Goal: Task Accomplishment & Management: Use online tool/utility

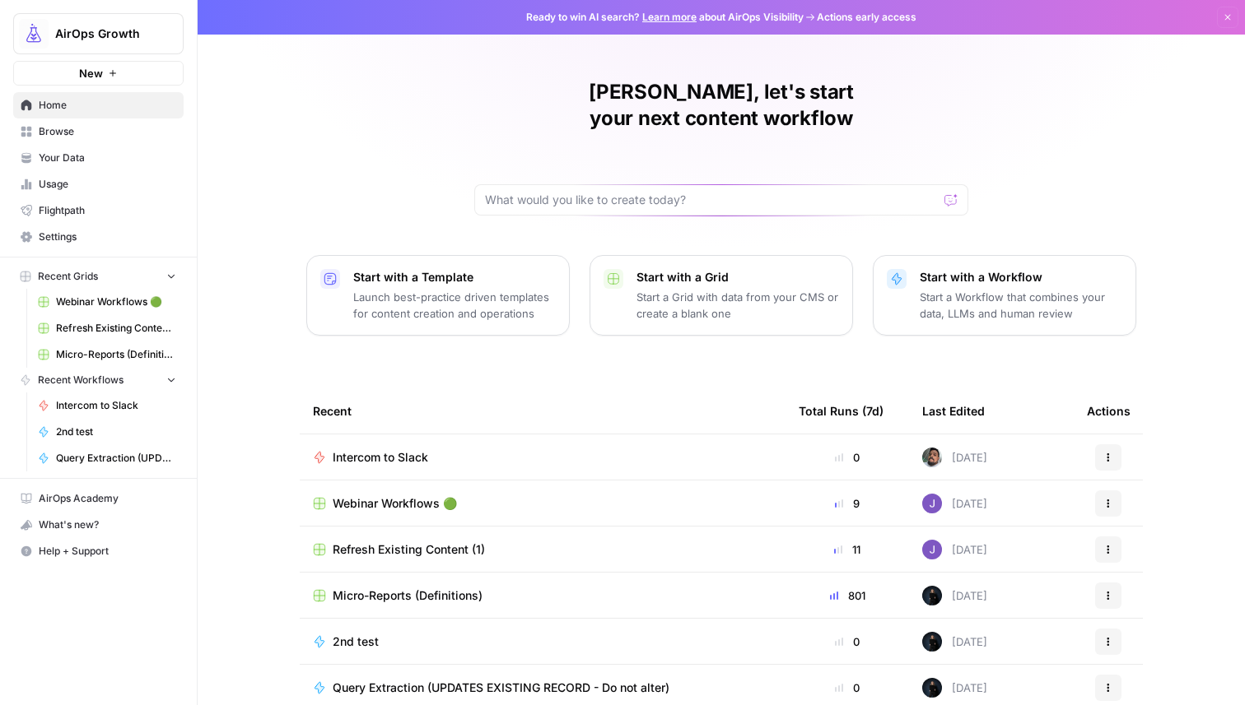
click at [142, 31] on span "AirOps Growth" at bounding box center [105, 34] width 100 height 16
type input "coho"
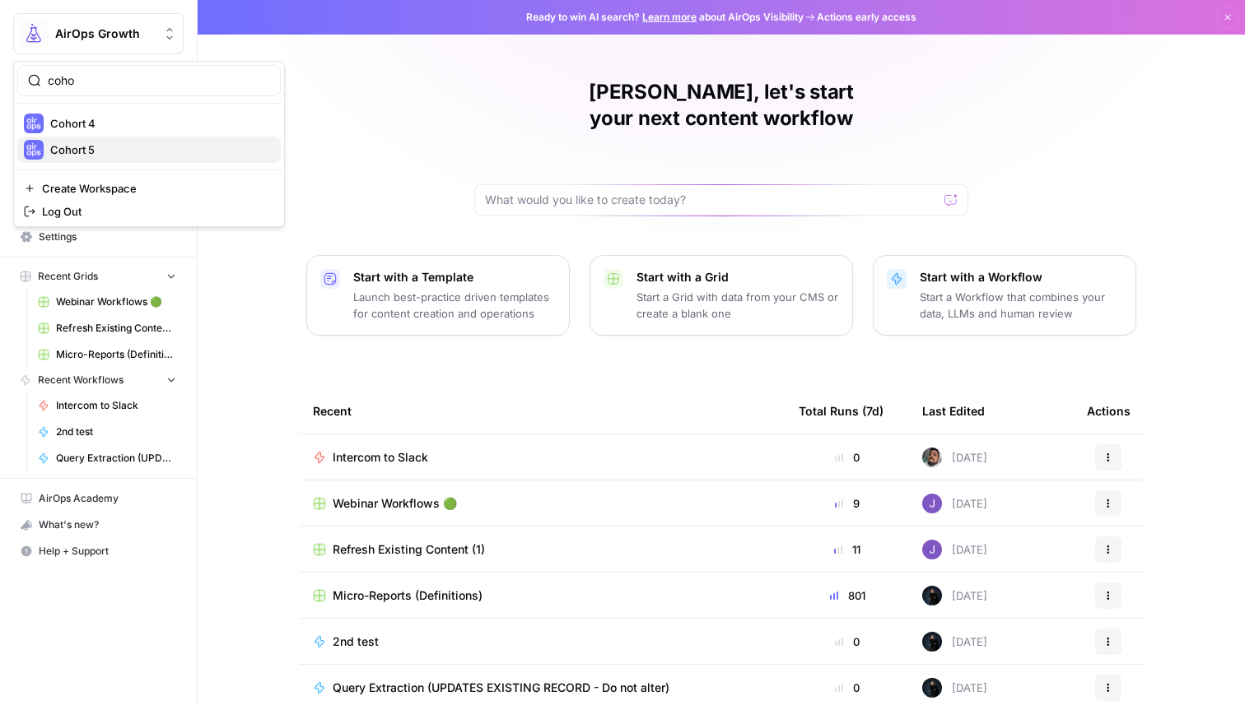
click at [113, 147] on span "Cohort 5" at bounding box center [158, 150] width 217 height 16
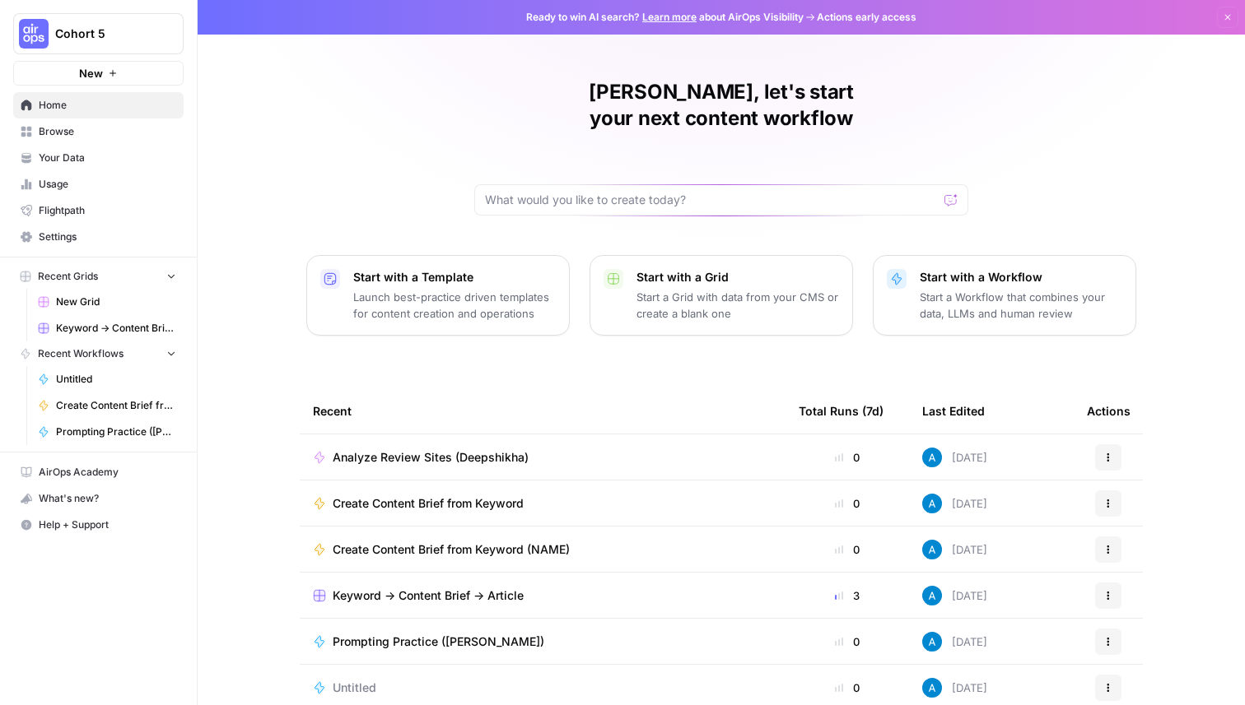
click at [151, 136] on span "Browse" at bounding box center [107, 131] width 137 height 15
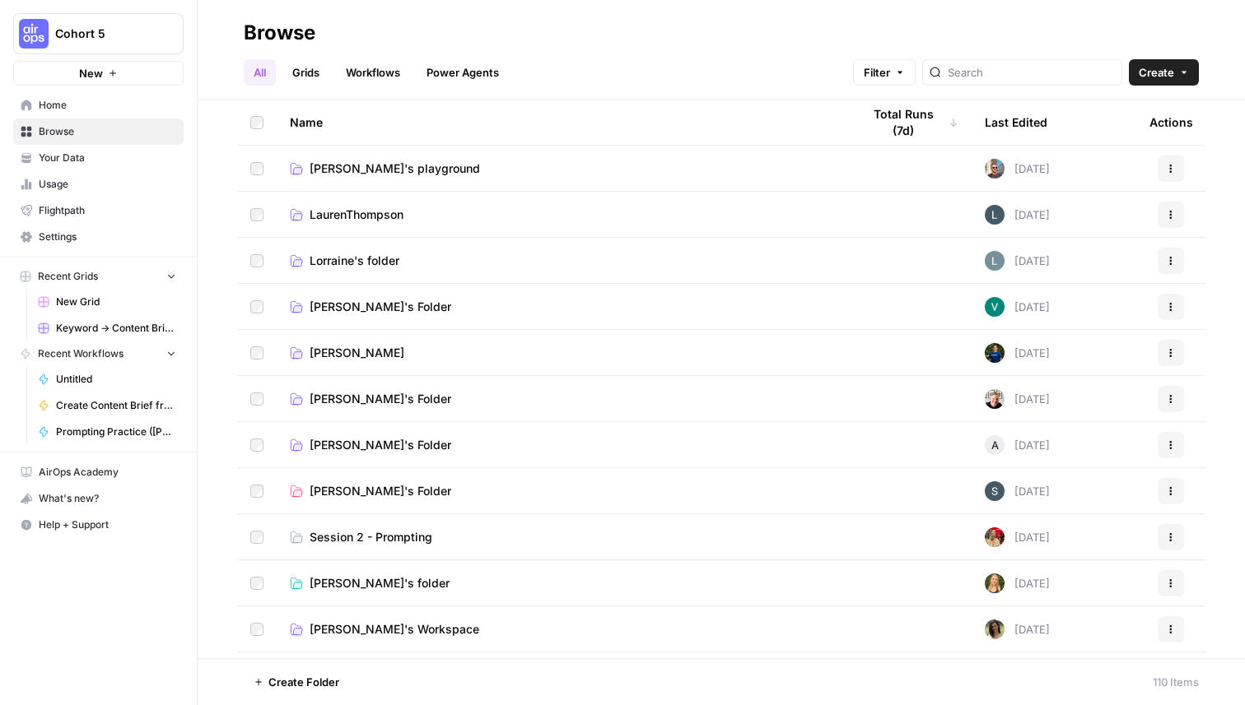
click at [1171, 64] on span "Create" at bounding box center [1155, 72] width 35 height 16
click at [1102, 147] on button "Workflow" at bounding box center [1126, 157] width 130 height 23
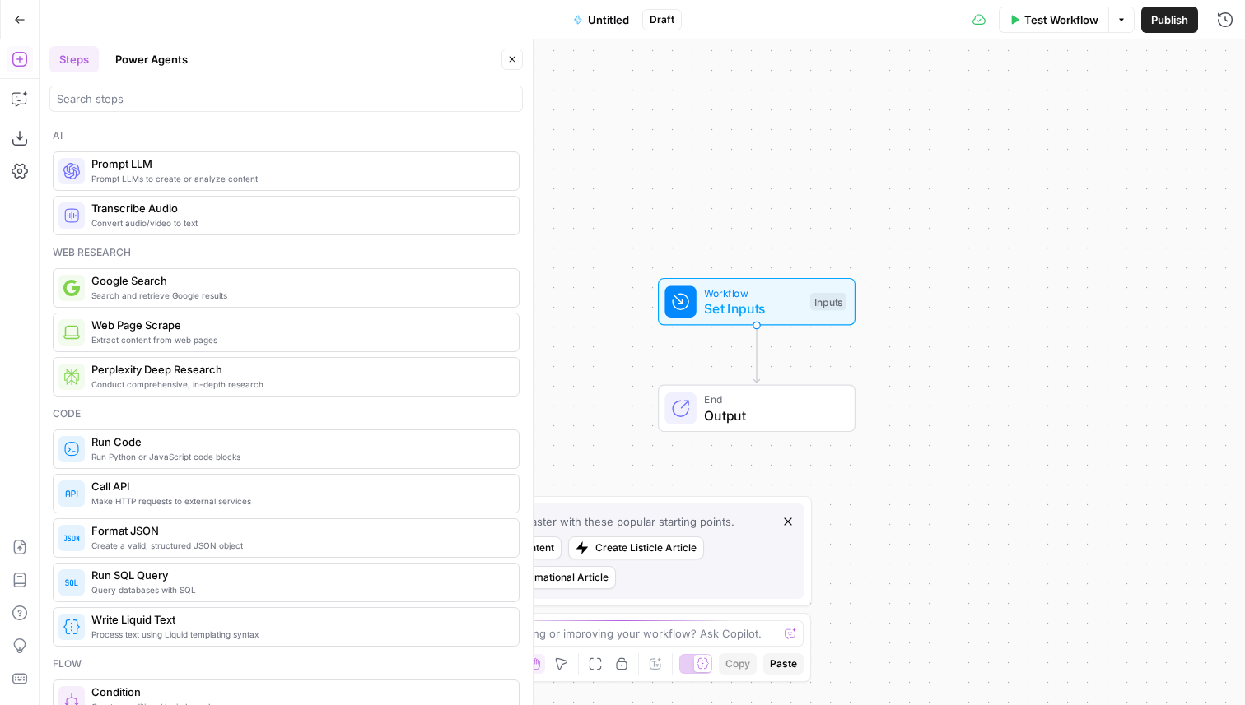
drag, startPoint x: 712, startPoint y: 184, endPoint x: 799, endPoint y: 49, distance: 161.4
click at [799, 49] on div "Workflow Set Inputs Inputs End Output" at bounding box center [642, 373] width 1205 height 666
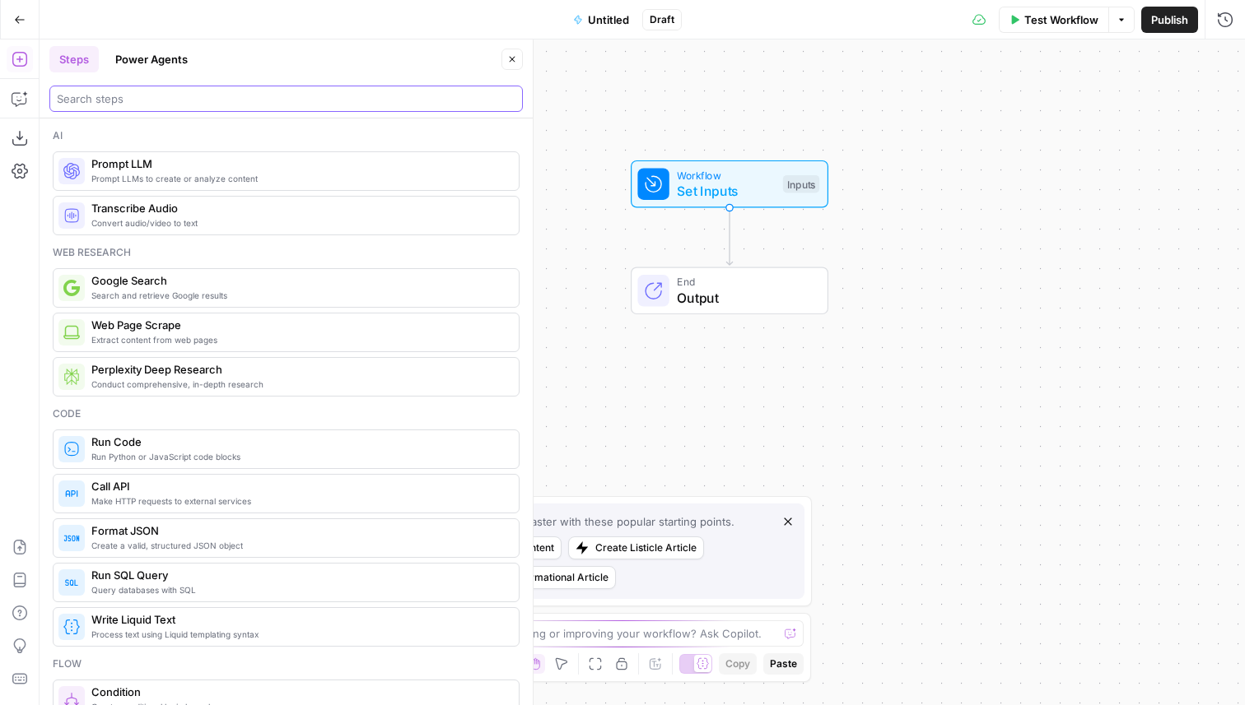
click at [226, 100] on input "search" at bounding box center [286, 99] width 458 height 16
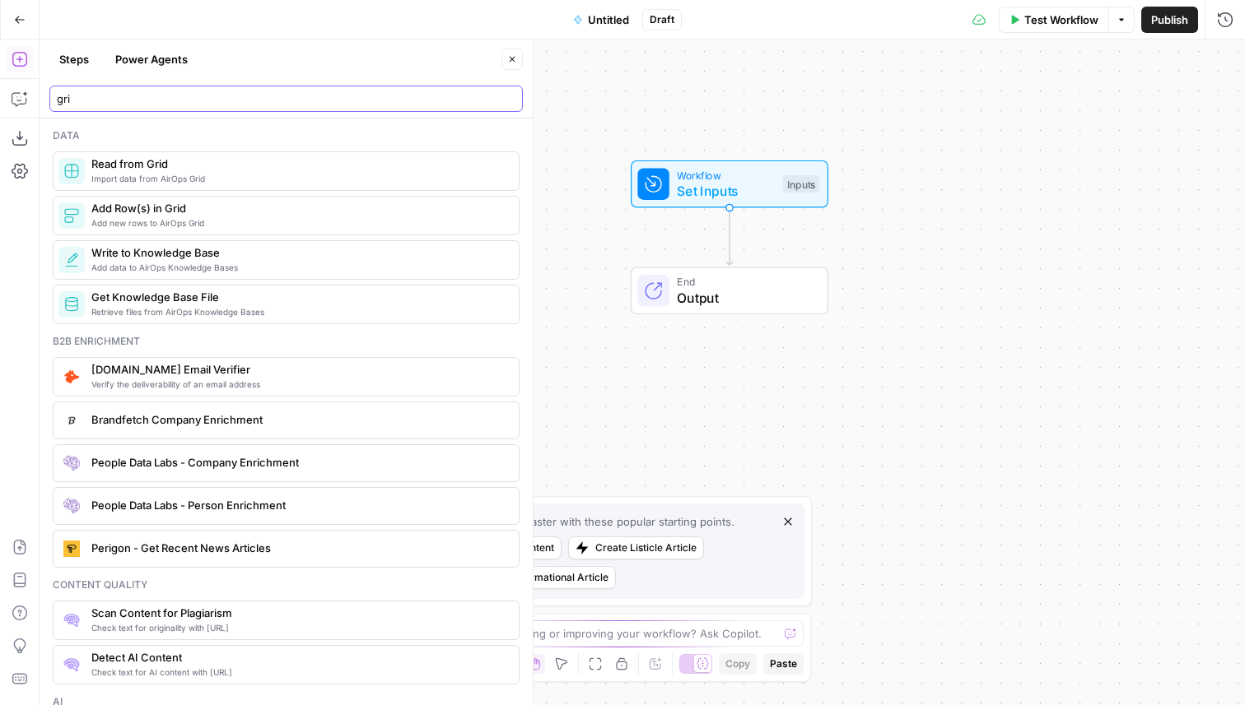
type input "gri"
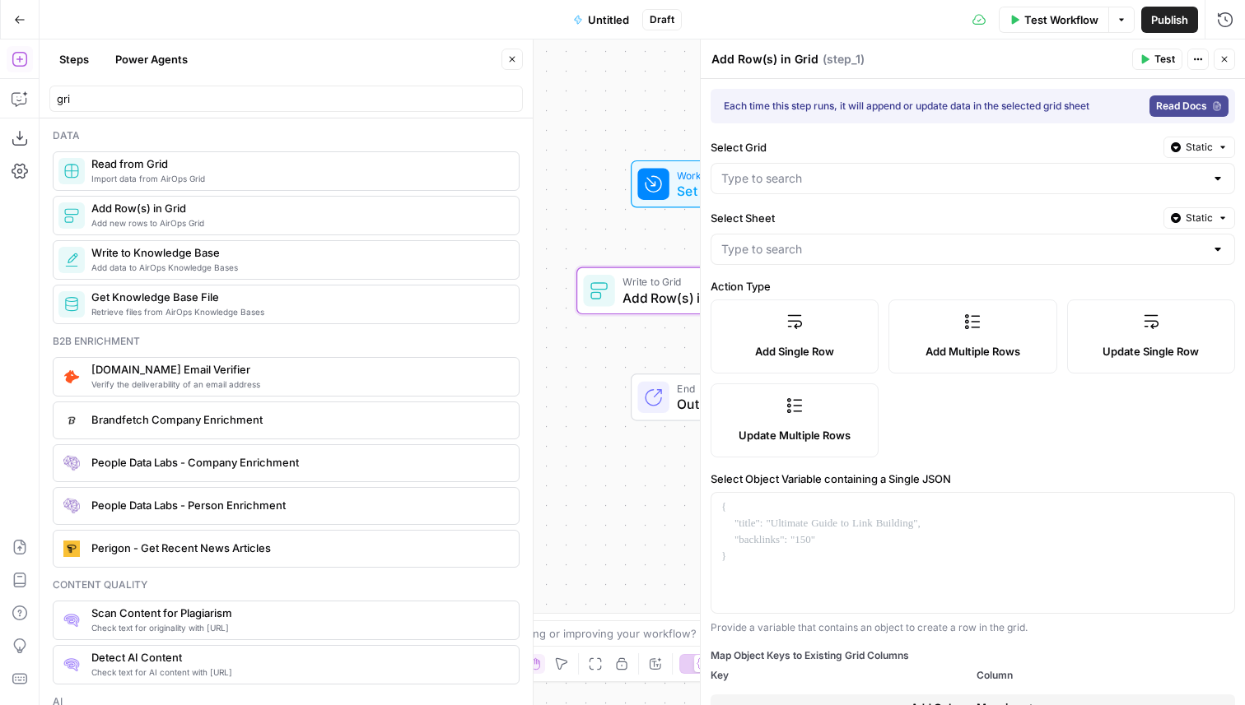
click at [514, 64] on button "Close" at bounding box center [511, 59] width 21 height 21
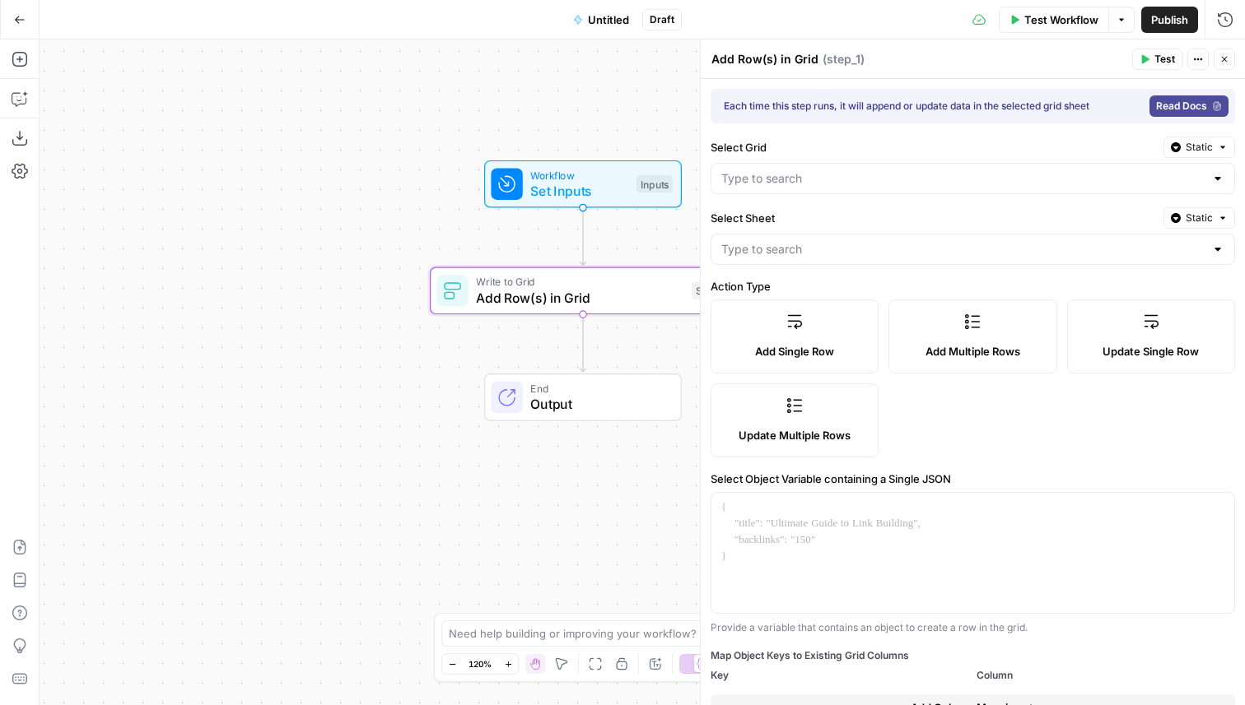
drag, startPoint x: 506, startPoint y: 256, endPoint x: 203, endPoint y: 256, distance: 302.9
click at [203, 256] on div "Workflow Set Inputs Inputs Write to Grid Add Row(s) in Grid Step 1 End Output" at bounding box center [642, 373] width 1205 height 666
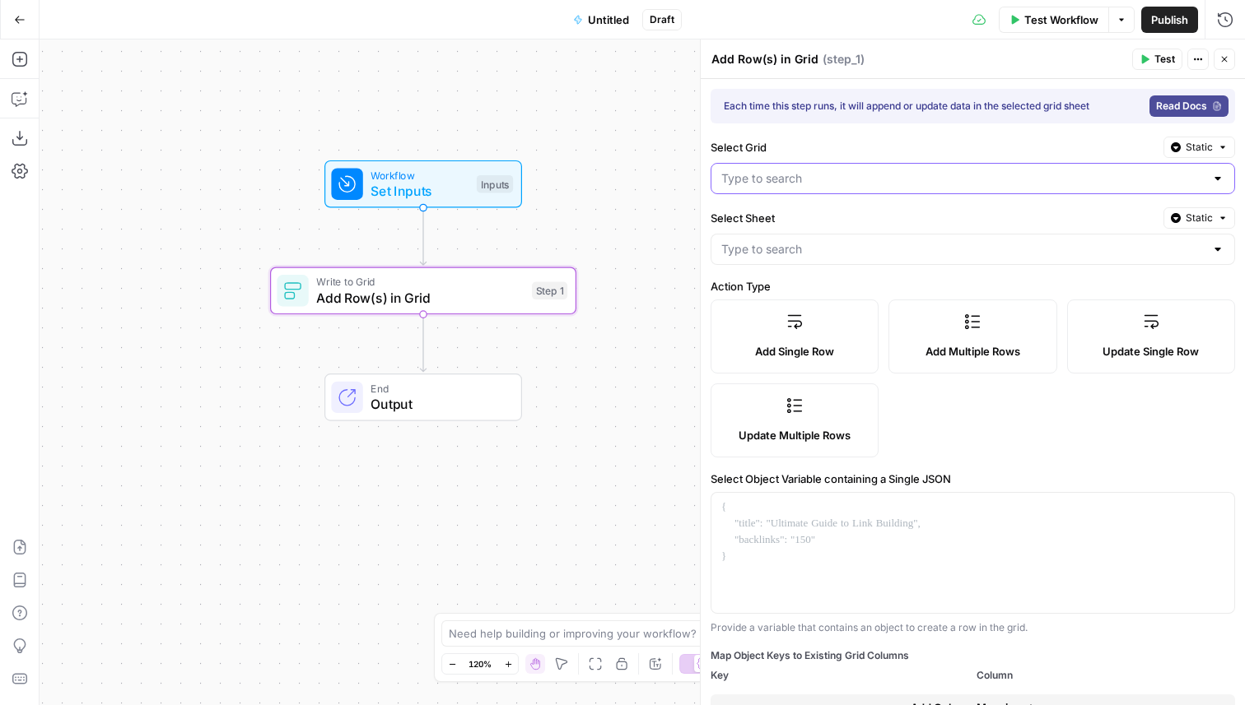
click at [826, 177] on input "Select Grid" at bounding box center [962, 178] width 483 height 16
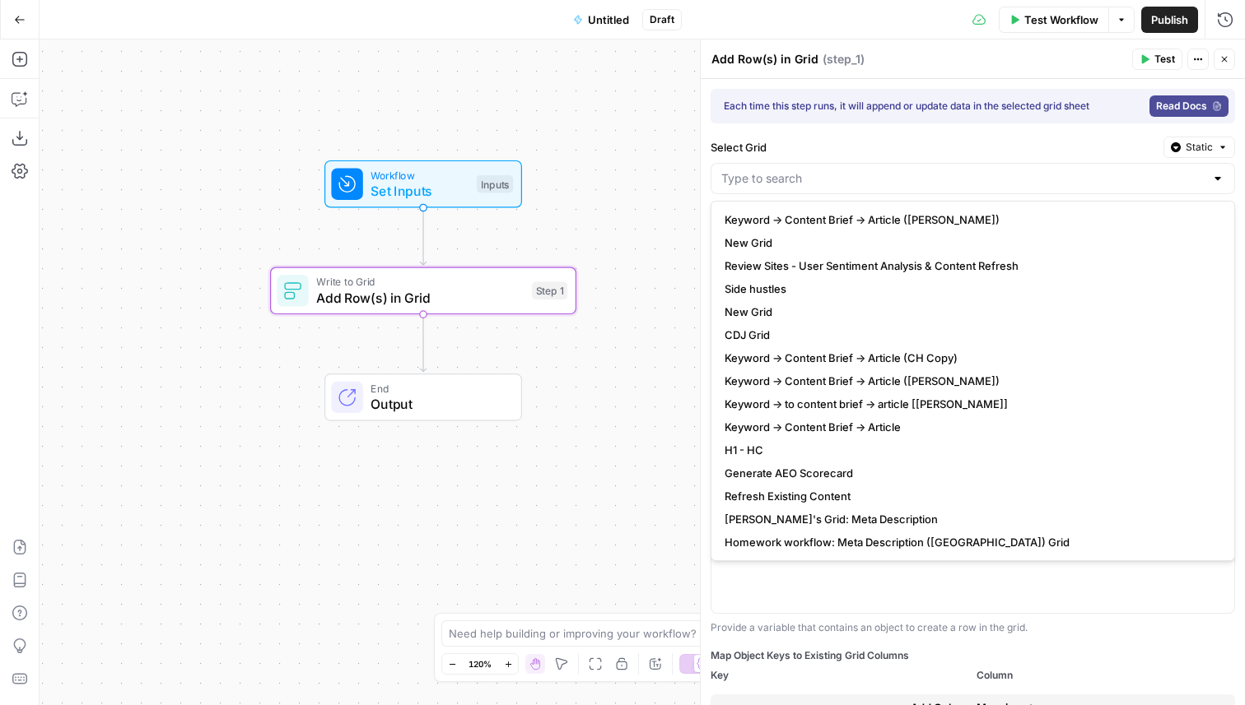
click at [804, 142] on label "Select Grid" at bounding box center [933, 147] width 446 height 16
click at [804, 170] on input "Select Grid" at bounding box center [962, 178] width 483 height 16
click at [752, 242] on span "New Grid" at bounding box center [969, 243] width 490 height 16
type input "New Grid"
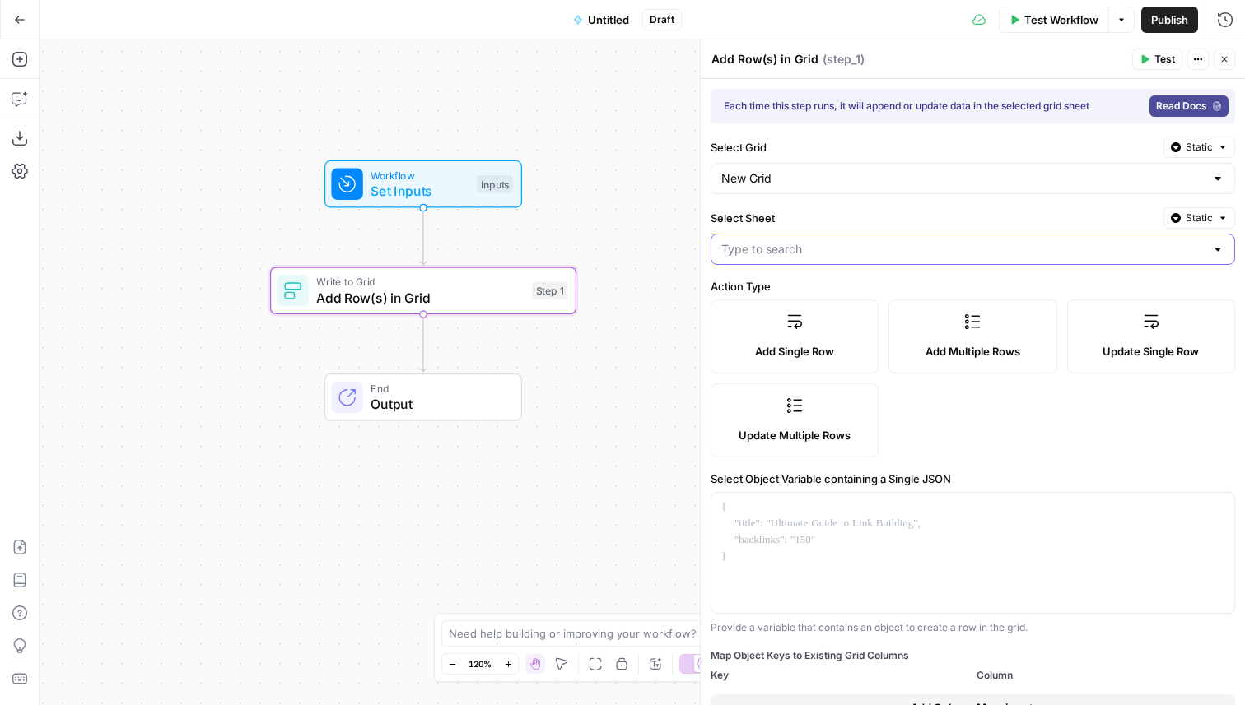
click at [757, 249] on input "Select Sheet" at bounding box center [962, 249] width 483 height 16
click at [1203, 221] on span "Static" at bounding box center [1198, 218] width 27 height 15
click at [1131, 301] on div "Set value with Liquid" at bounding box center [1161, 306] width 118 height 15
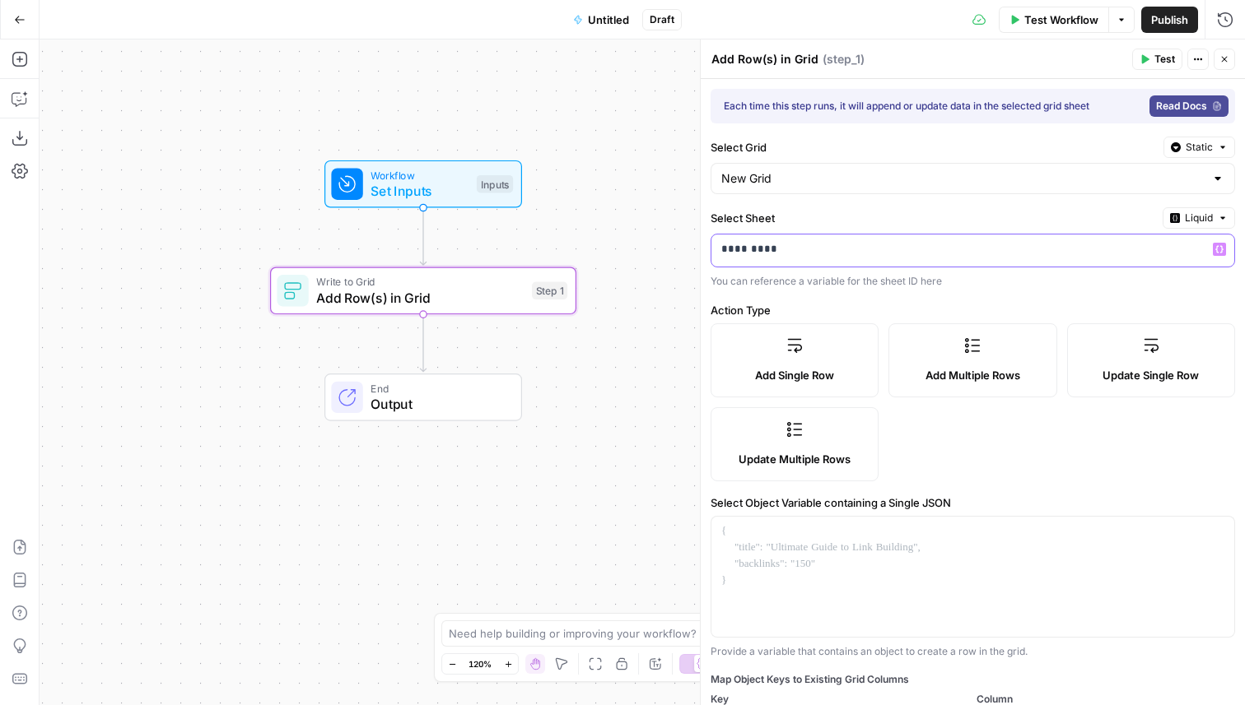
click at [791, 249] on p "*********" at bounding box center [959, 249] width 477 height 16
drag, startPoint x: 791, startPoint y: 249, endPoint x: 697, endPoint y: 249, distance: 93.8
click at [700, 249] on div "Add Row(s) in Grid Add Row(s) in Grid ( step_1 ) Test Actions Close Each time t…" at bounding box center [972, 373] width 545 height 666
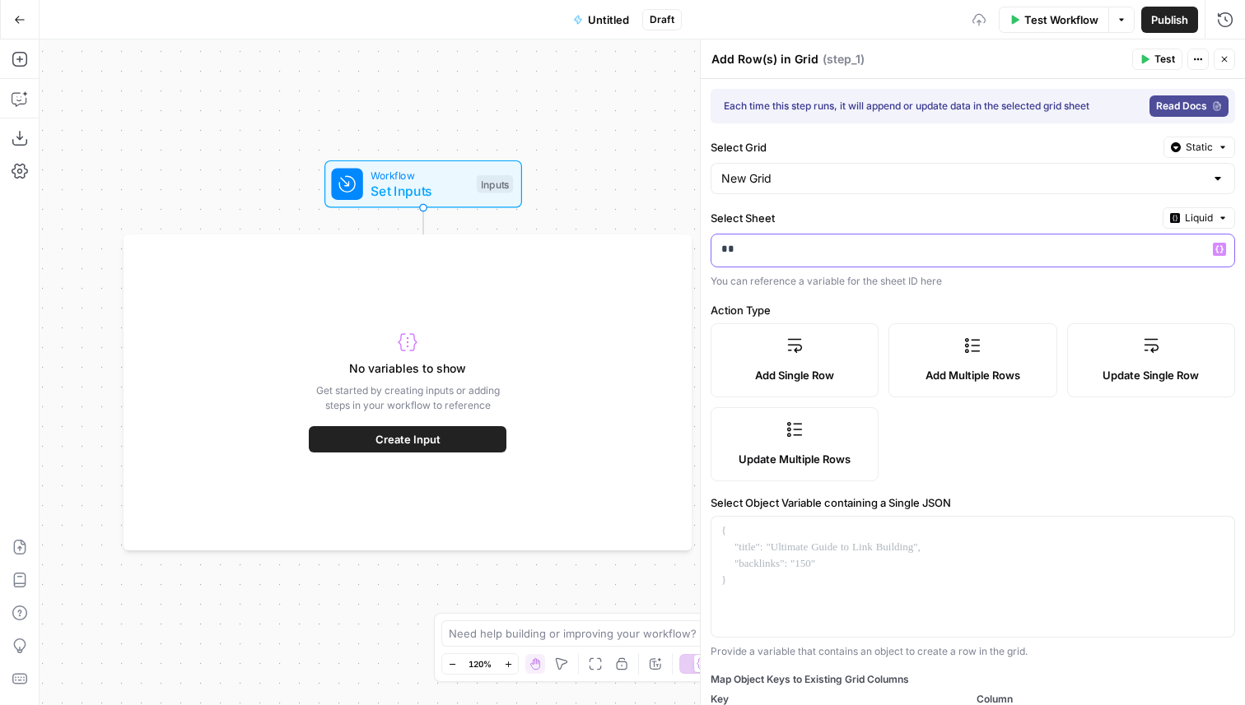
click at [763, 249] on p "**" at bounding box center [959, 249] width 477 height 16
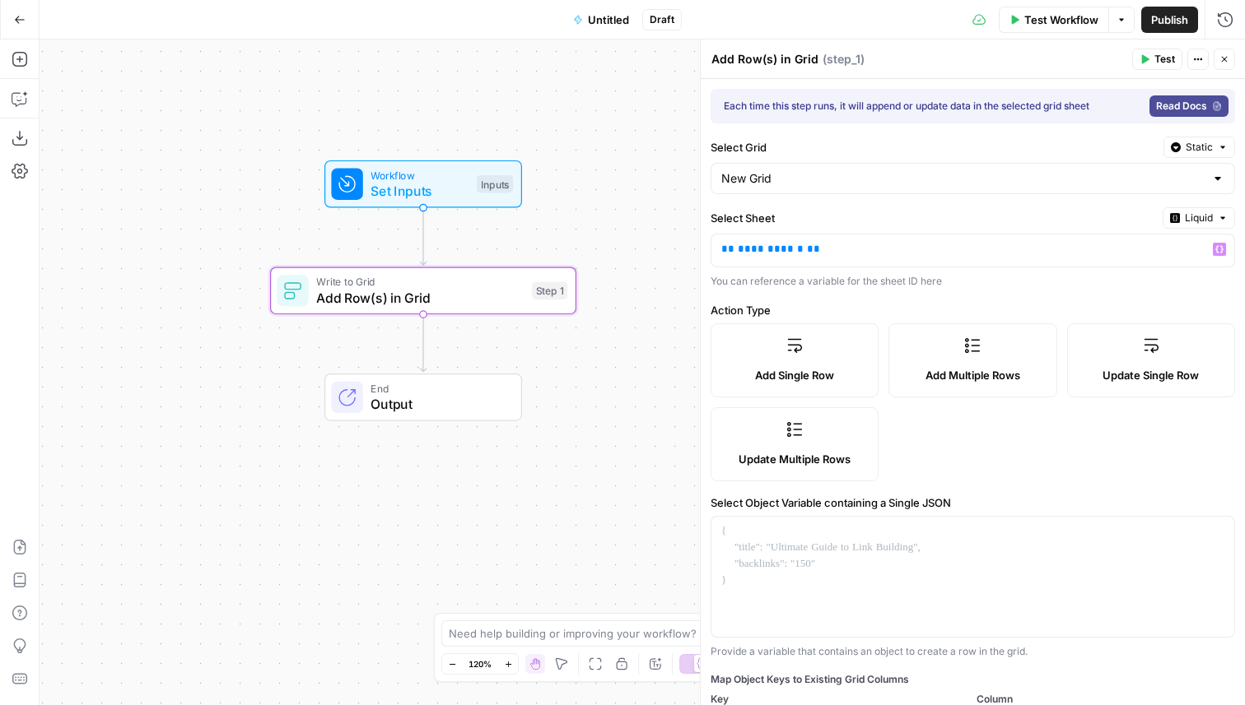
click at [842, 219] on label "Select Sheet" at bounding box center [932, 218] width 445 height 16
click at [474, 190] on div "Workflow Set Inputs Inputs Test Step" at bounding box center [422, 184] width 182 height 34
click at [482, 180] on div "Inputs" at bounding box center [495, 184] width 36 height 18
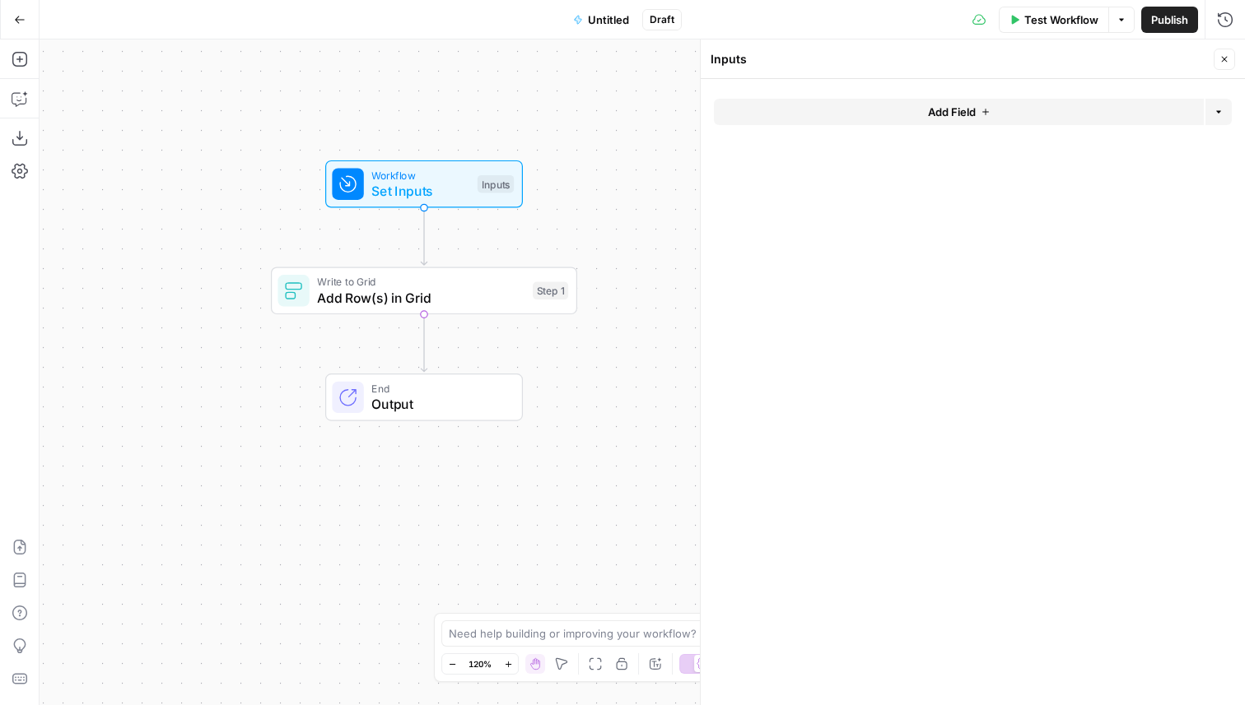
click at [944, 123] on button "Add Field" at bounding box center [959, 112] width 490 height 26
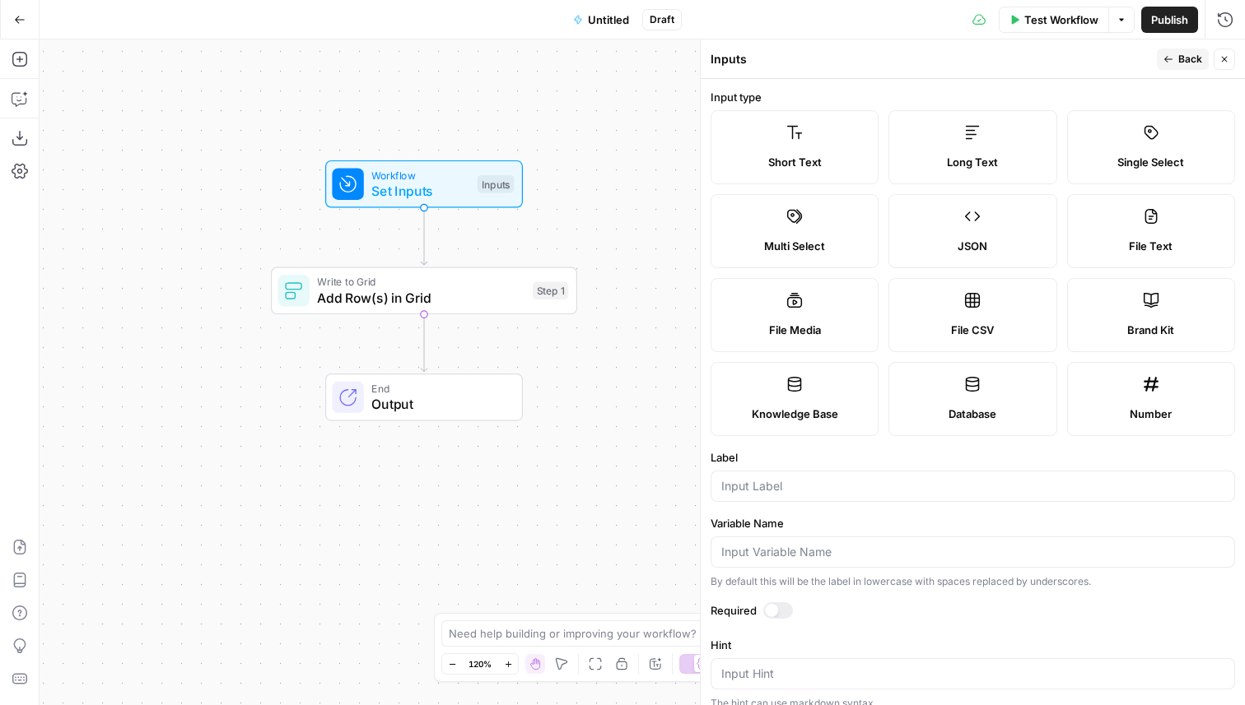
click at [814, 498] on div at bounding box center [972, 486] width 524 height 31
type input "client name"
click at [1189, 61] on span "Back" at bounding box center [1190, 59] width 24 height 15
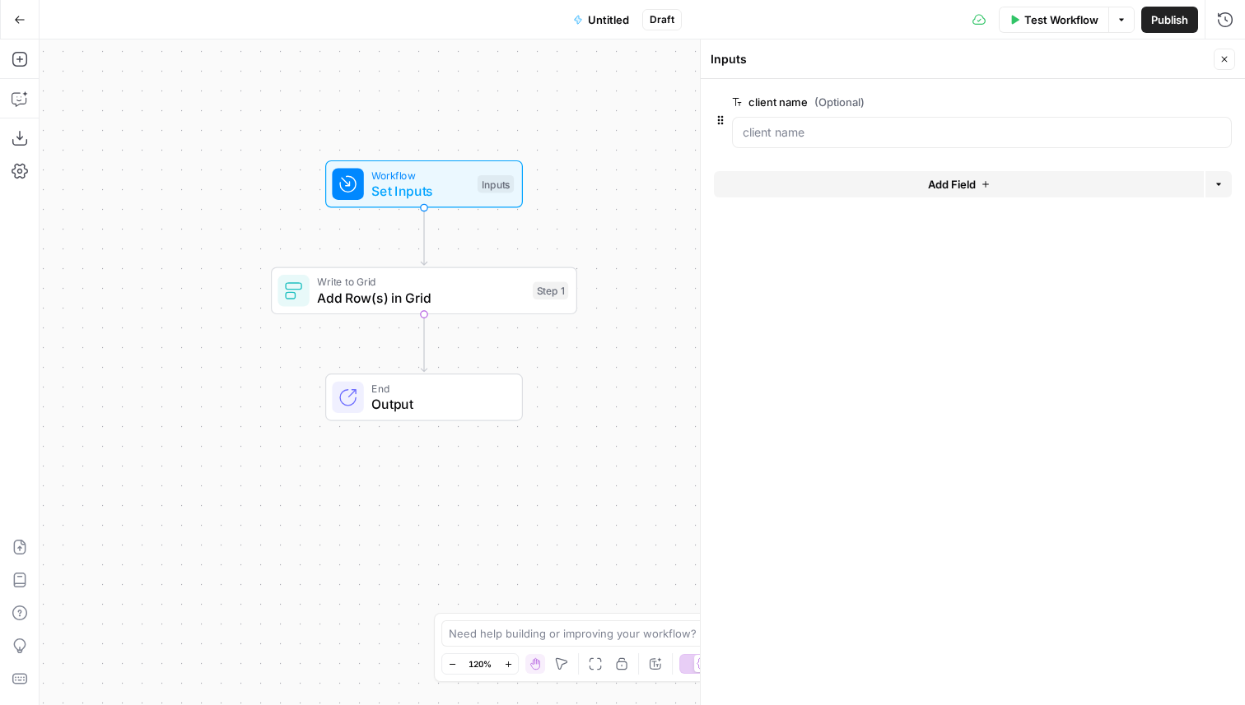
click at [1228, 61] on icon "button" at bounding box center [1224, 59] width 10 height 10
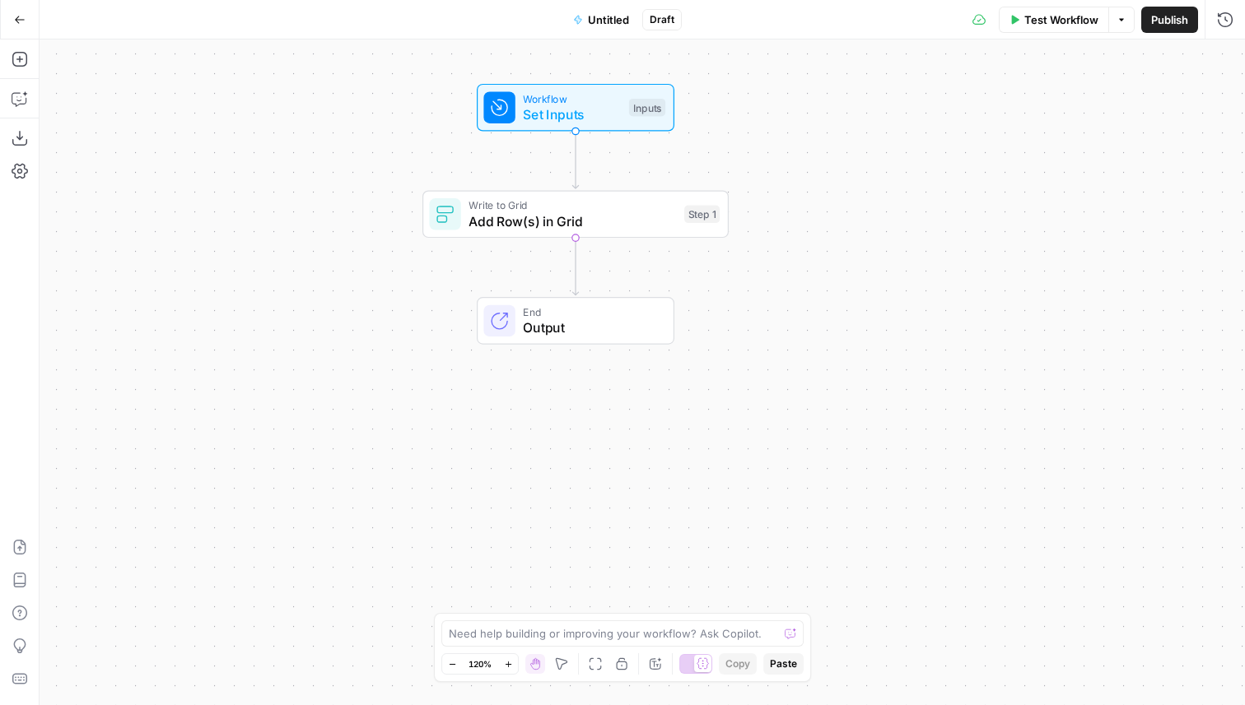
drag, startPoint x: 686, startPoint y: 295, endPoint x: 833, endPoint y: 218, distance: 166.4
click at [833, 218] on div "Workflow Set Inputs Inputs Write to Grid Add Row(s) in Grid Step 1 End Output" at bounding box center [642, 373] width 1205 height 666
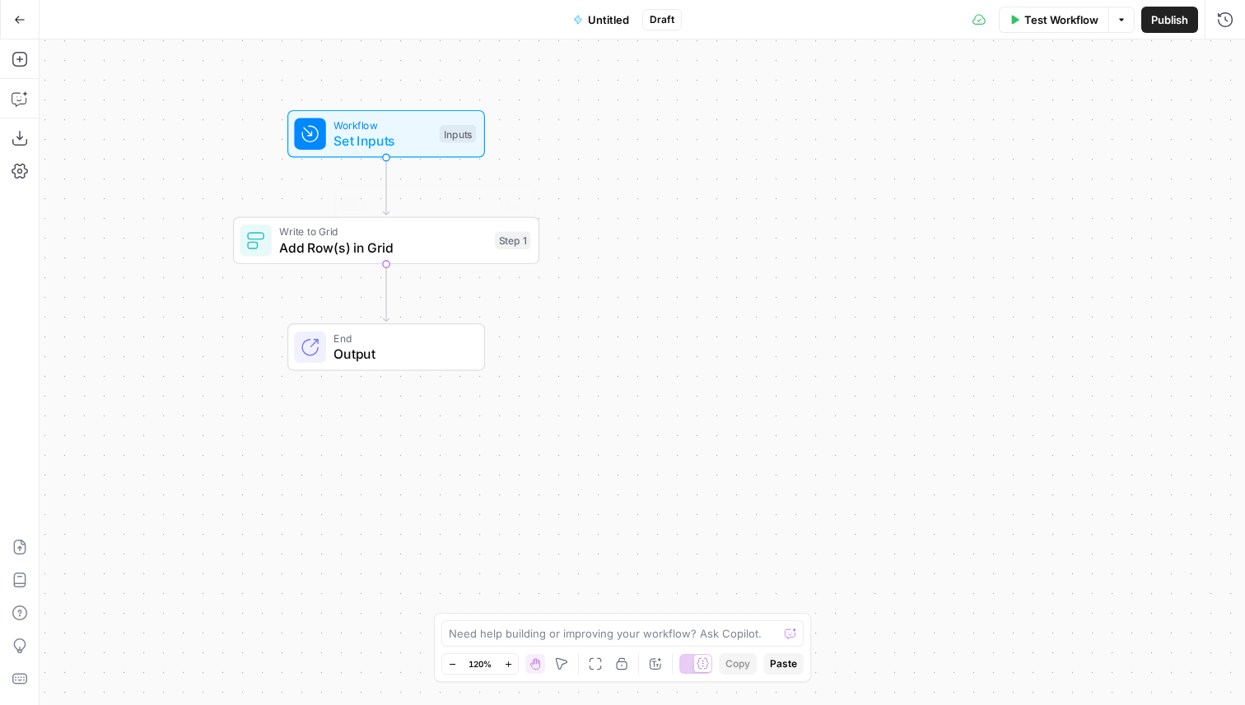
drag, startPoint x: 733, startPoint y: 186, endPoint x: 496, endPoint y: 221, distance: 240.5
click at [494, 221] on div "Workflow Set Inputs Inputs Write to Grid Add Row(s) in Grid Step 1 Copy step De…" at bounding box center [642, 373] width 1205 height 666
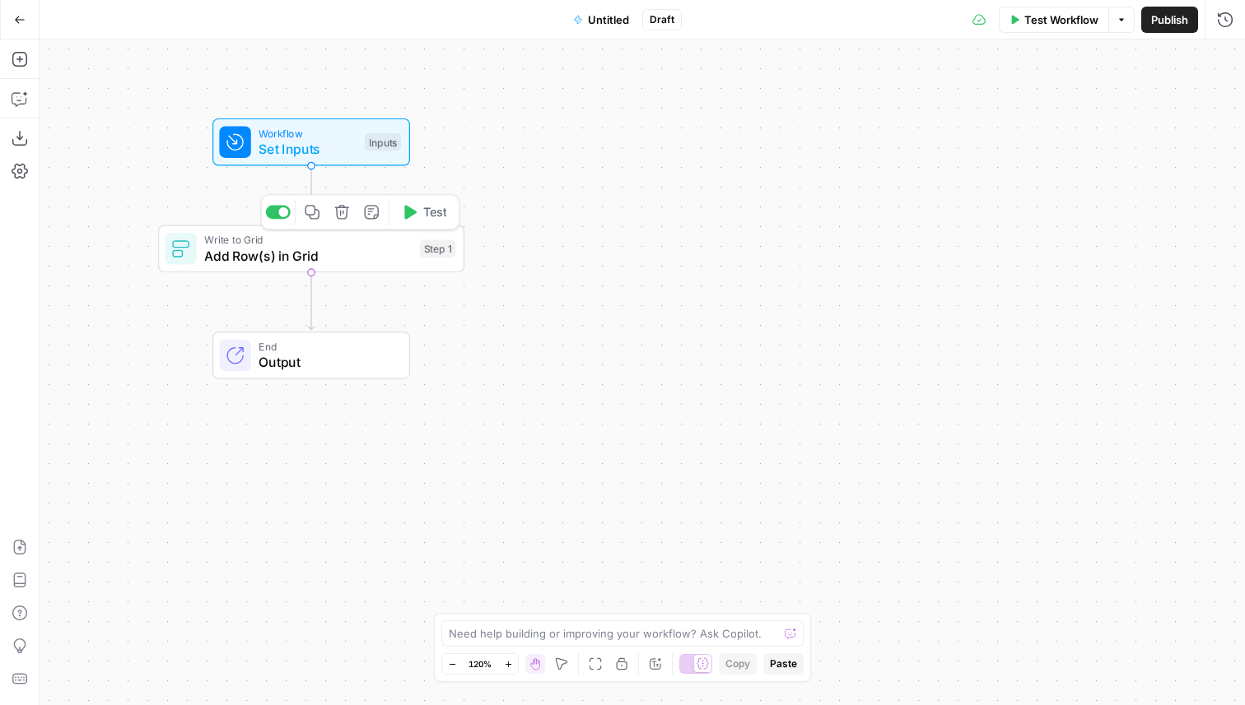
click at [426, 253] on div "Step 1" at bounding box center [437, 249] width 35 height 18
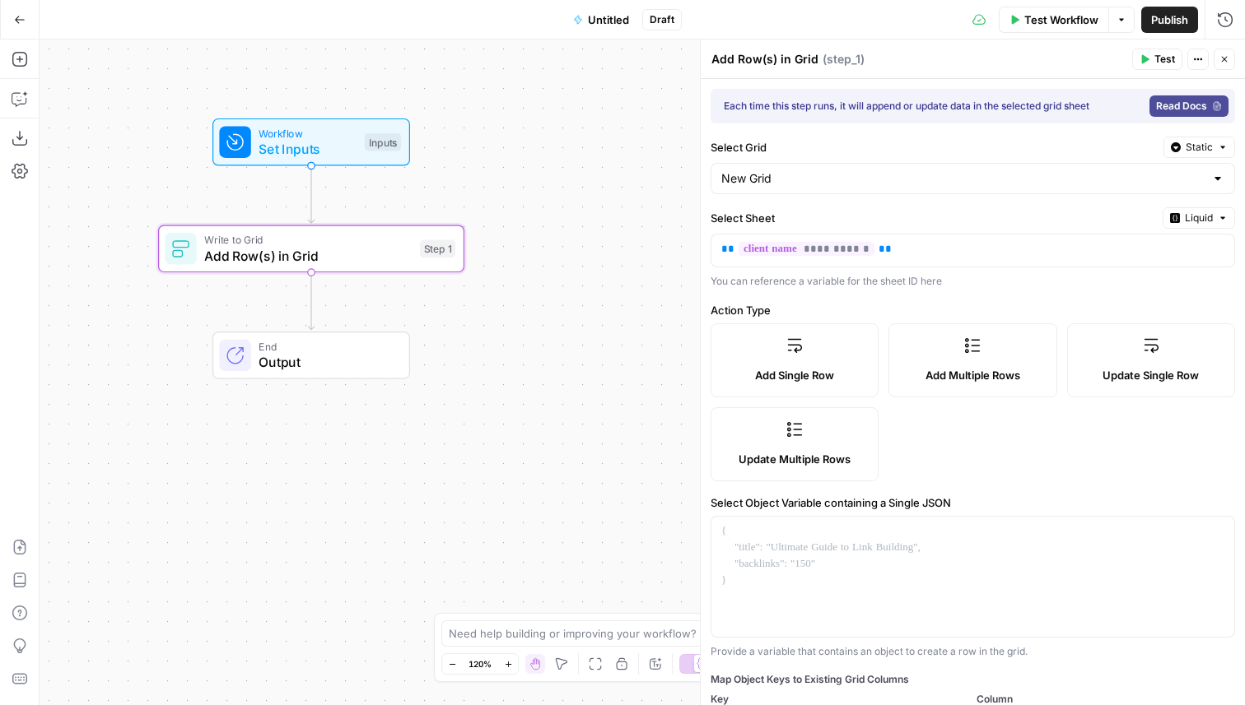
scroll to position [88, 0]
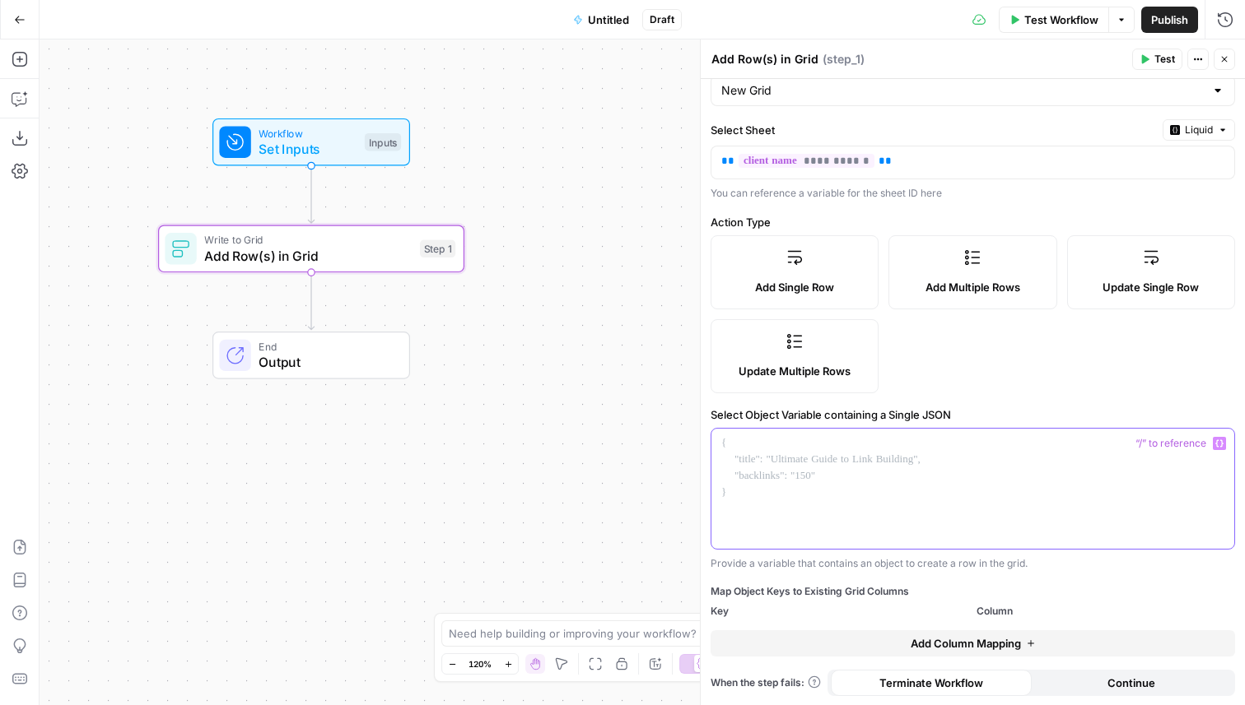
click at [859, 501] on div at bounding box center [972, 489] width 523 height 120
click at [1051, 327] on div "Add Single Row Add Multiple Rows Update Single Row Update Multiple Rows" at bounding box center [972, 314] width 524 height 158
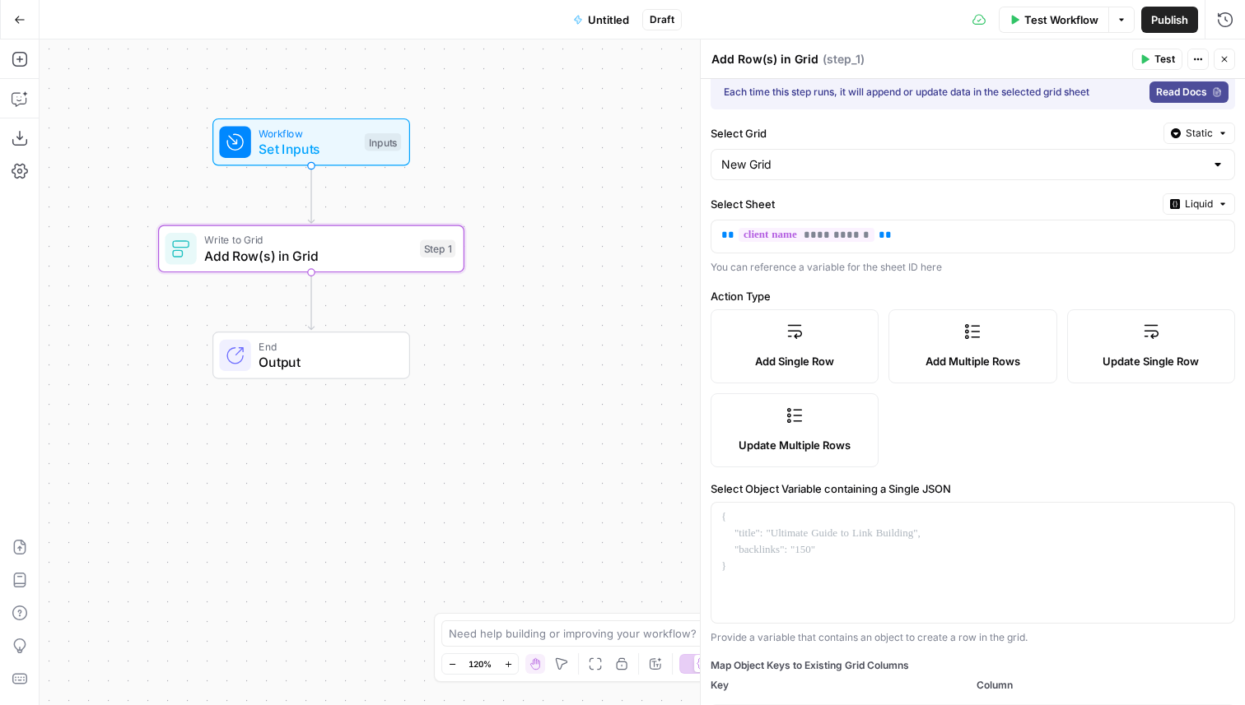
scroll to position [0, 0]
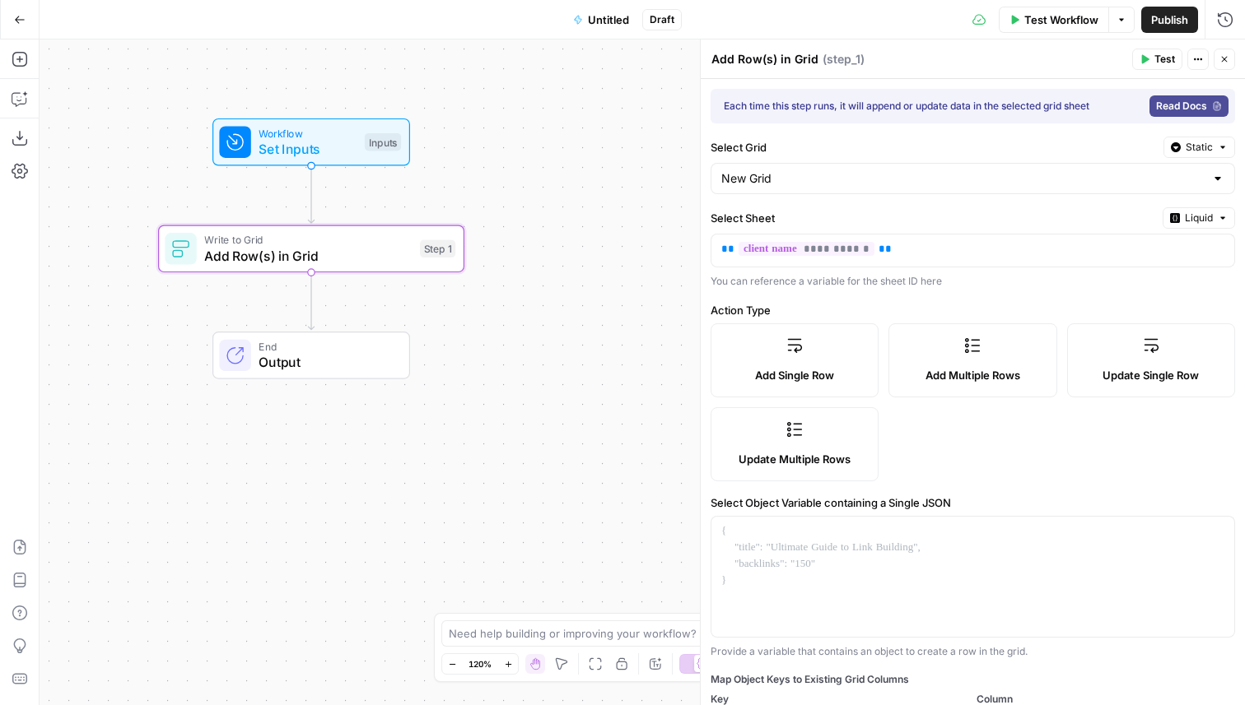
click at [348, 155] on span "Set Inputs" at bounding box center [307, 149] width 98 height 20
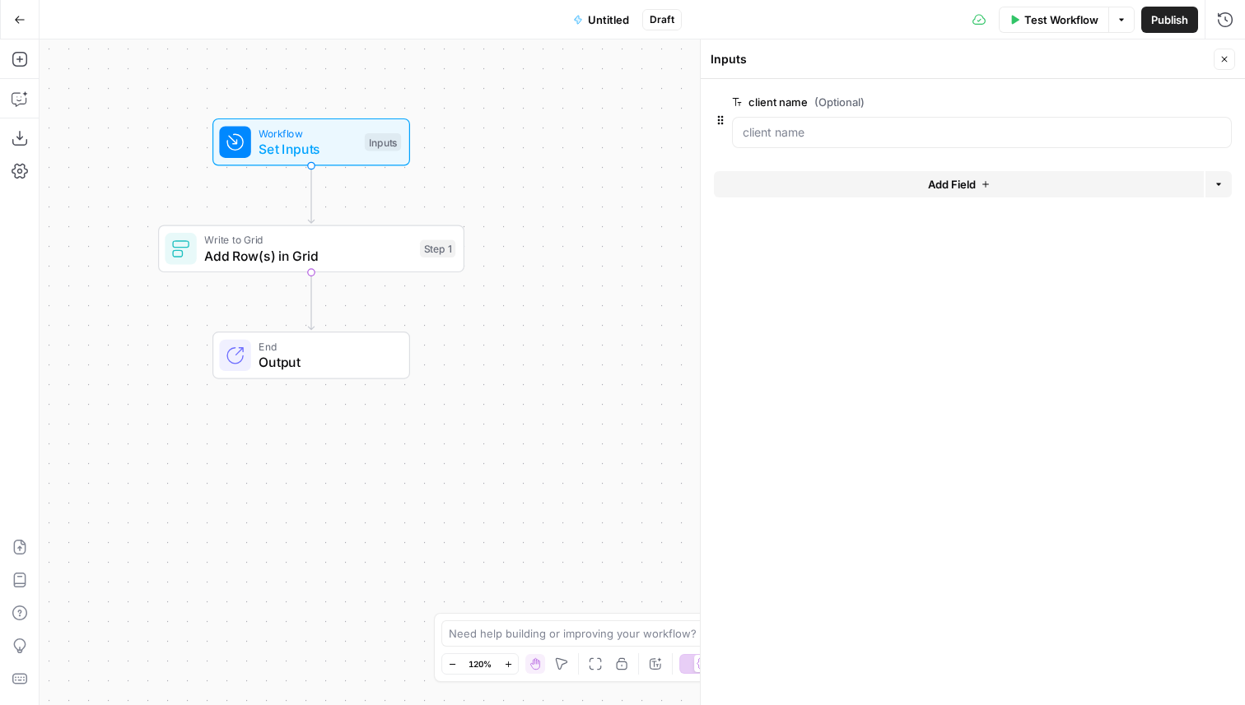
click at [883, 184] on button "Add Field" at bounding box center [959, 184] width 490 height 26
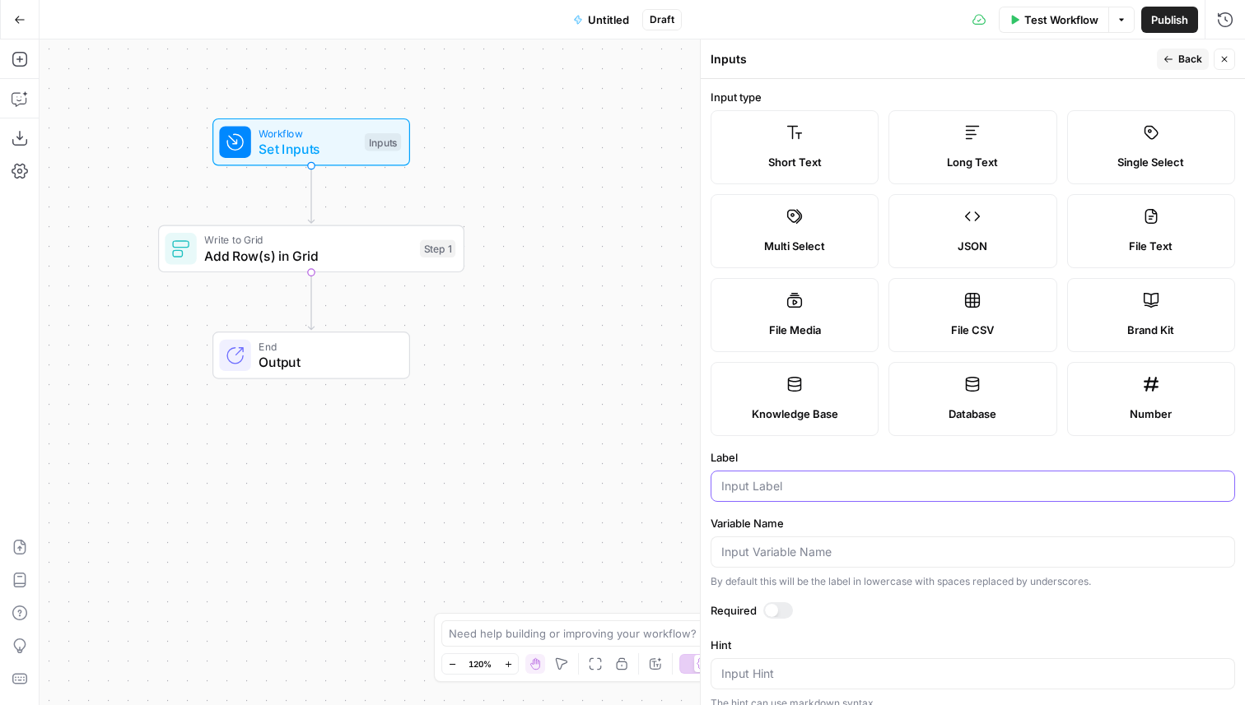
click at [807, 484] on input "Label" at bounding box center [972, 486] width 503 height 16
type input "grid name"
click at [1175, 67] on button "Back" at bounding box center [1182, 59] width 52 height 21
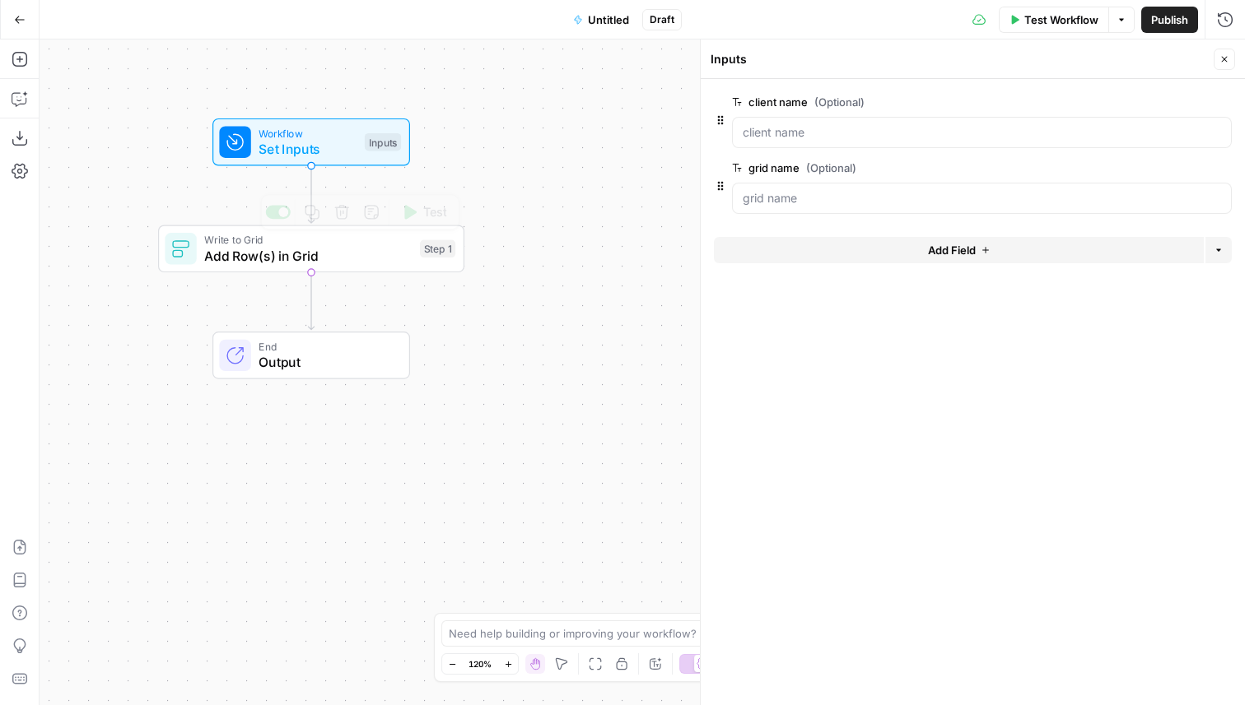
click at [384, 244] on span "Write to Grid" at bounding box center [307, 240] width 207 height 16
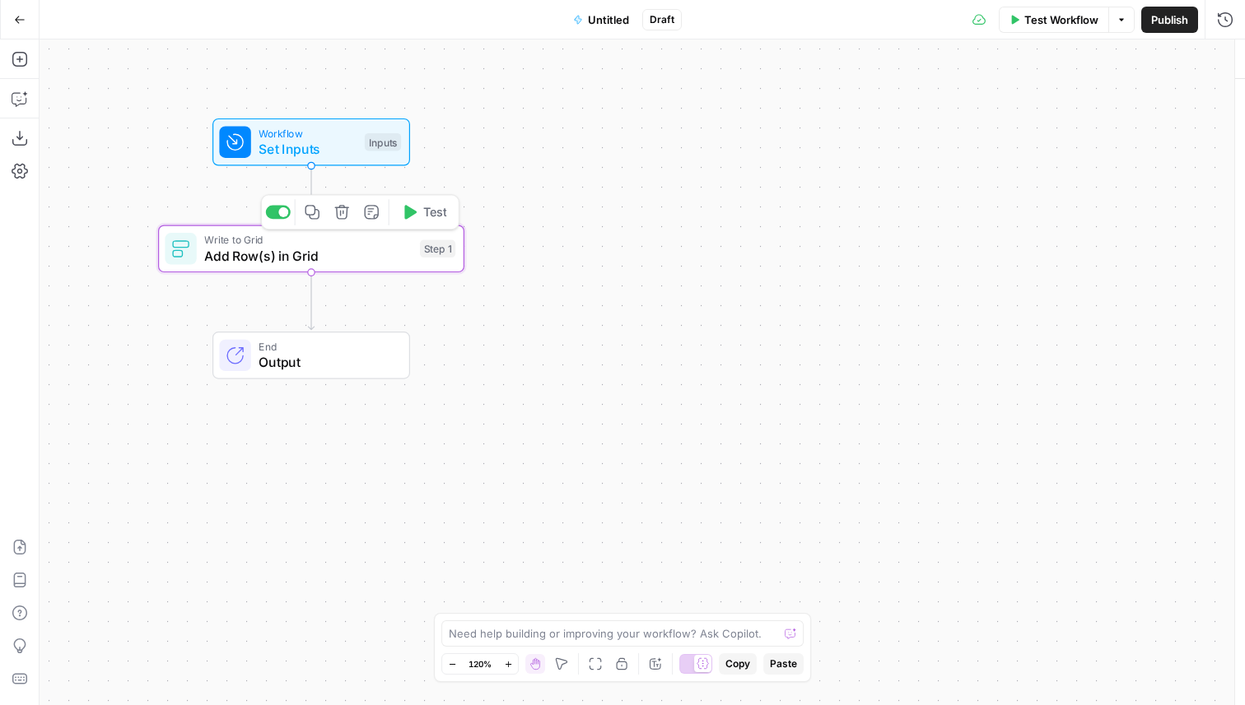
type textarea "Add Row(s) in Grid"
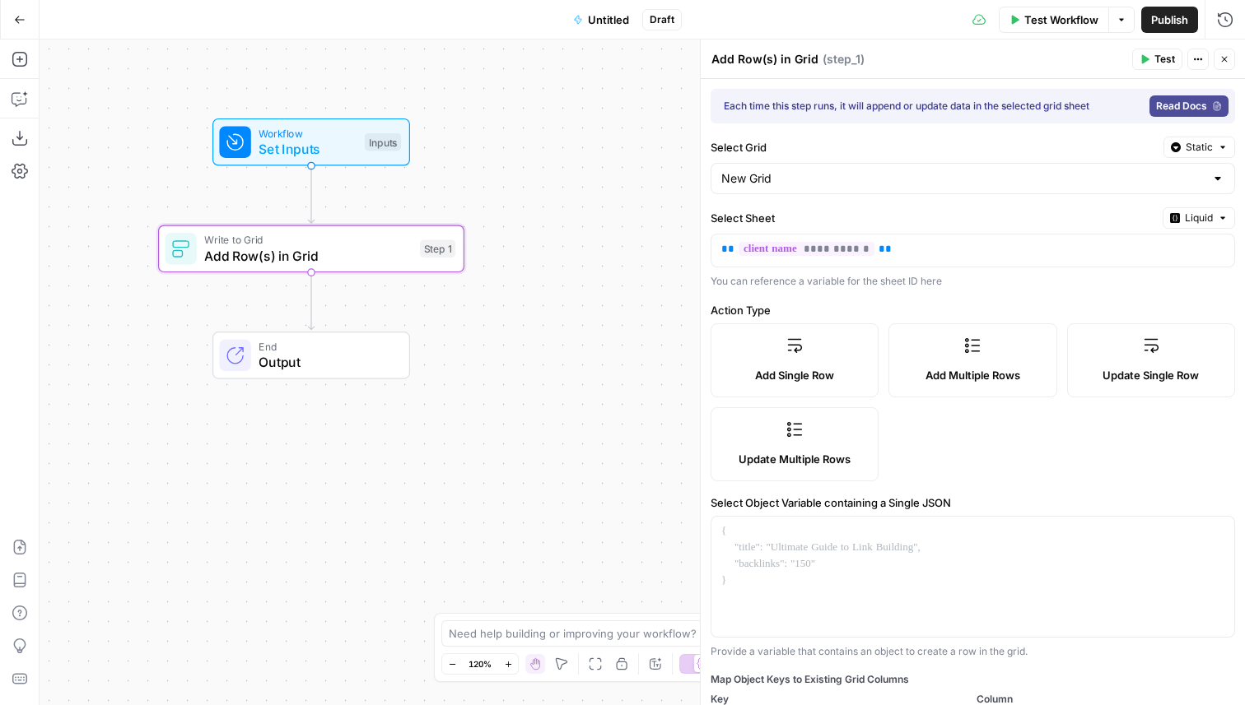
drag, startPoint x: 1209, startPoint y: 141, endPoint x: 1199, endPoint y: 143, distance: 10.2
click at [1209, 141] on span "Static" at bounding box center [1198, 147] width 27 height 15
click at [1160, 221] on span "Liquid" at bounding box center [1166, 220] width 93 height 16
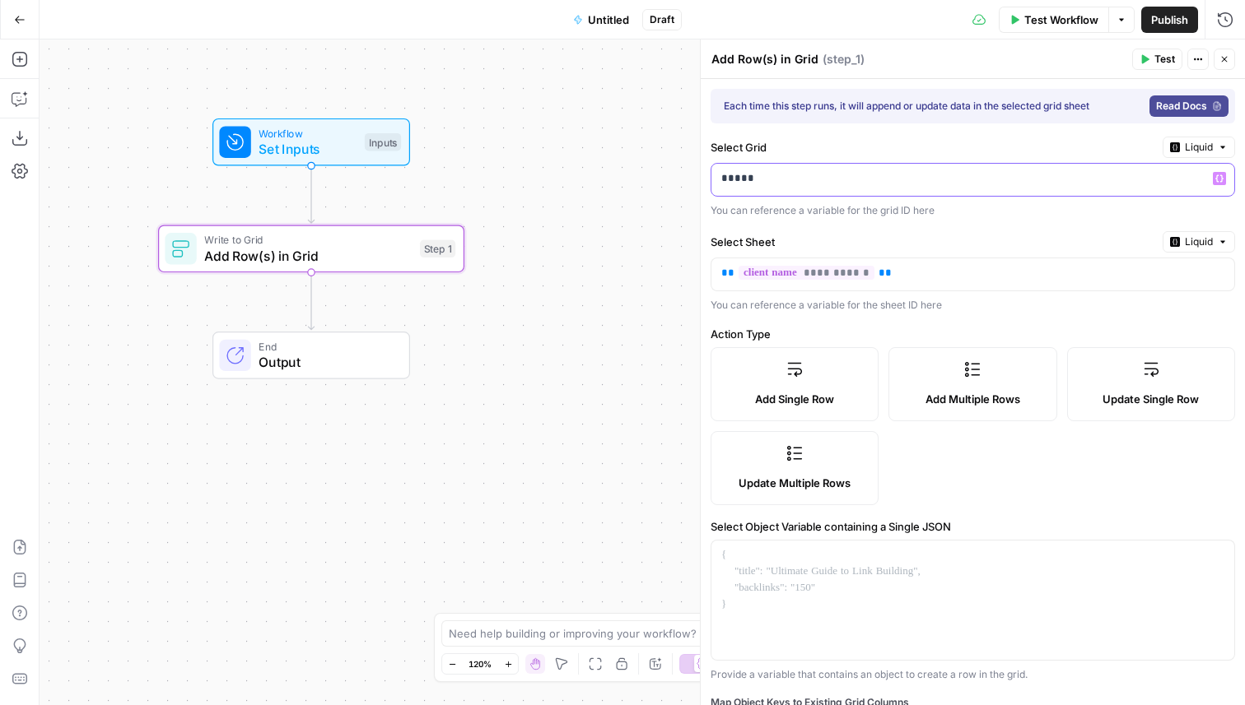
drag, startPoint x: 849, startPoint y: 172, endPoint x: 708, endPoint y: 172, distance: 140.8
click at [708, 172] on div "**********" at bounding box center [972, 373] width 545 height 666
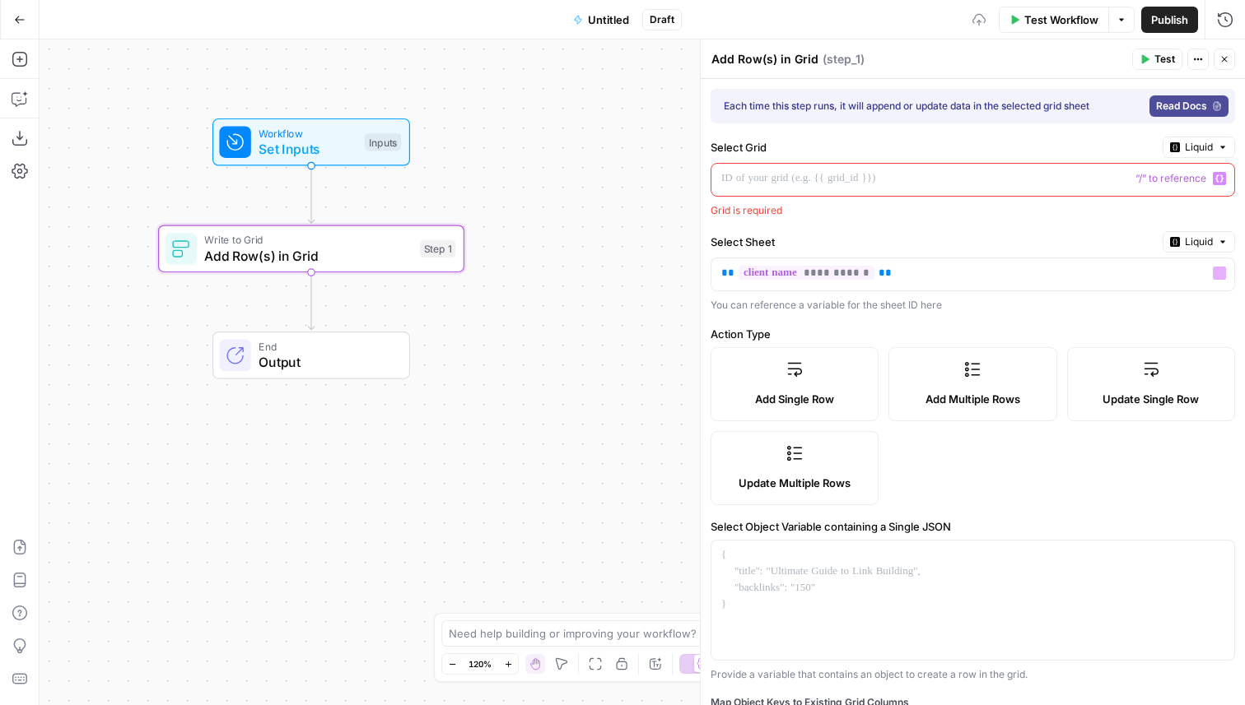
click at [872, 236] on label "Select Sheet" at bounding box center [932, 242] width 445 height 16
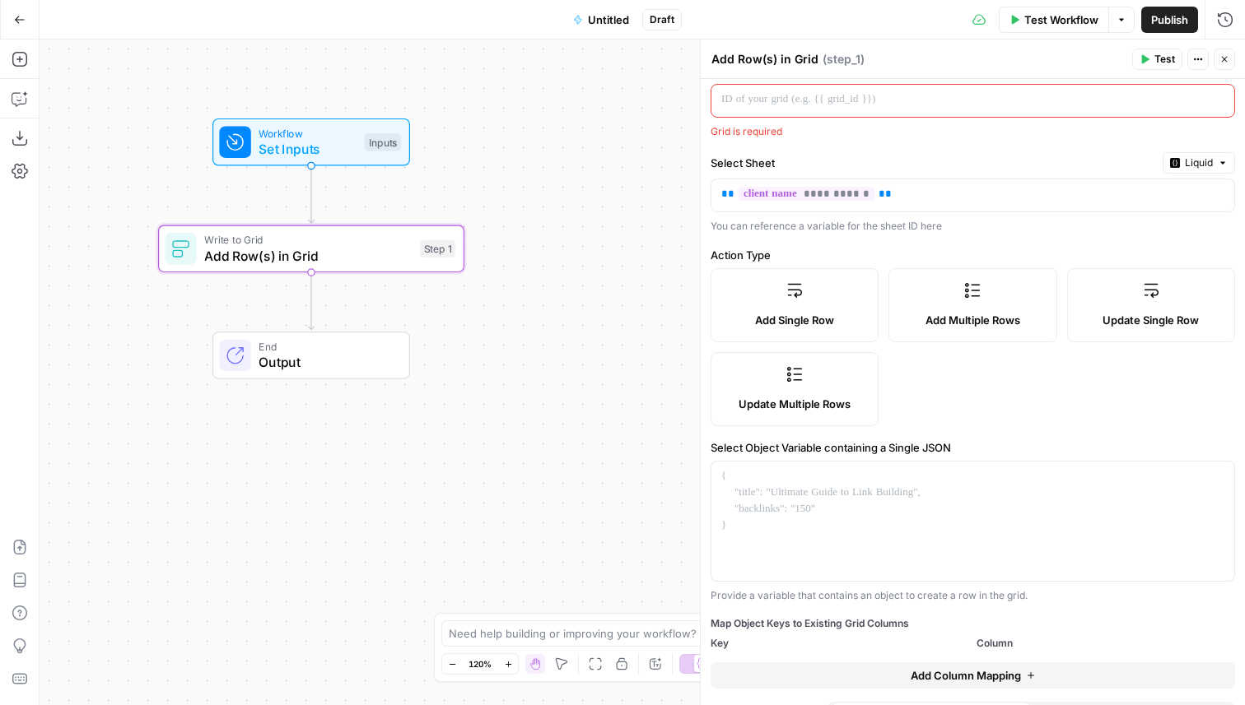
scroll to position [112, 0]
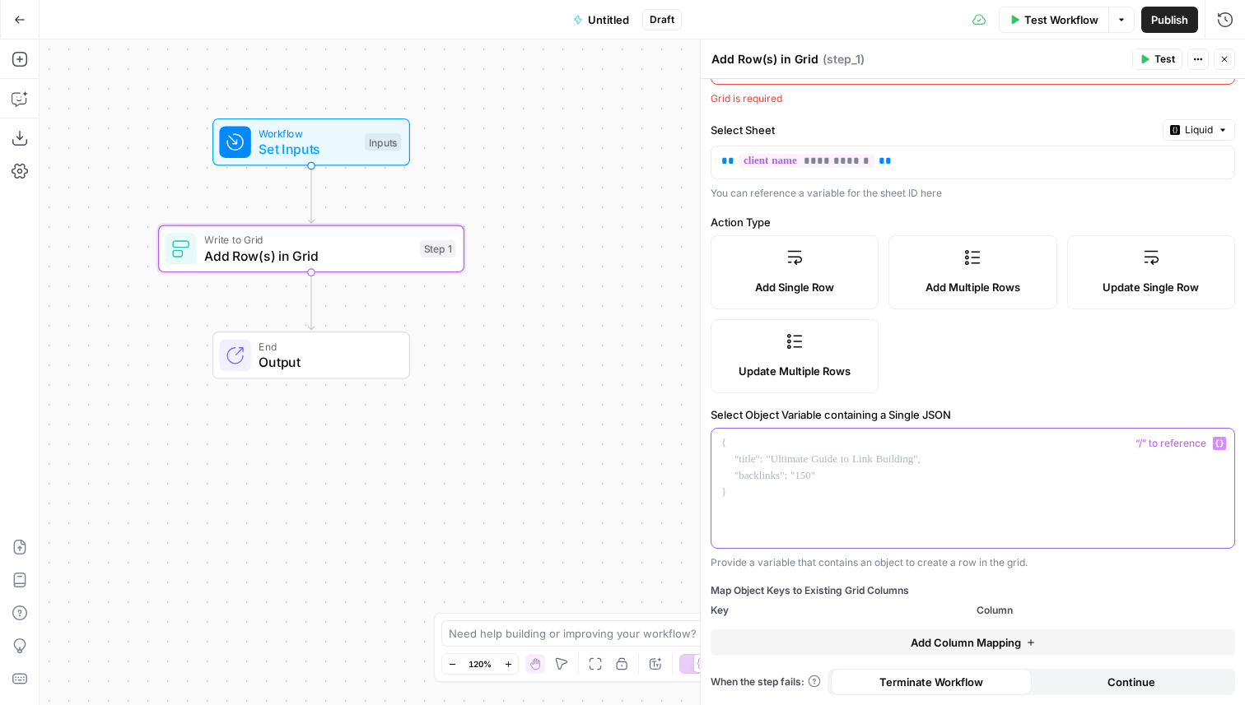
click at [736, 445] on p at bounding box center [972, 443] width 503 height 16
click at [768, 448] on p at bounding box center [972, 443] width 503 height 16
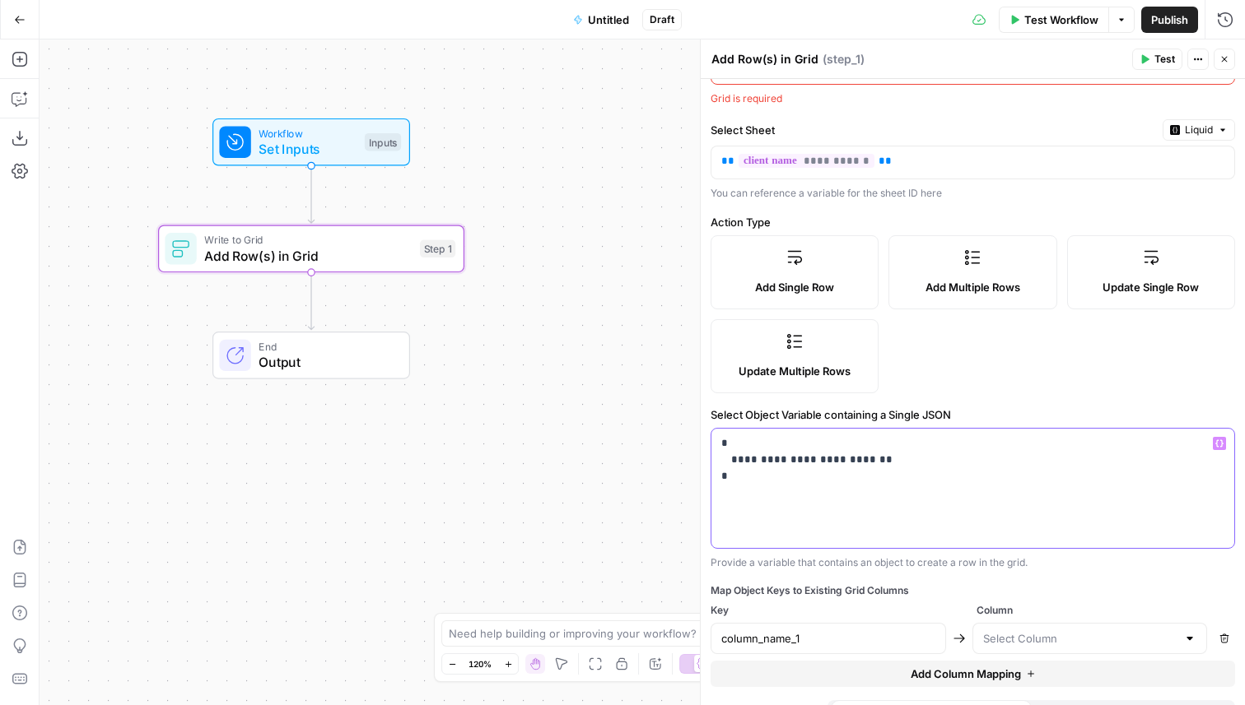
click at [830, 468] on p "**********" at bounding box center [972, 459] width 503 height 49
click at [821, 638] on input "column_name_1" at bounding box center [828, 639] width 214 height 16
drag, startPoint x: 736, startPoint y: 611, endPoint x: 713, endPoint y: 611, distance: 23.0
click at [713, 611] on span "Key" at bounding box center [839, 610] width 259 height 15
click at [1014, 631] on input "text" at bounding box center [1080, 639] width 194 height 16
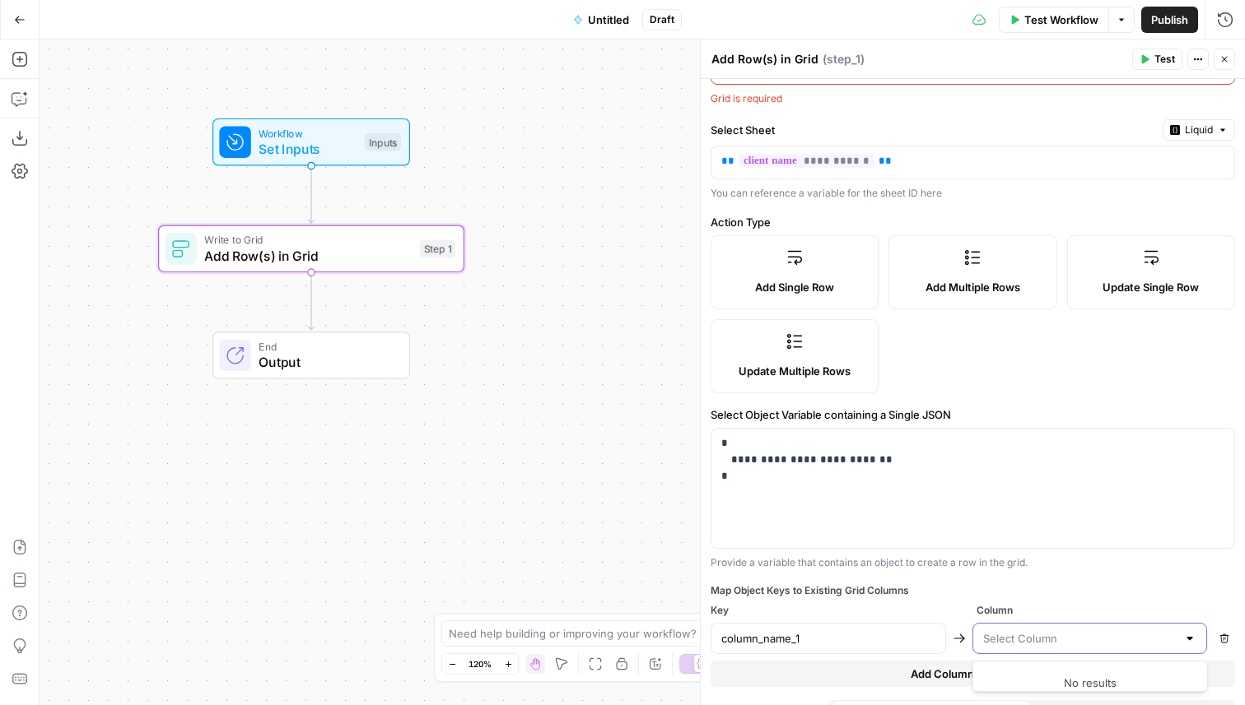
scroll to position [143, 0]
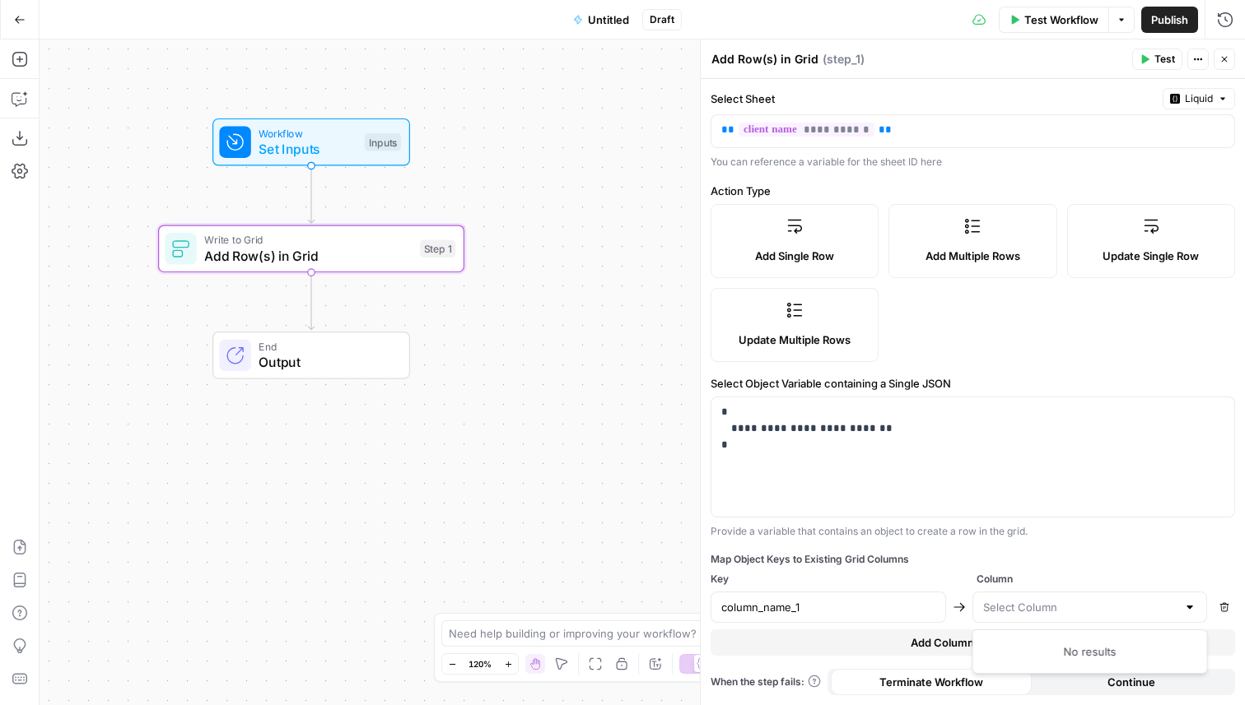
click at [1064, 572] on span "Column" at bounding box center [1105, 579] width 259 height 15
drag, startPoint x: 765, startPoint y: 449, endPoint x: 710, endPoint y: 388, distance: 82.2
click at [710, 388] on div "**********" at bounding box center [972, 321] width 544 height 770
click at [807, 584] on span "Key" at bounding box center [839, 579] width 259 height 15
click at [951, 565] on div "Map Object Keys to Existing Grid Columns" at bounding box center [972, 559] width 524 height 15
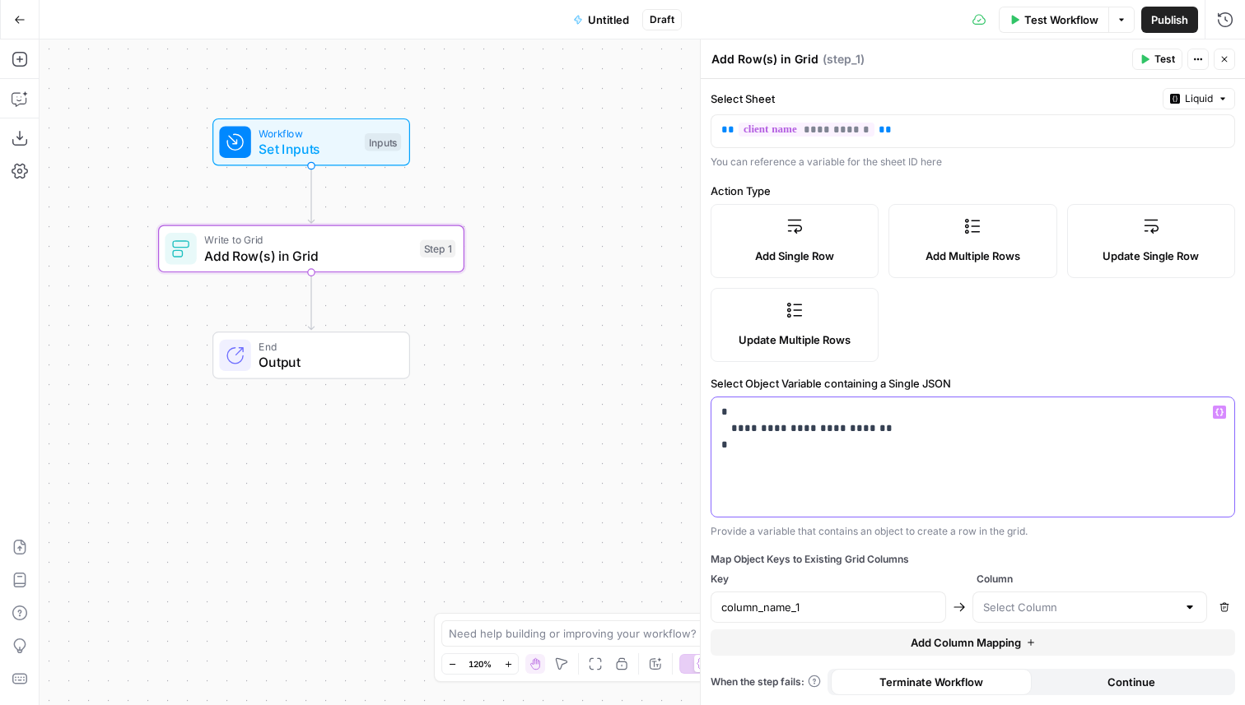
drag, startPoint x: 876, startPoint y: 431, endPoint x: 828, endPoint y: 427, distance: 47.9
click at [828, 427] on p "**********" at bounding box center [972, 428] width 503 height 49
click at [877, 431] on p "**********" at bounding box center [972, 428] width 503 height 49
drag, startPoint x: 905, startPoint y: 432, endPoint x: 823, endPoint y: 435, distance: 82.3
click at [823, 435] on p "**********" at bounding box center [972, 428] width 503 height 49
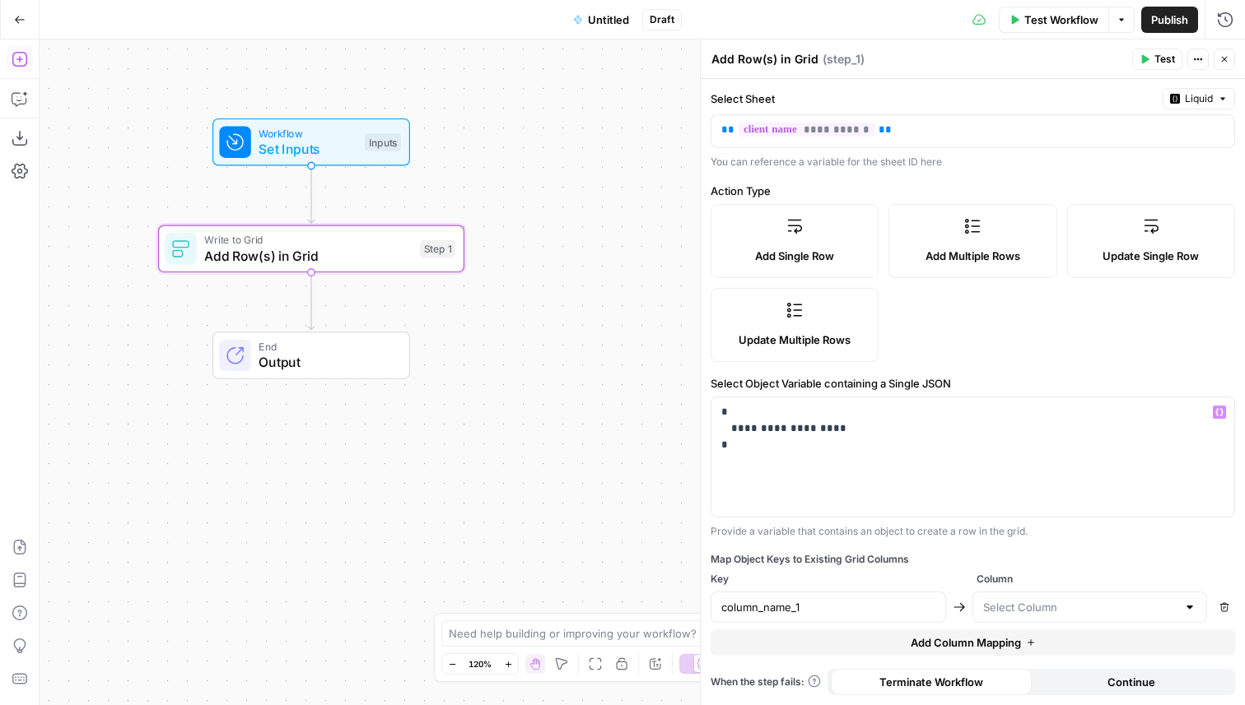
click at [19, 56] on icon "button" at bounding box center [19, 59] width 15 height 15
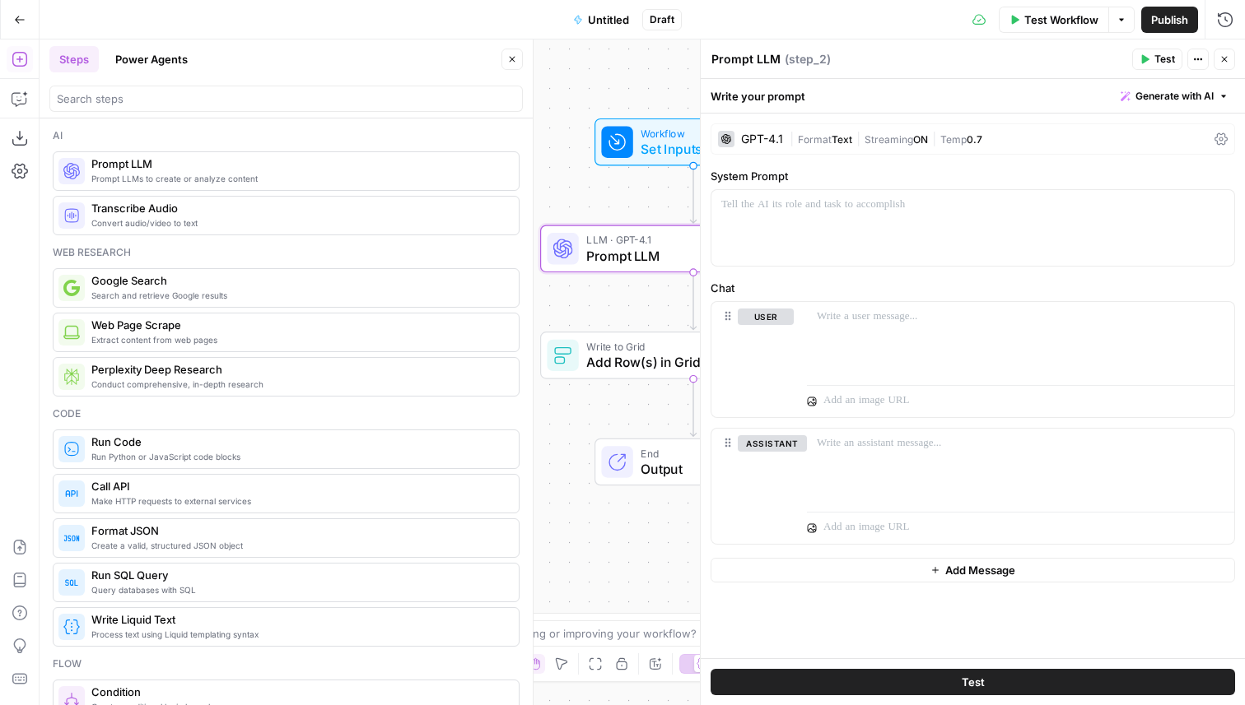
click at [515, 49] on button "Close" at bounding box center [511, 59] width 21 height 21
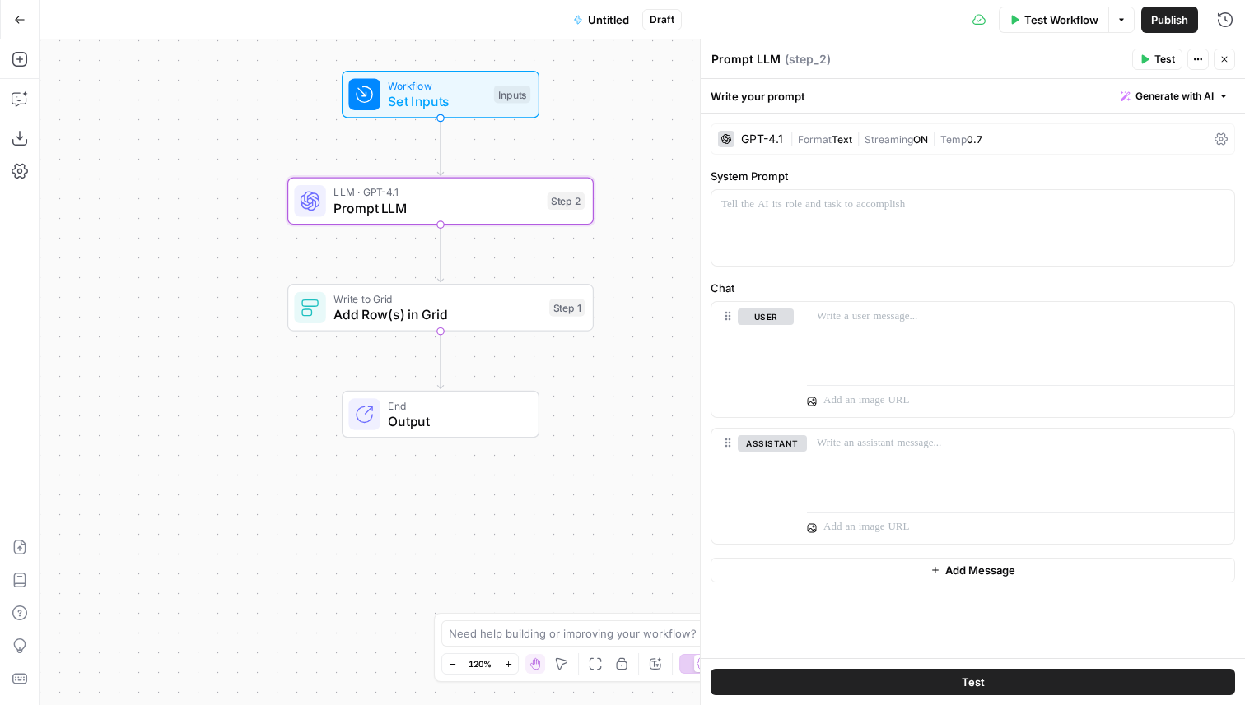
drag, startPoint x: 489, startPoint y: 224, endPoint x: 160, endPoint y: 104, distance: 350.5
click at [163, 111] on div "Workflow Set Inputs Inputs LLM · GPT-4.1 Prompt LLM Step 2 Write to Grid Add Ro…" at bounding box center [642, 373] width 1205 height 666
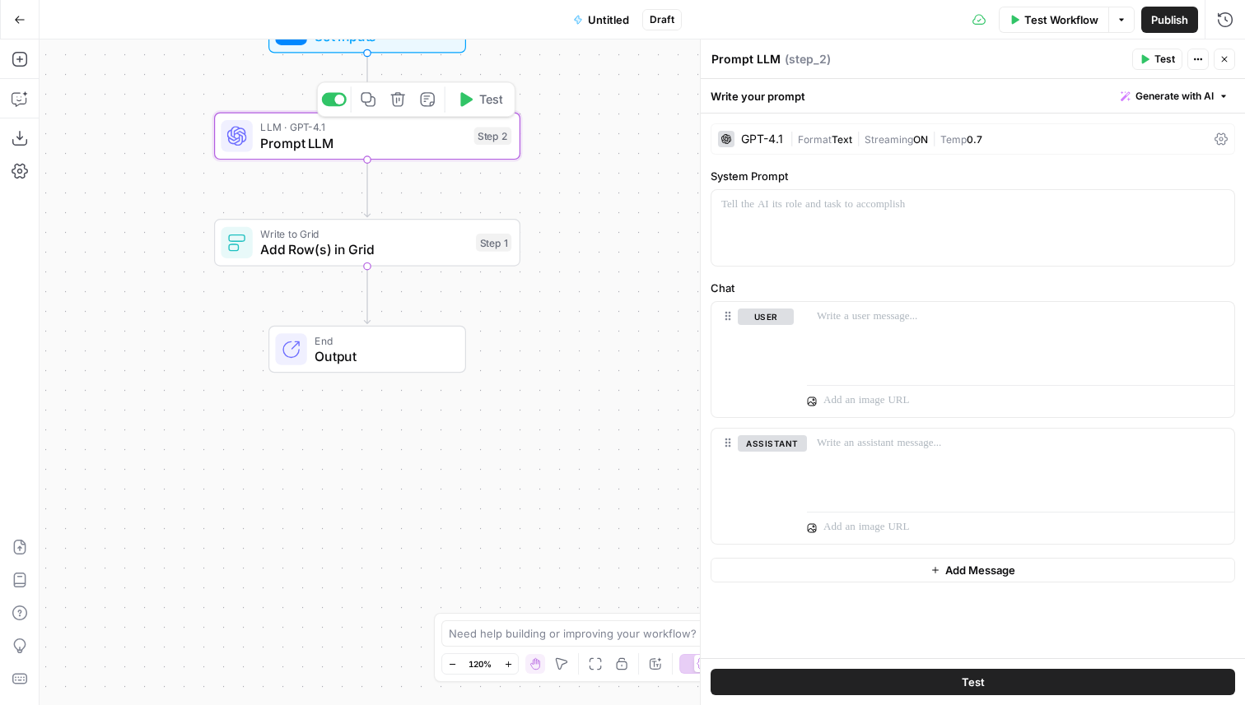
click at [436, 249] on span "Add Row(s) in Grid" at bounding box center [363, 250] width 207 height 20
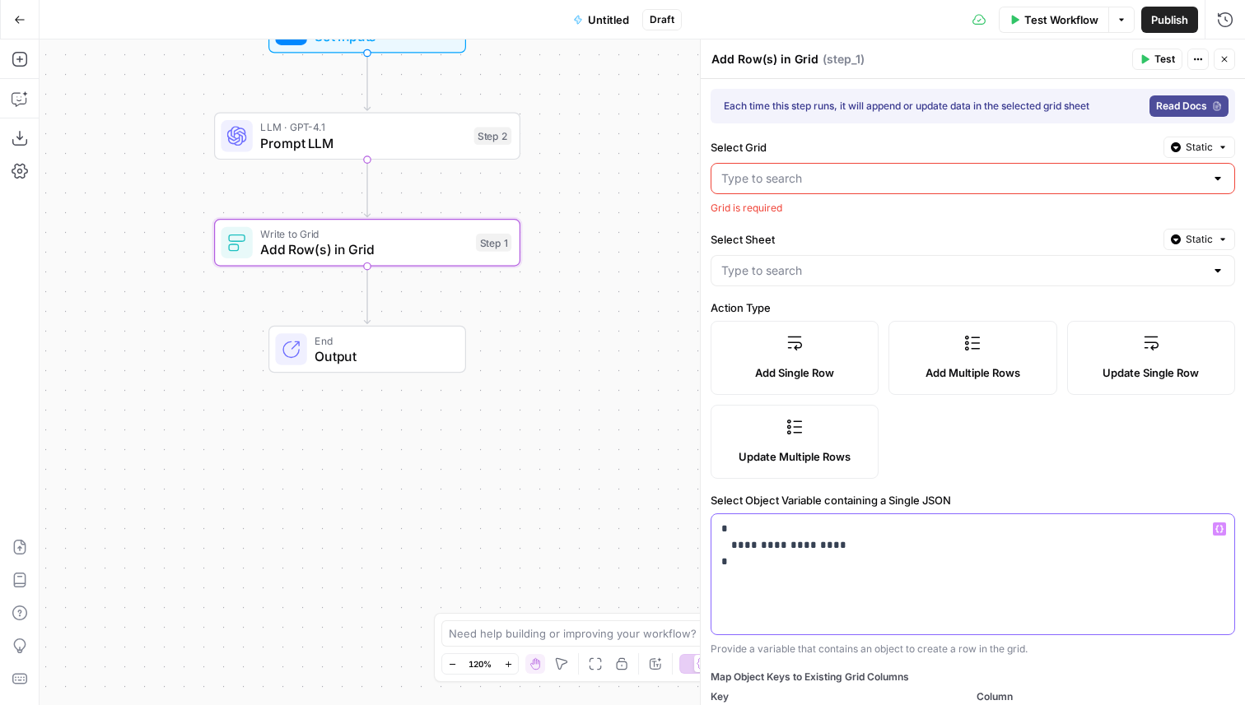
click at [837, 550] on p "**********" at bounding box center [972, 545] width 503 height 49
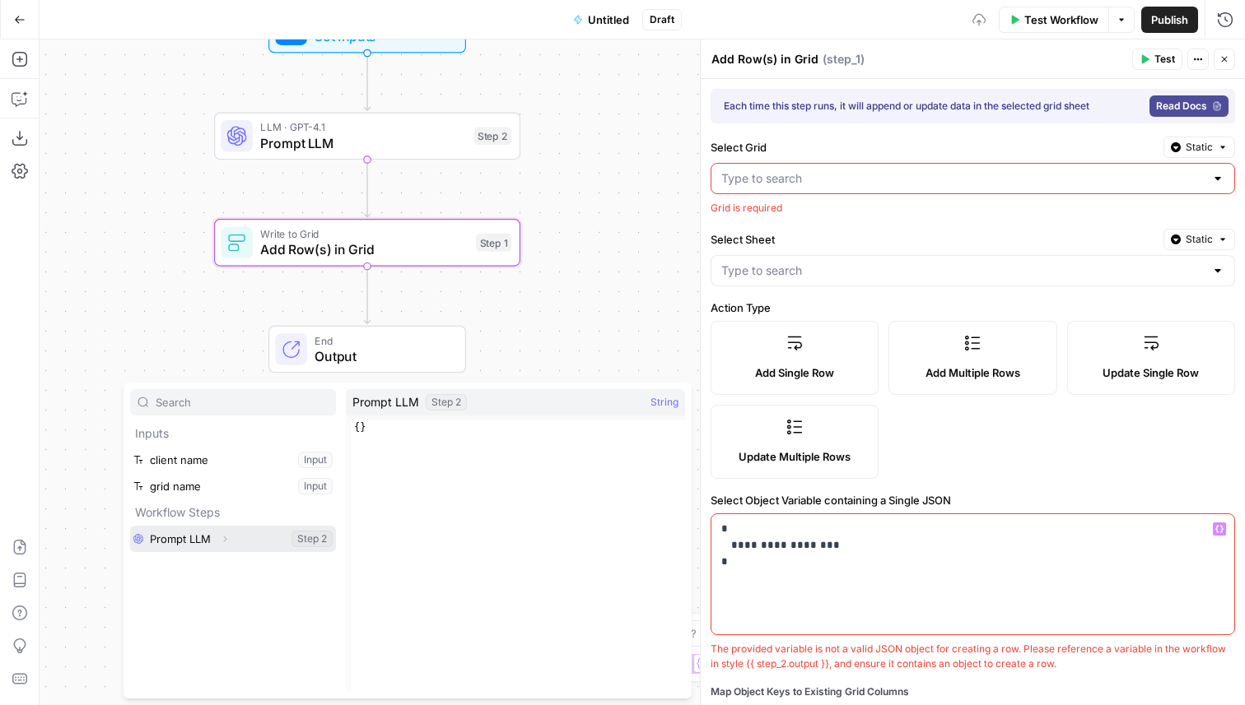
click at [242, 535] on button "Select variable Prompt LLM" at bounding box center [233, 539] width 206 height 26
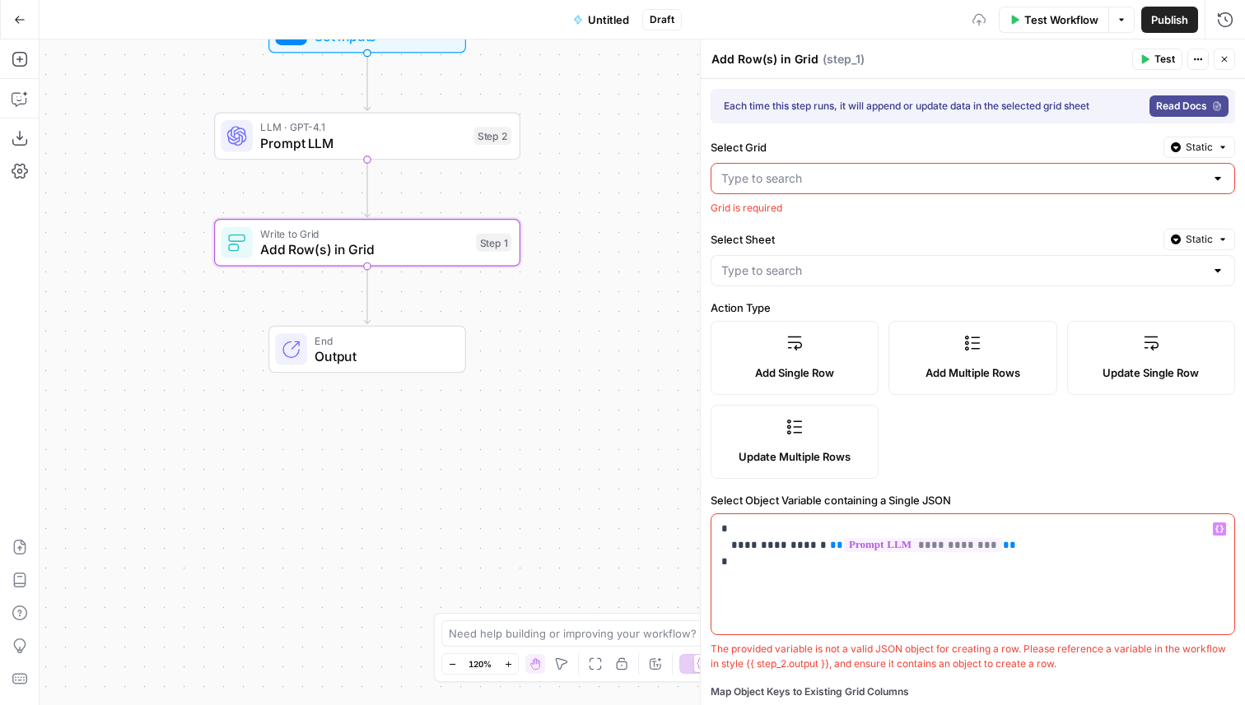
scroll to position [133, 0]
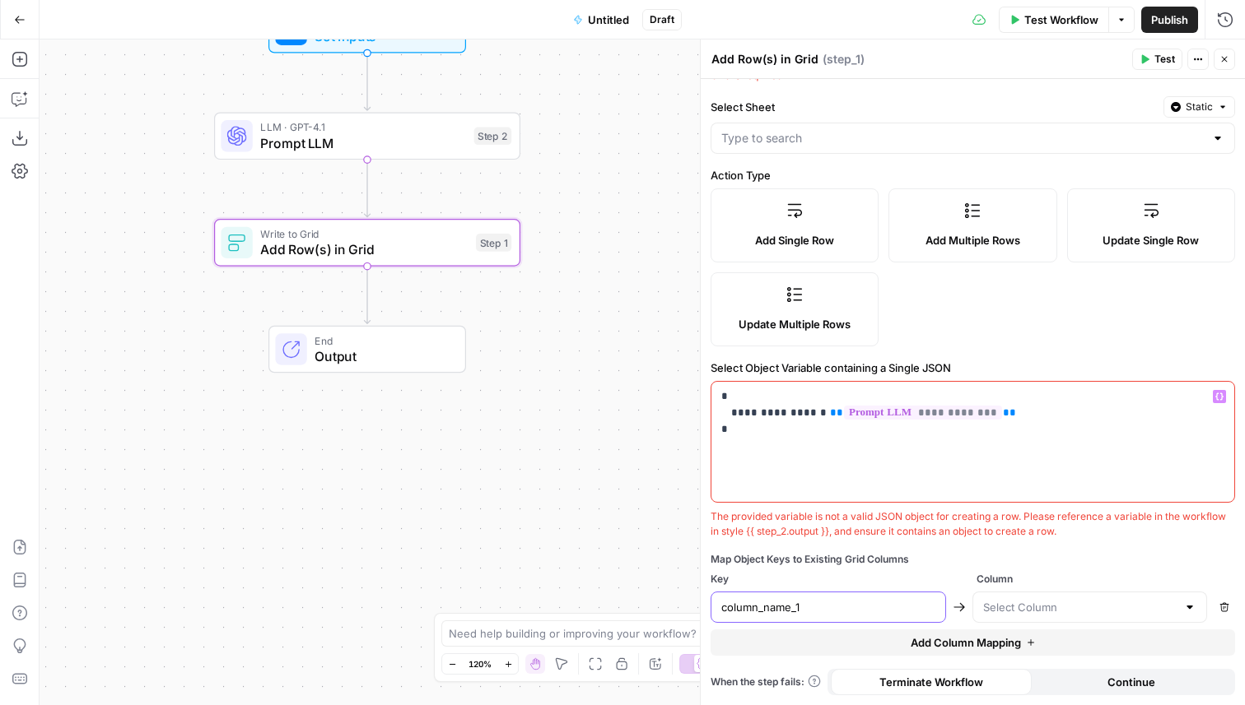
click at [869, 612] on input "column_name_1" at bounding box center [828, 607] width 214 height 16
click at [1050, 603] on input "text" at bounding box center [1080, 607] width 194 height 16
click at [867, 607] on input "column_name_1" at bounding box center [828, 607] width 214 height 16
click at [1034, 614] on input "text" at bounding box center [1080, 607] width 194 height 16
click at [781, 414] on p "**********" at bounding box center [972, 413] width 503 height 49
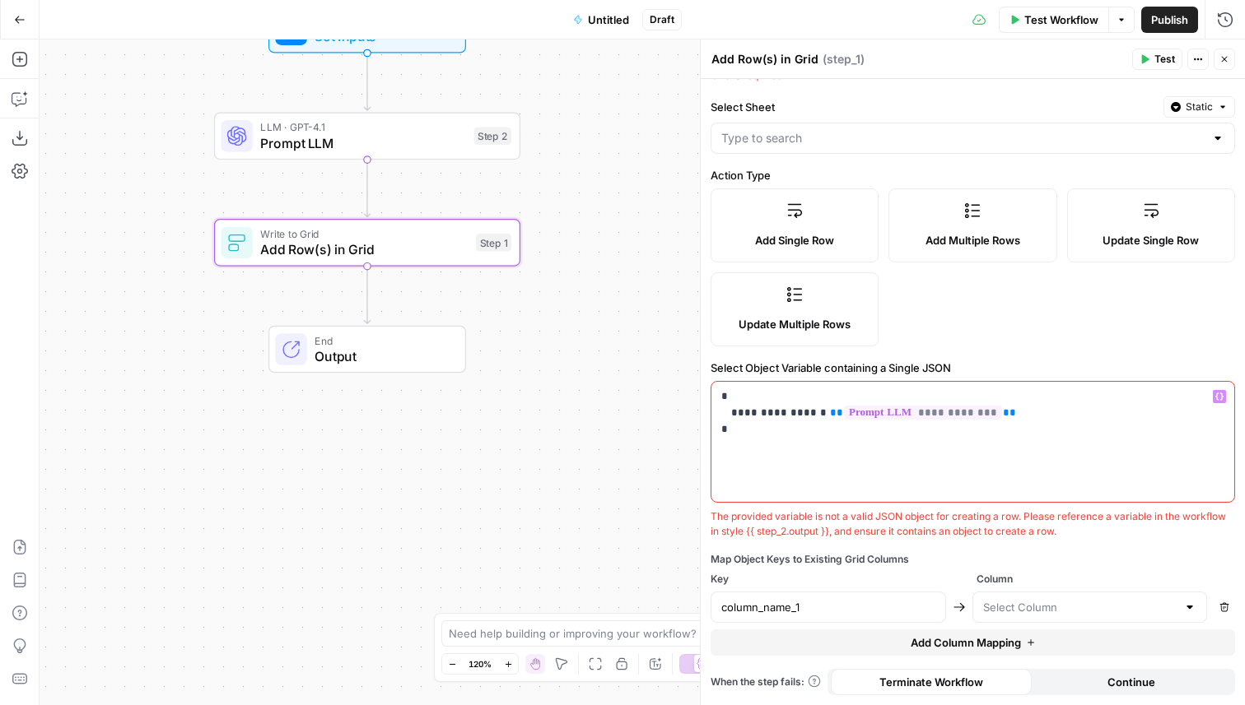
click at [781, 414] on p "**********" at bounding box center [972, 413] width 503 height 49
click at [772, 614] on input "column_name_1" at bounding box center [828, 607] width 214 height 16
click at [1015, 607] on input "text" at bounding box center [1080, 607] width 194 height 16
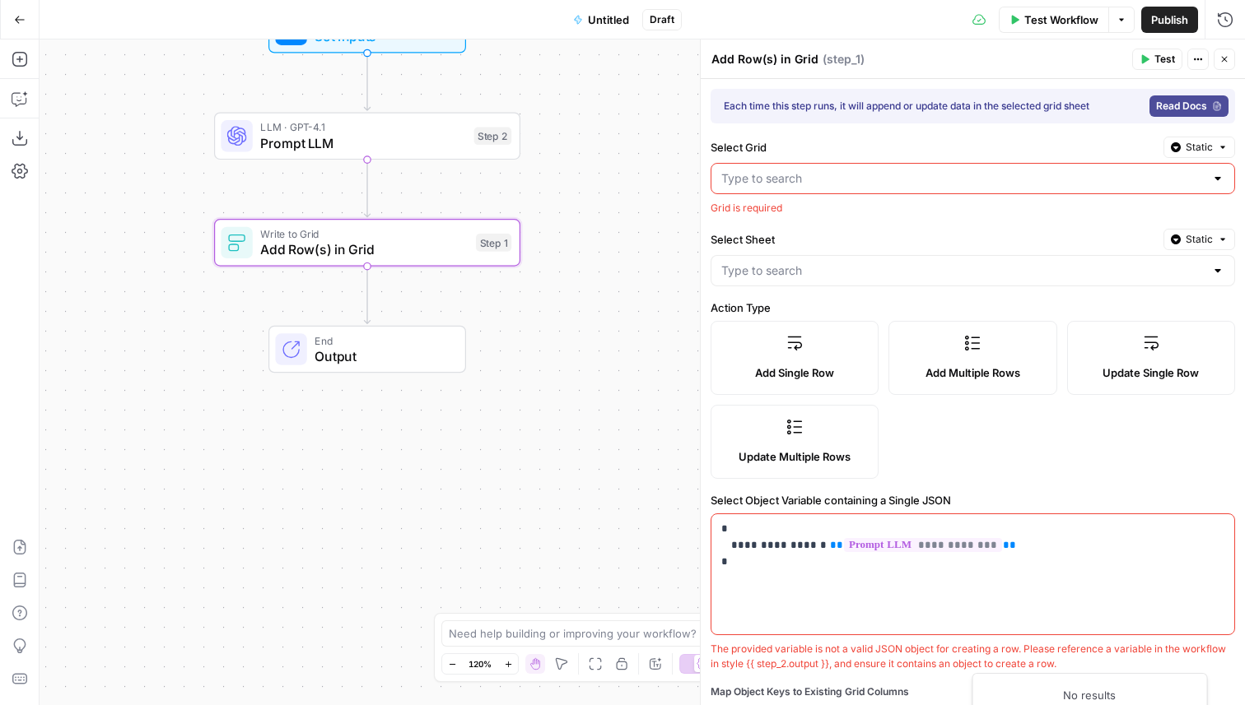
click at [799, 189] on div at bounding box center [972, 178] width 524 height 31
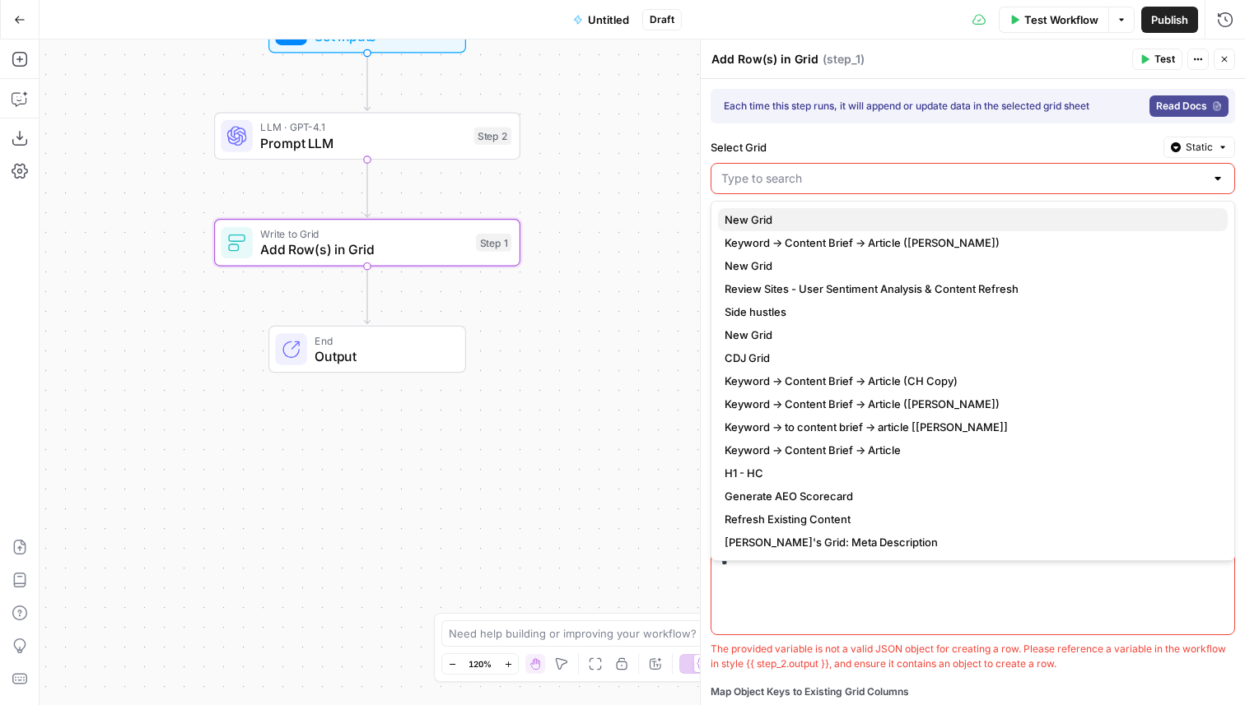
click at [803, 222] on span "New Grid" at bounding box center [969, 220] width 490 height 16
type input "New Grid"
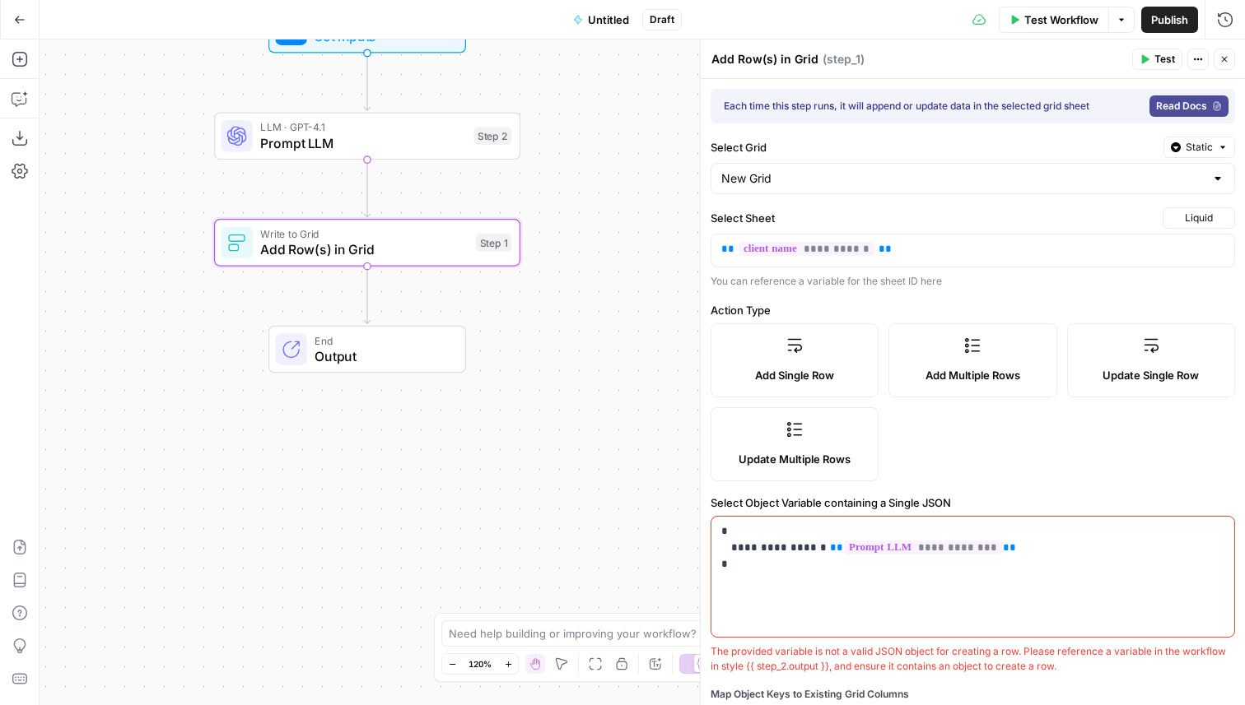
scroll to position [134, 0]
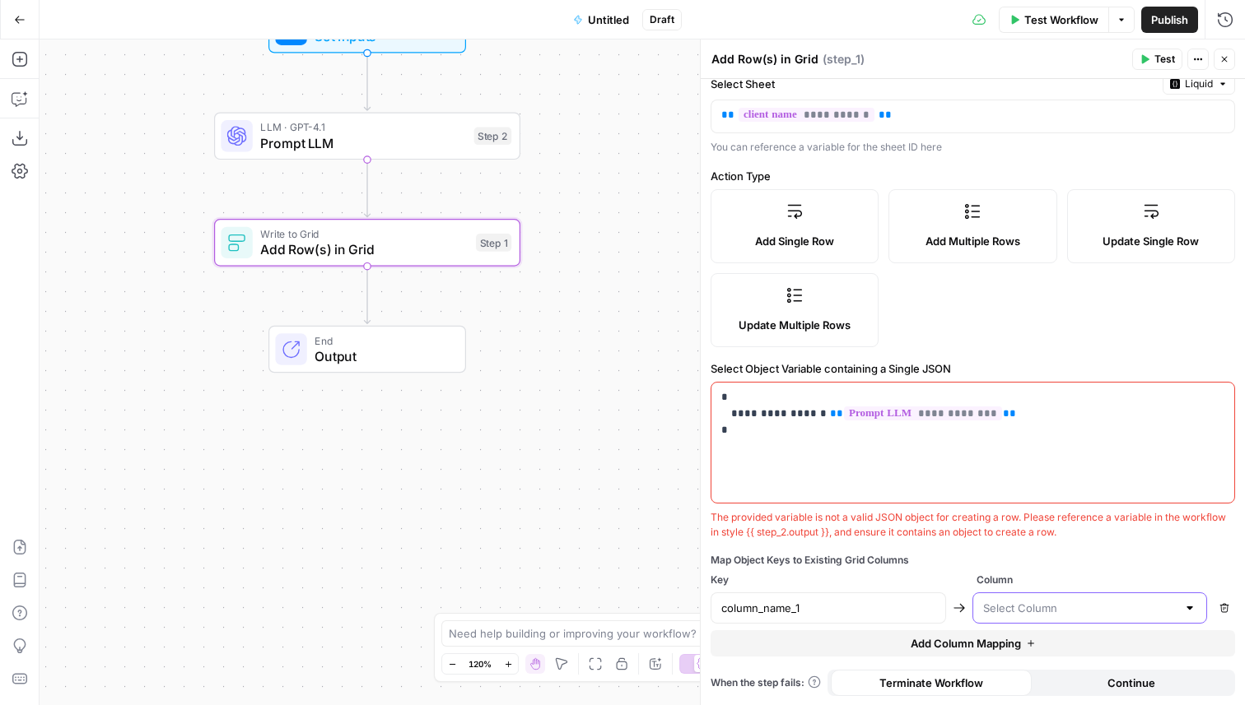
click at [1032, 608] on input "text" at bounding box center [1080, 608] width 194 height 16
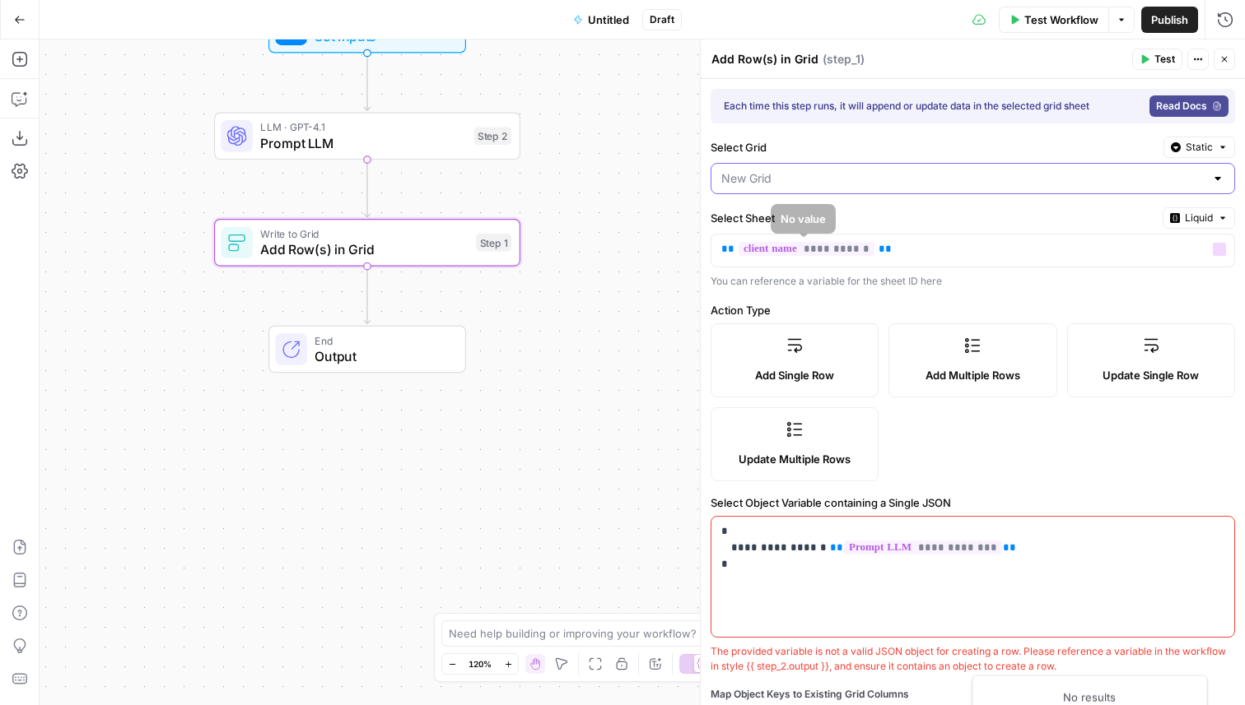
click at [769, 179] on input "Select Grid" at bounding box center [962, 178] width 483 height 16
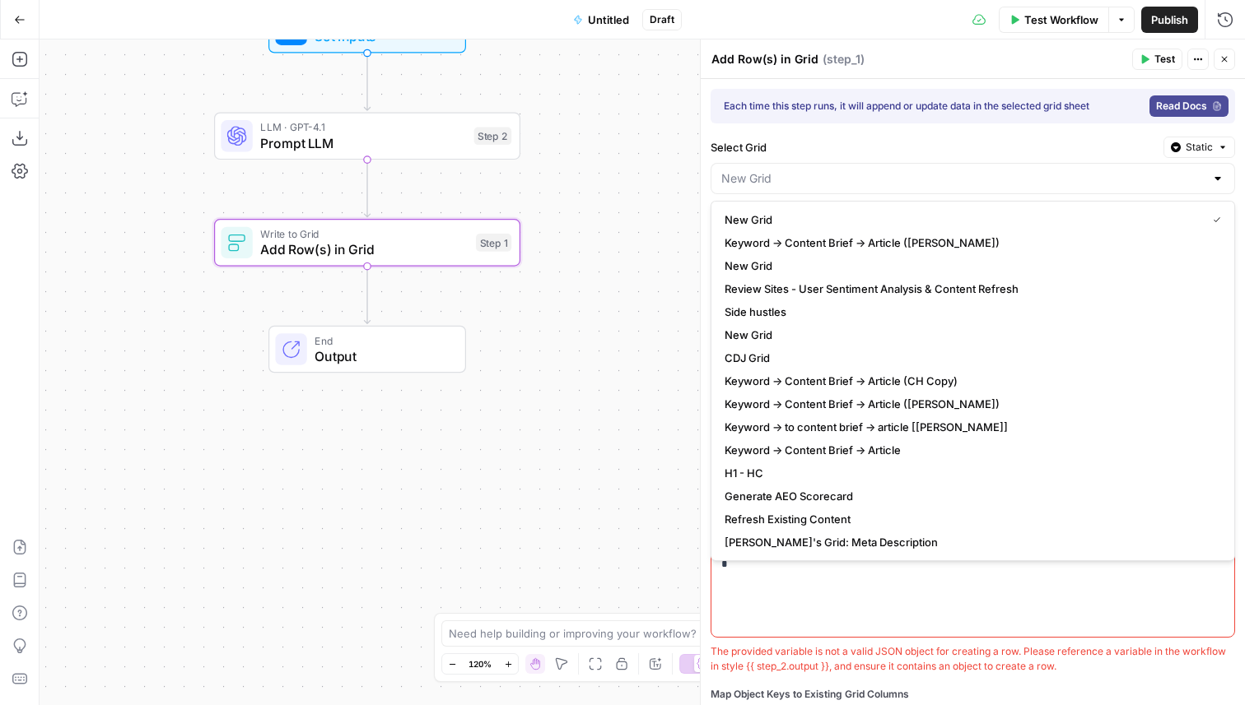
type input "New Grid"
click at [1231, 60] on button "Close" at bounding box center [1223, 59] width 21 height 21
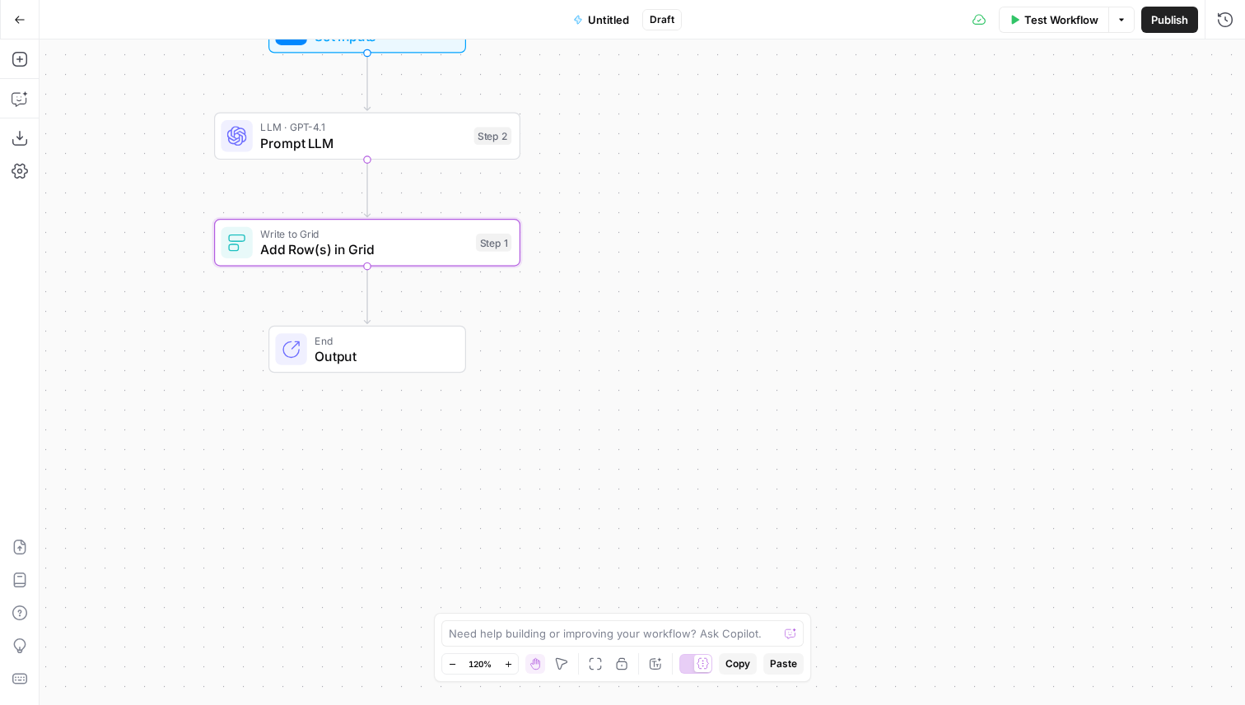
click at [470, 263] on div "Write to Grid Add Row(s) in Grid Step 1 Copy step Delete step Add Note Test" at bounding box center [367, 243] width 306 height 48
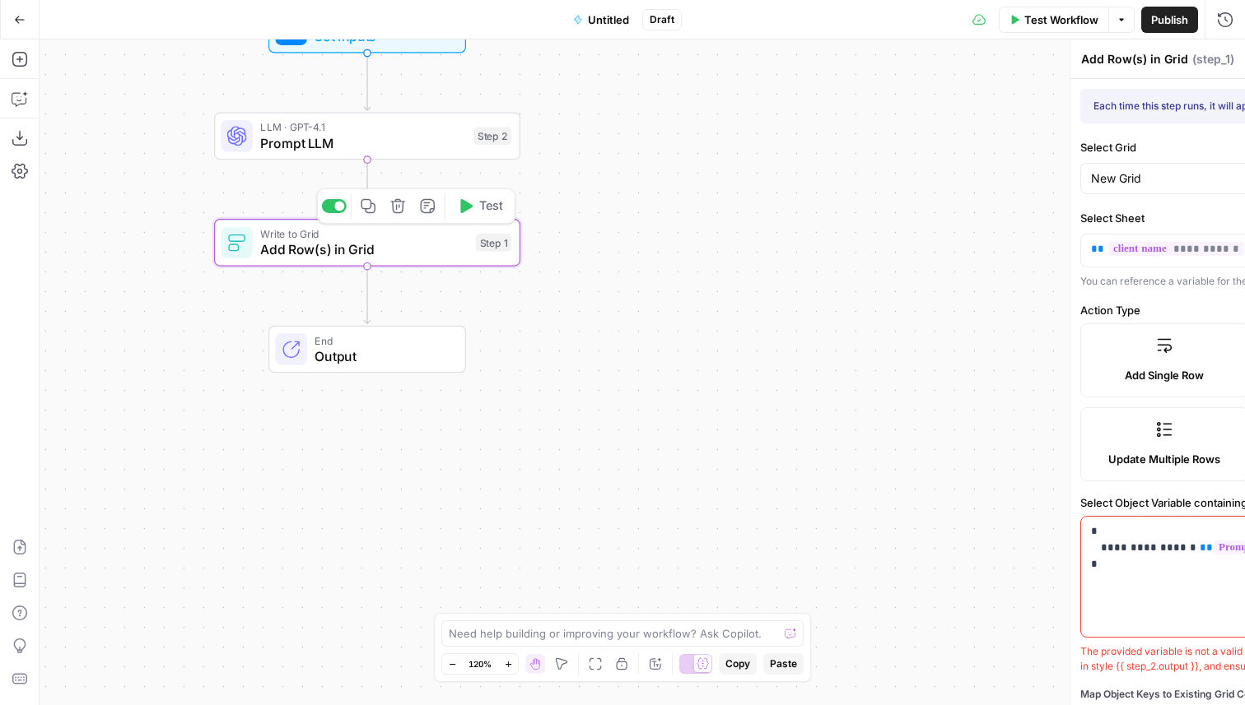
type input "Test"
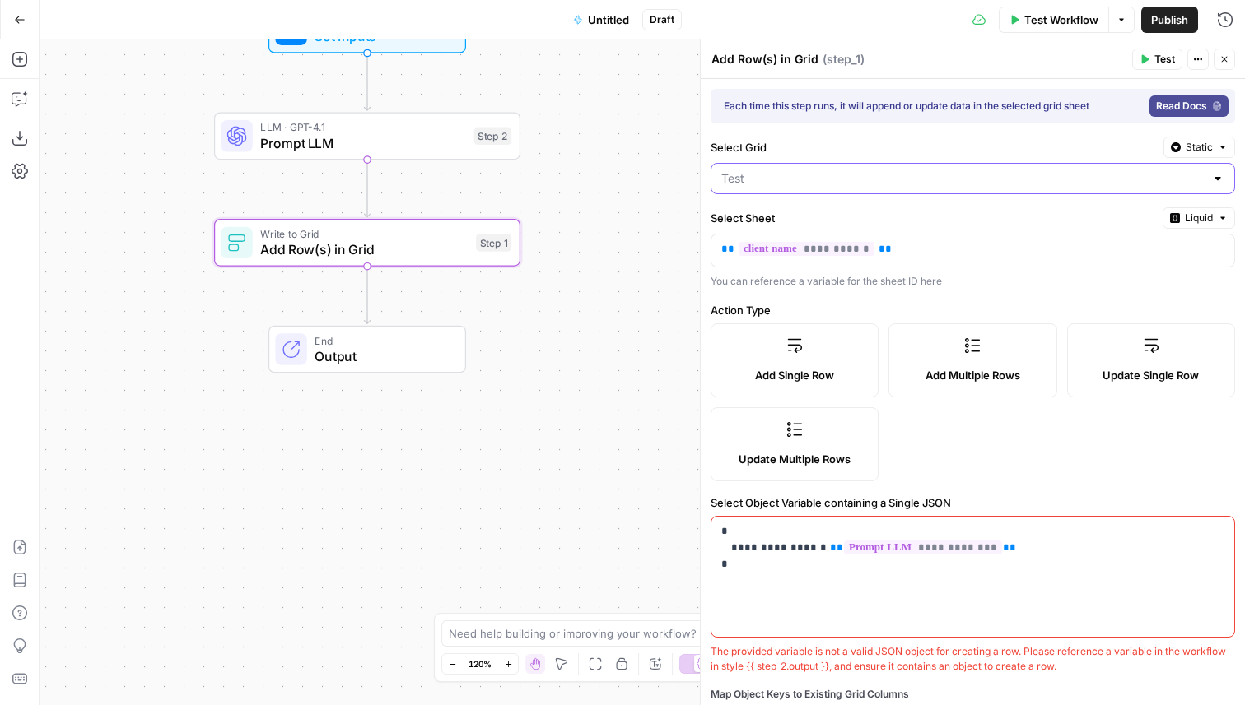
click at [797, 176] on input "Select Grid" at bounding box center [962, 178] width 483 height 16
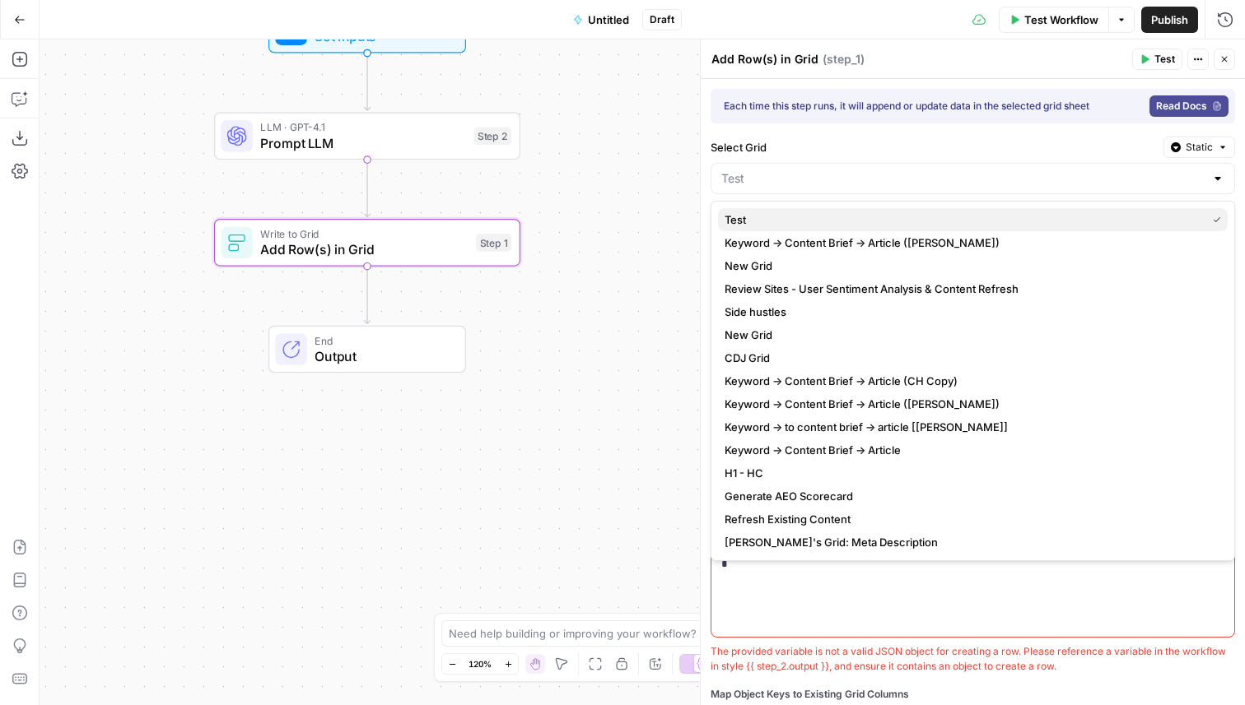
click at [761, 222] on span "Test" at bounding box center [961, 220] width 475 height 16
type input "Test"
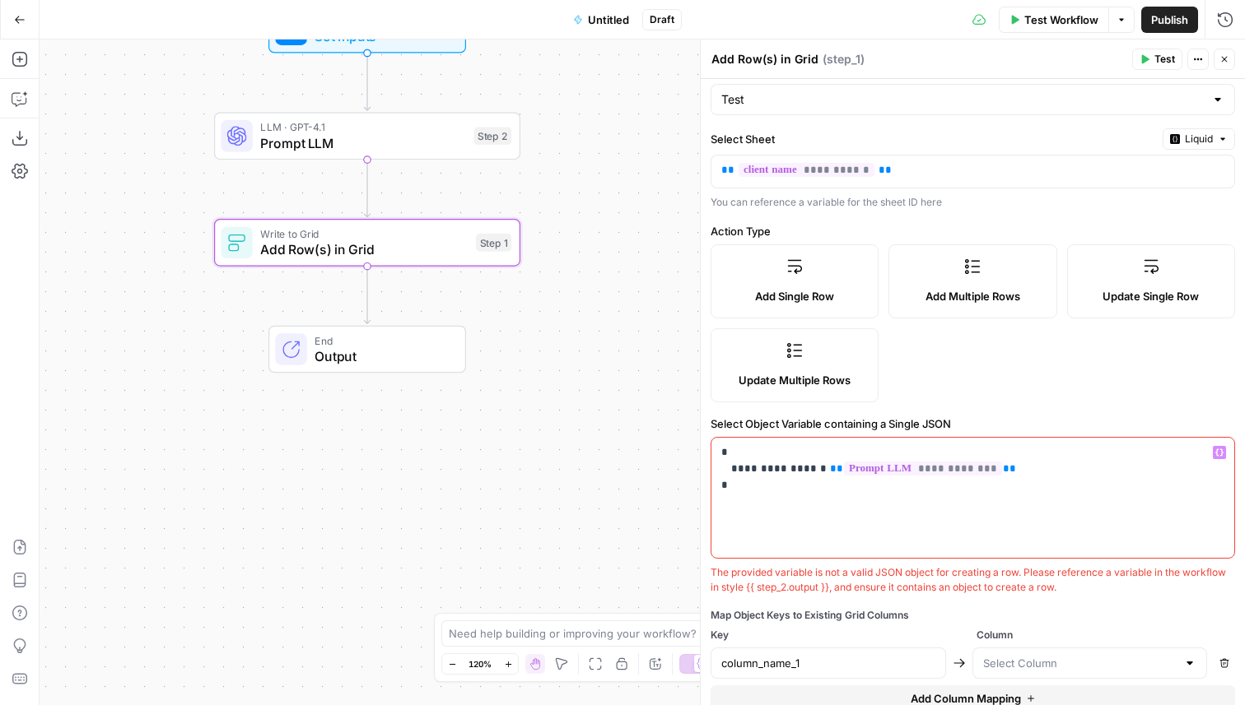
scroll to position [134, 0]
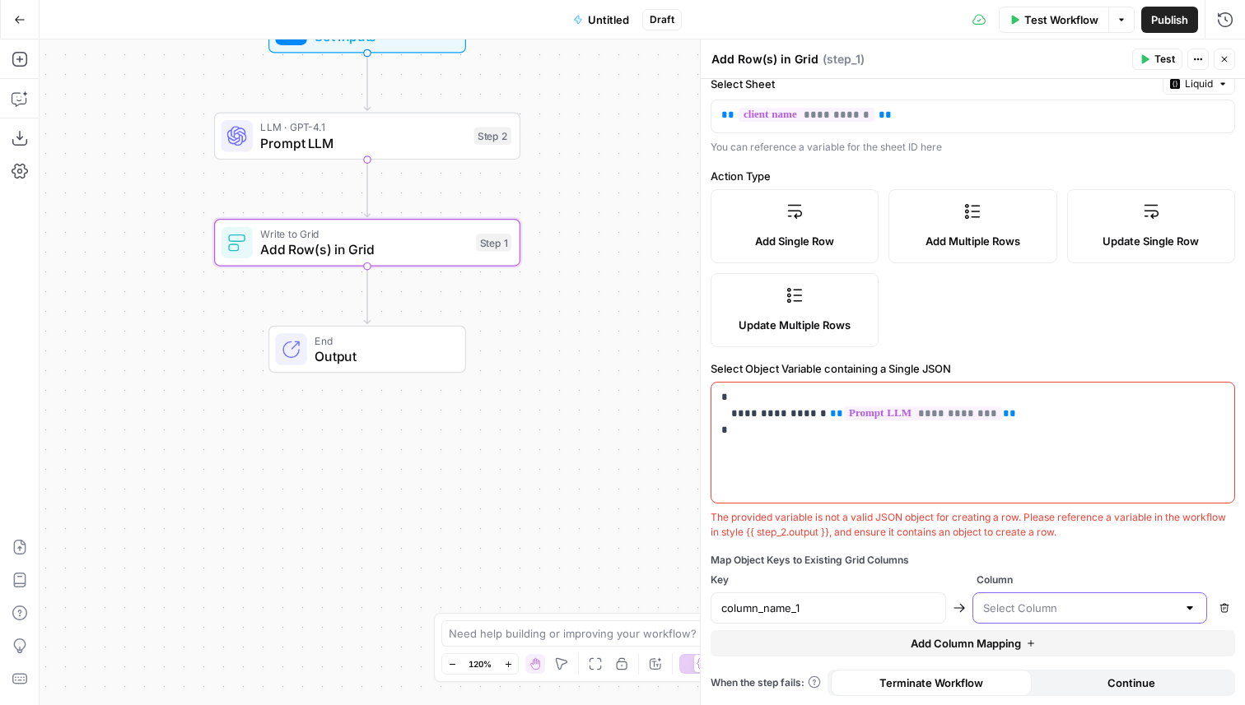
click at [1049, 605] on input "text" at bounding box center [1080, 608] width 194 height 16
click at [1095, 600] on input "text" at bounding box center [1080, 608] width 194 height 16
click at [935, 611] on div "column_name_1" at bounding box center [827, 608] width 235 height 31
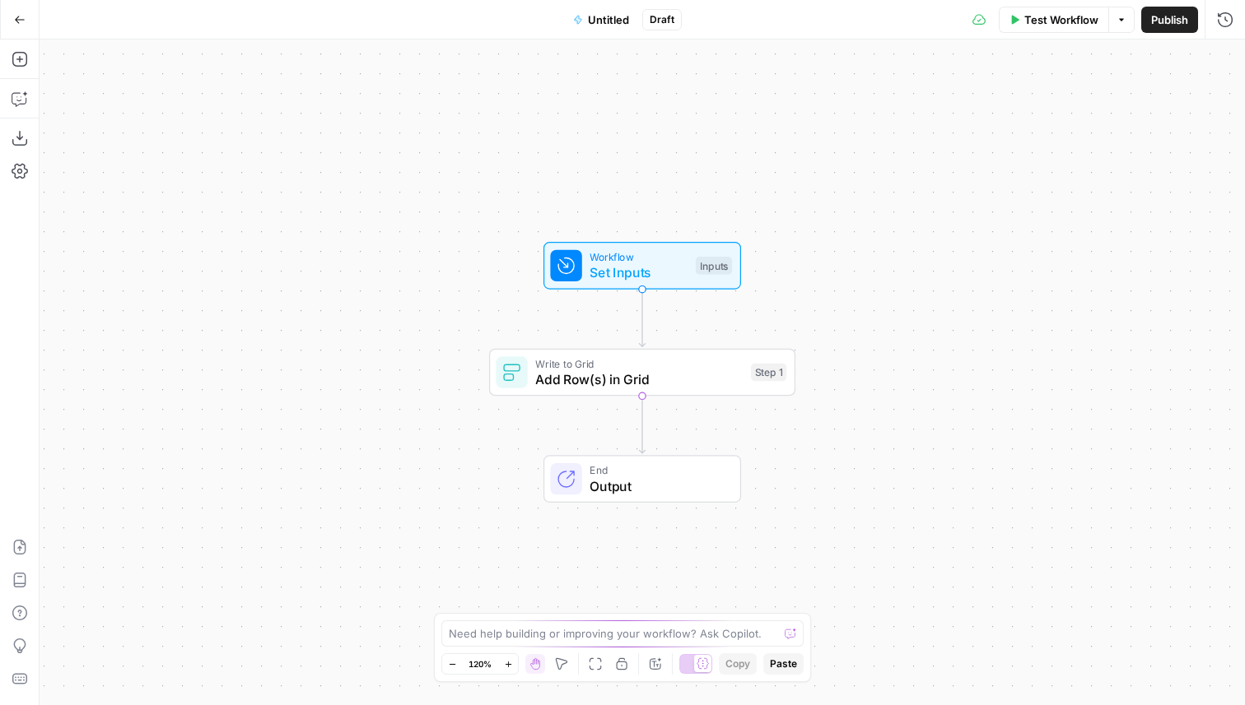
click at [21, 23] on icon "button" at bounding box center [20, 20] width 12 height 12
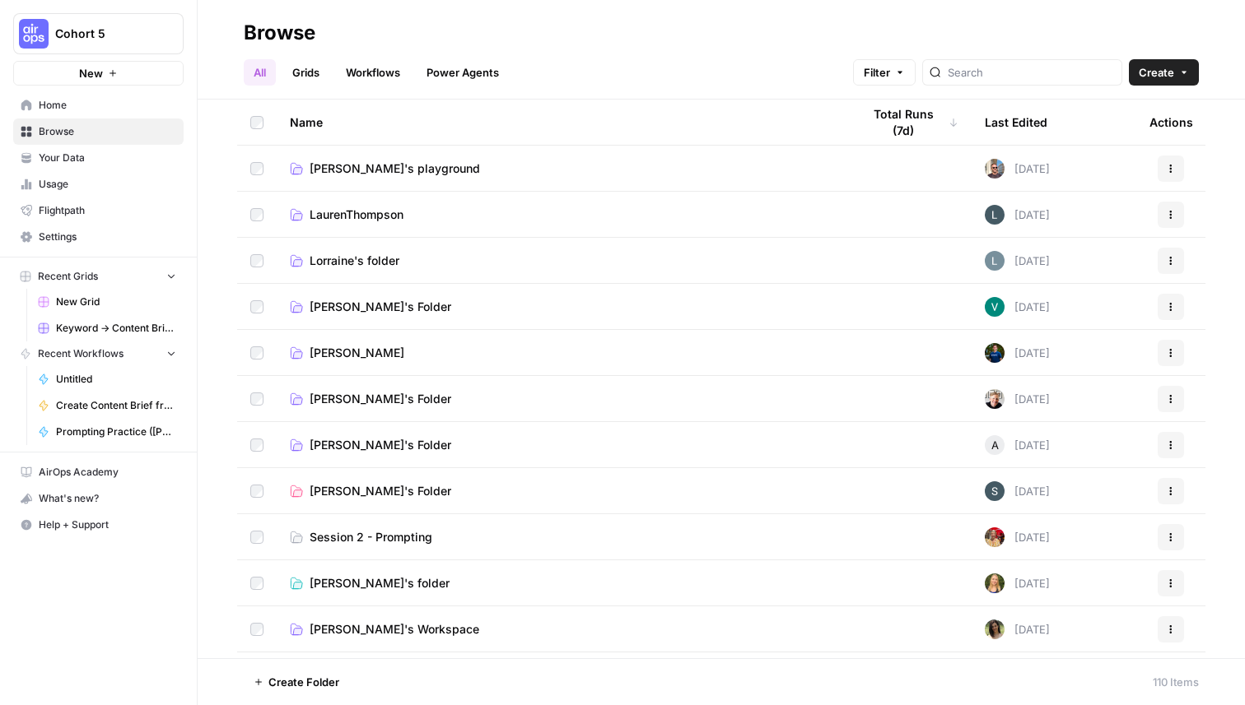
click at [314, 77] on link "Grids" at bounding box center [305, 72] width 47 height 26
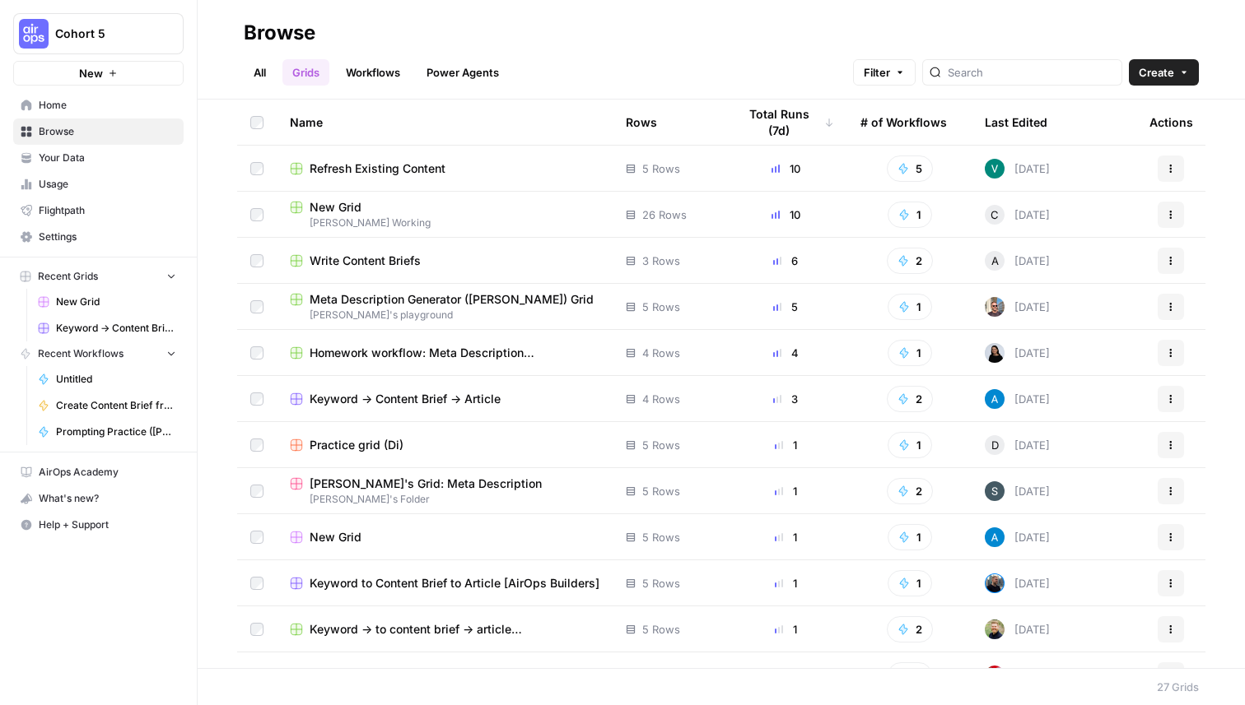
click at [1175, 65] on button "Create" at bounding box center [1163, 72] width 70 height 26
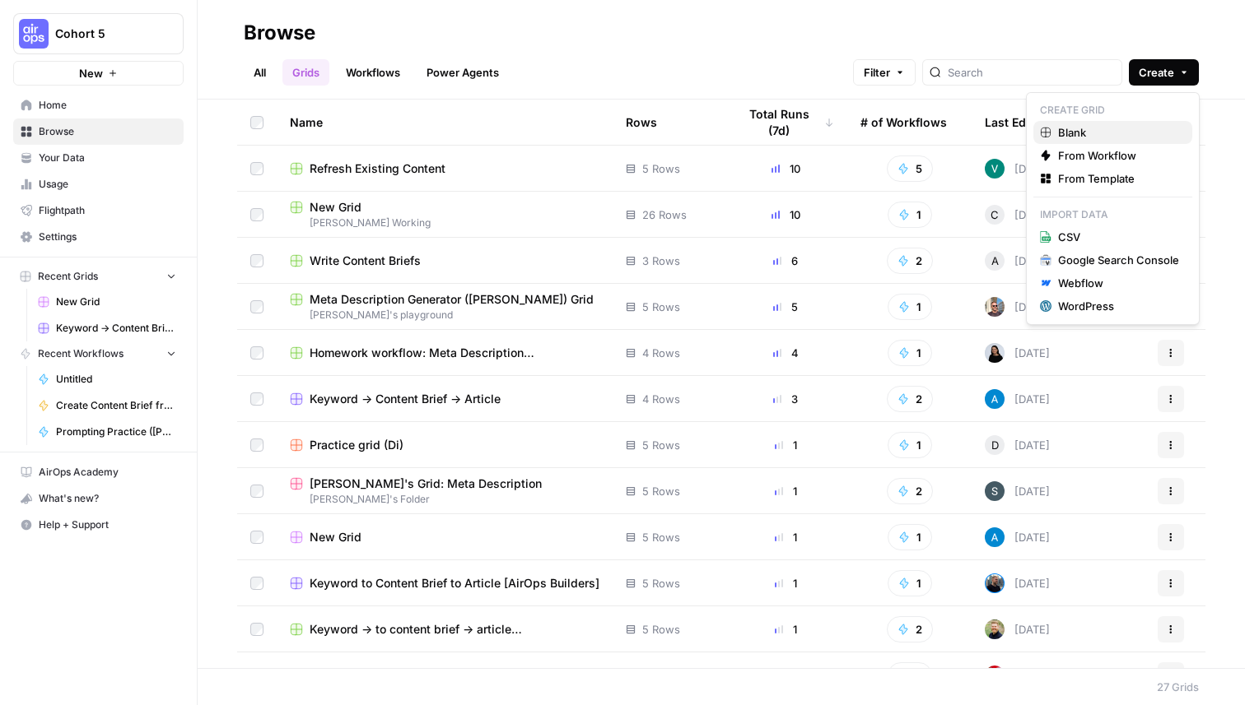
click at [1138, 141] on link "Blank" at bounding box center [1112, 132] width 159 height 23
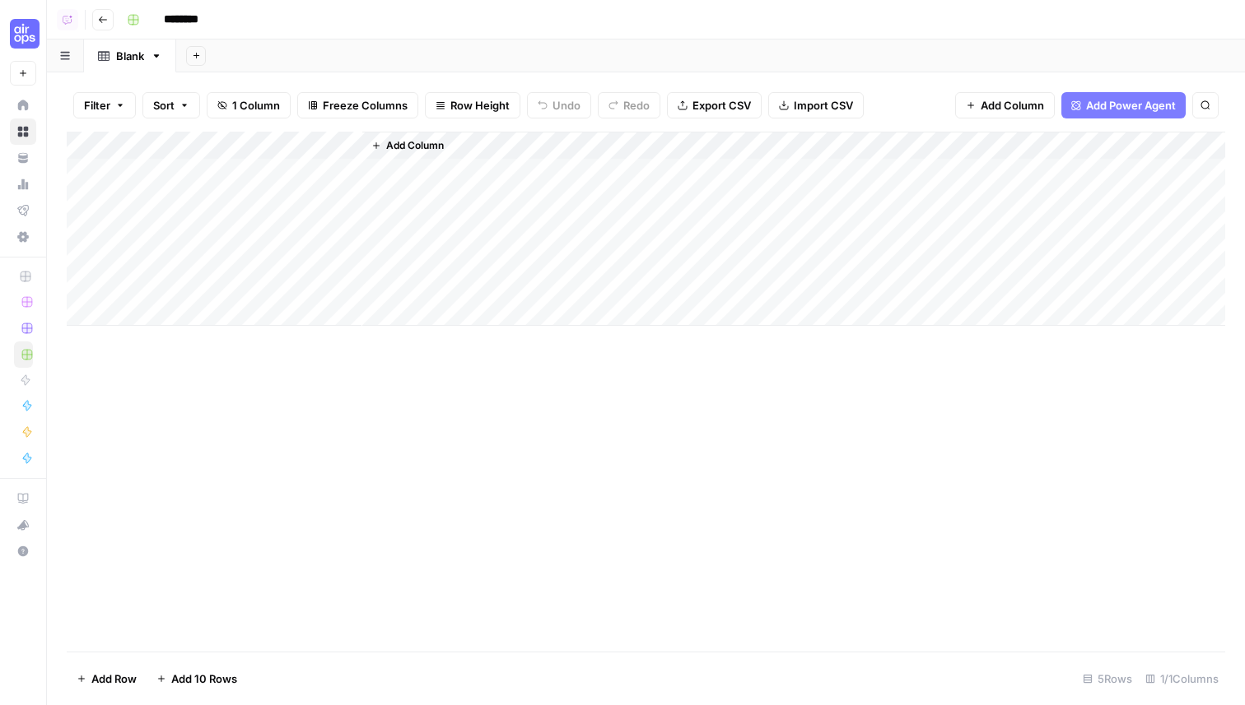
click at [95, 101] on span "Filter" at bounding box center [97, 105] width 26 height 16
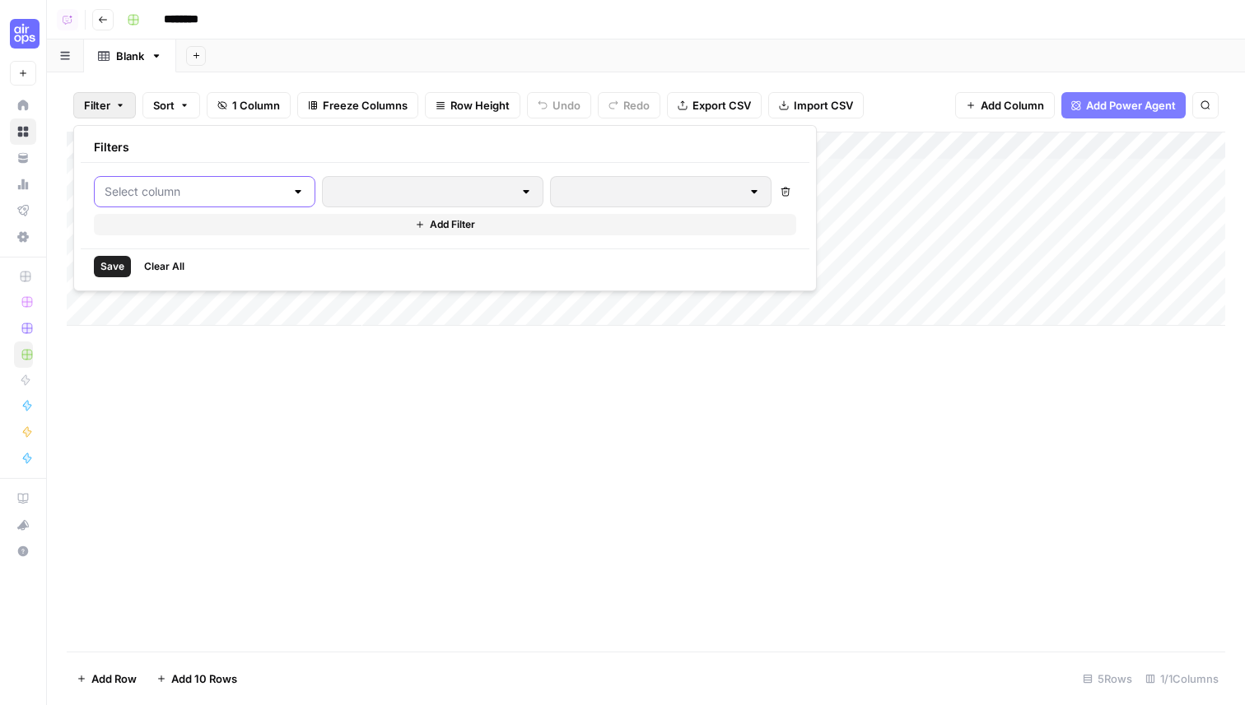
click at [162, 194] on input "text" at bounding box center [195, 192] width 180 height 16
click at [316, 410] on div "Add Column" at bounding box center [646, 392] width 1158 height 520
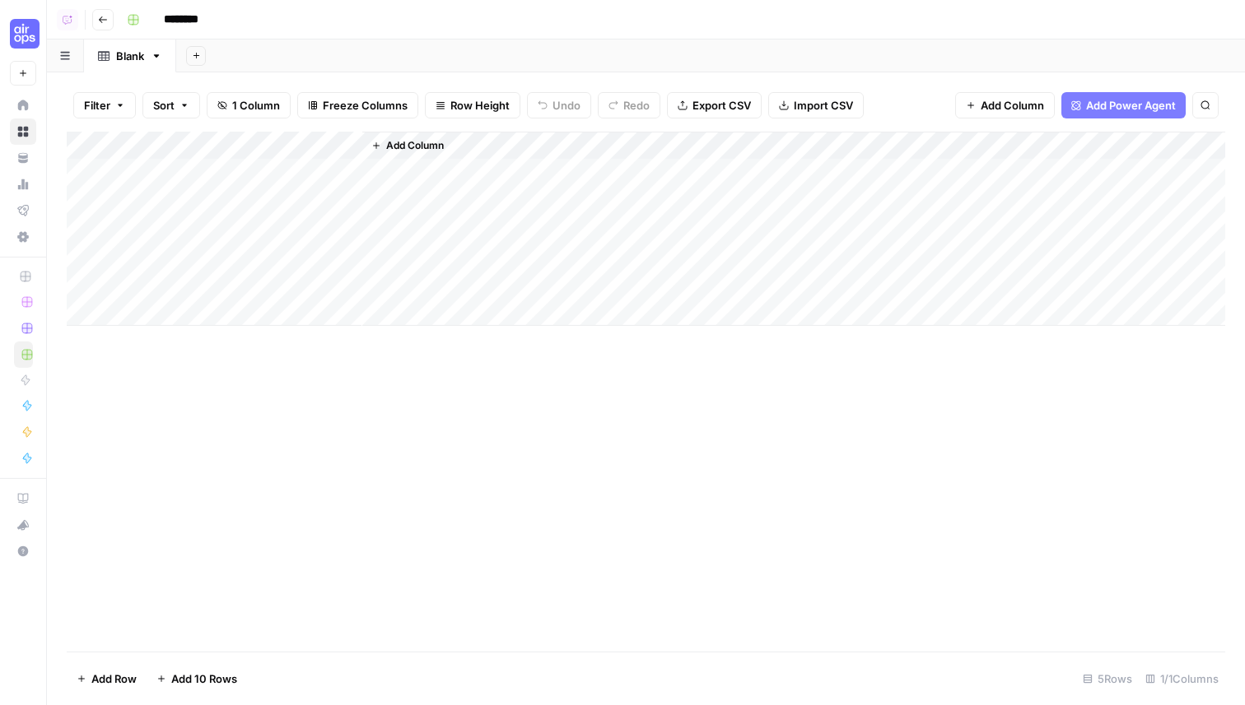
click at [1203, 104] on icon "button" at bounding box center [1205, 105] width 10 height 10
click at [685, 387] on div "Add Column Type to search" at bounding box center [646, 392] width 1158 height 520
click at [246, 49] on div "Add Sheet" at bounding box center [710, 56] width 1068 height 33
click at [221, 144] on div "Add Column" at bounding box center [646, 229] width 1158 height 194
click at [216, 183] on input "Title" at bounding box center [222, 185] width 167 height 16
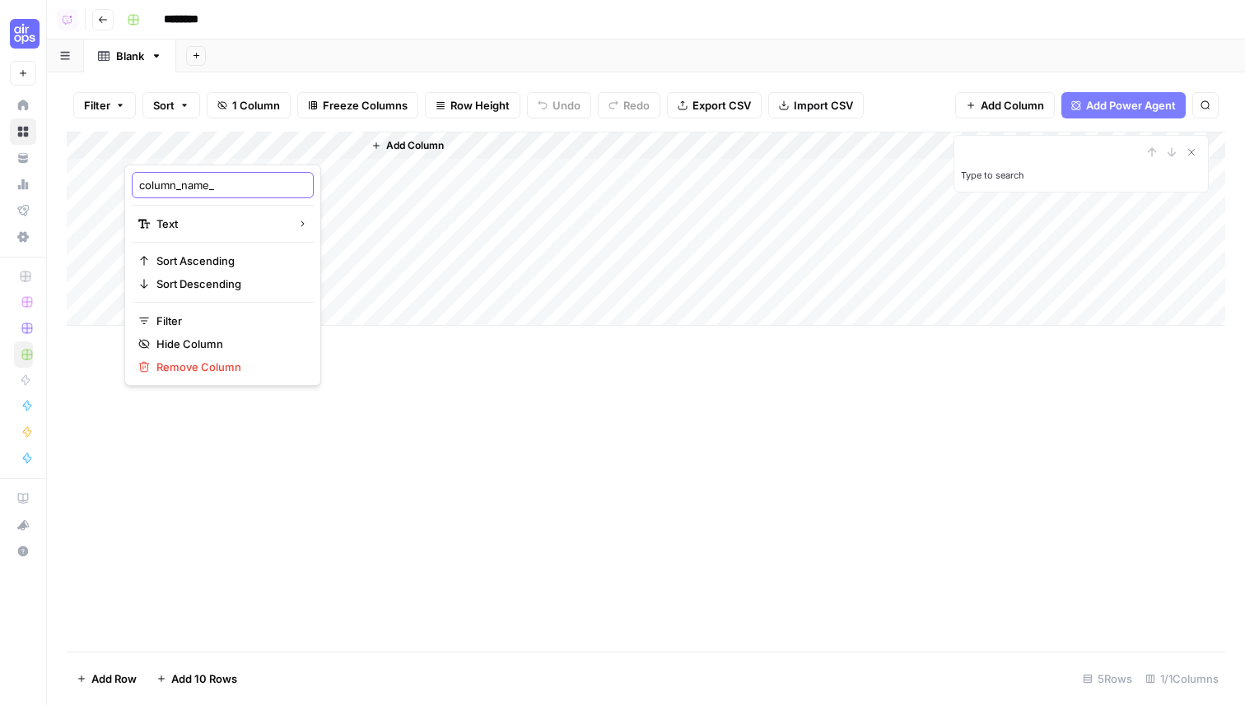
type input "column_name_1"
click at [212, 337] on div "Add Column Type to search" at bounding box center [646, 392] width 1158 height 520
click at [196, 14] on input "********" at bounding box center [202, 20] width 92 height 26
type input "****"
click at [209, 144] on div "Add Column" at bounding box center [646, 229] width 1158 height 194
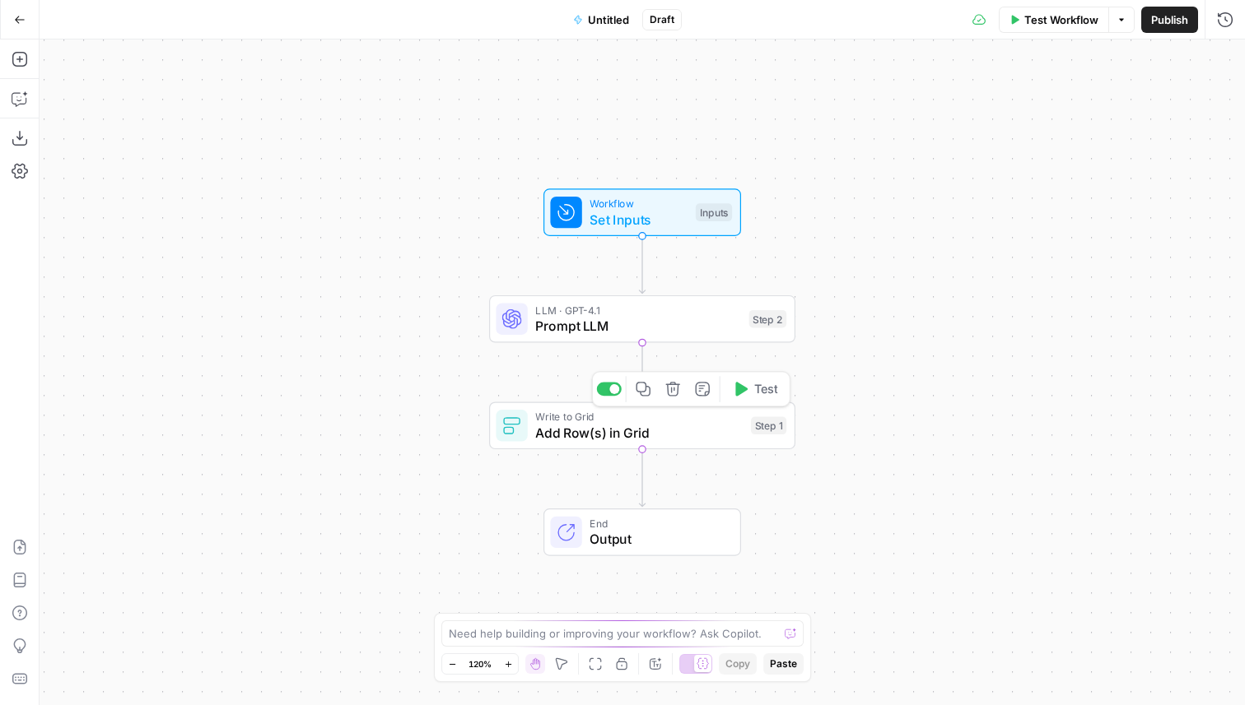
click at [706, 421] on span "Write to Grid" at bounding box center [638, 417] width 207 height 16
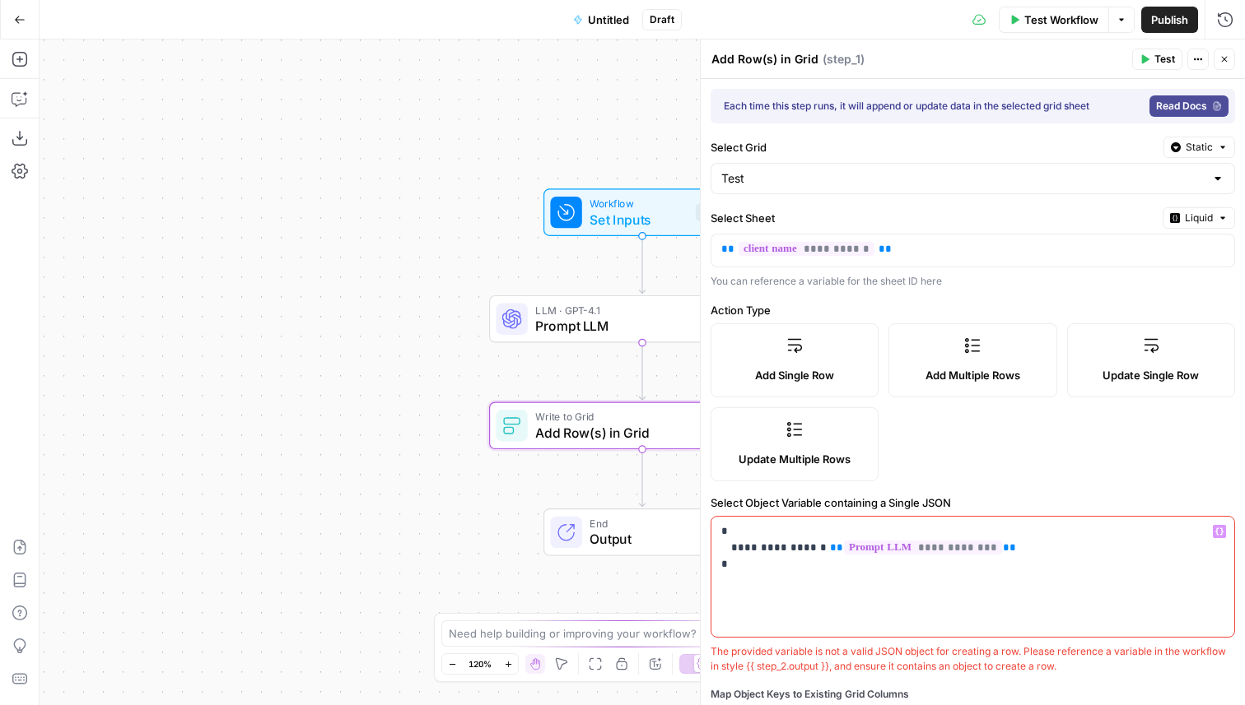
scroll to position [134, 0]
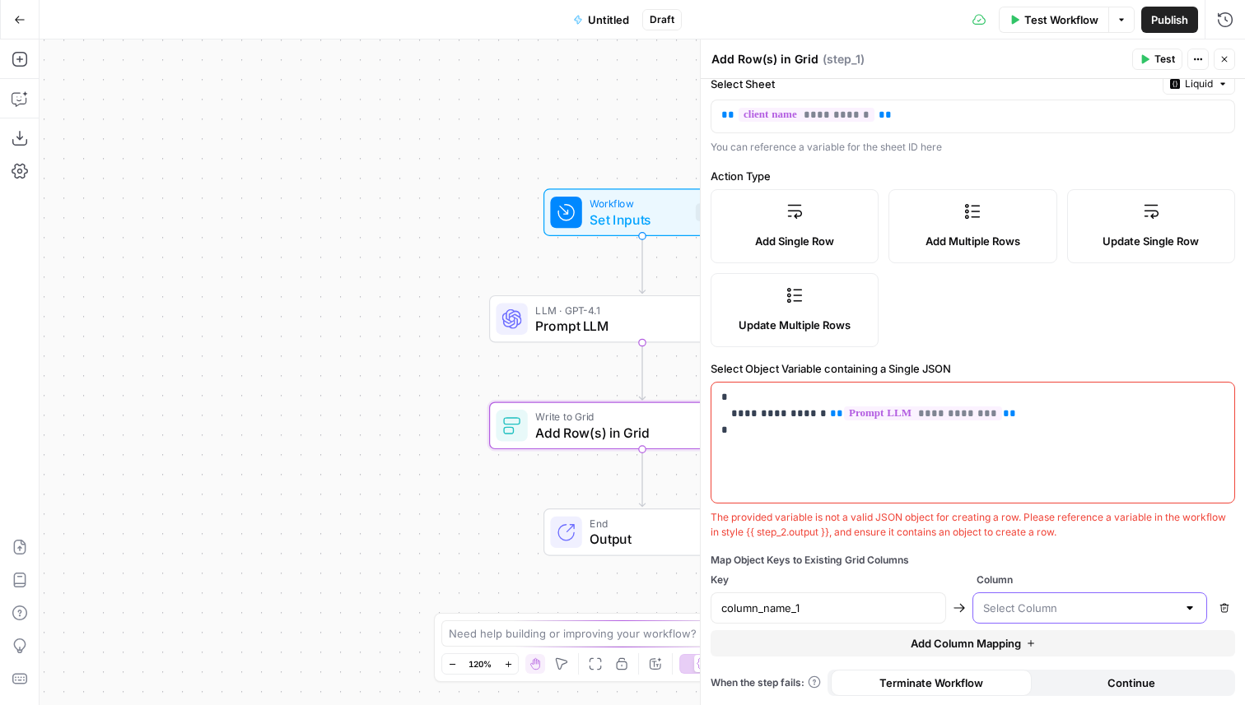
click at [1035, 612] on input "text" at bounding box center [1080, 608] width 194 height 16
click at [1122, 659] on div "No results" at bounding box center [1090, 652] width 221 height 16
click at [858, 607] on input "column_name_1" at bounding box center [828, 608] width 214 height 16
drag, startPoint x: 908, startPoint y: 120, endPoint x: 694, endPoint y: 120, distance: 214.0
click at [700, 120] on div "**********" at bounding box center [972, 373] width 545 height 666
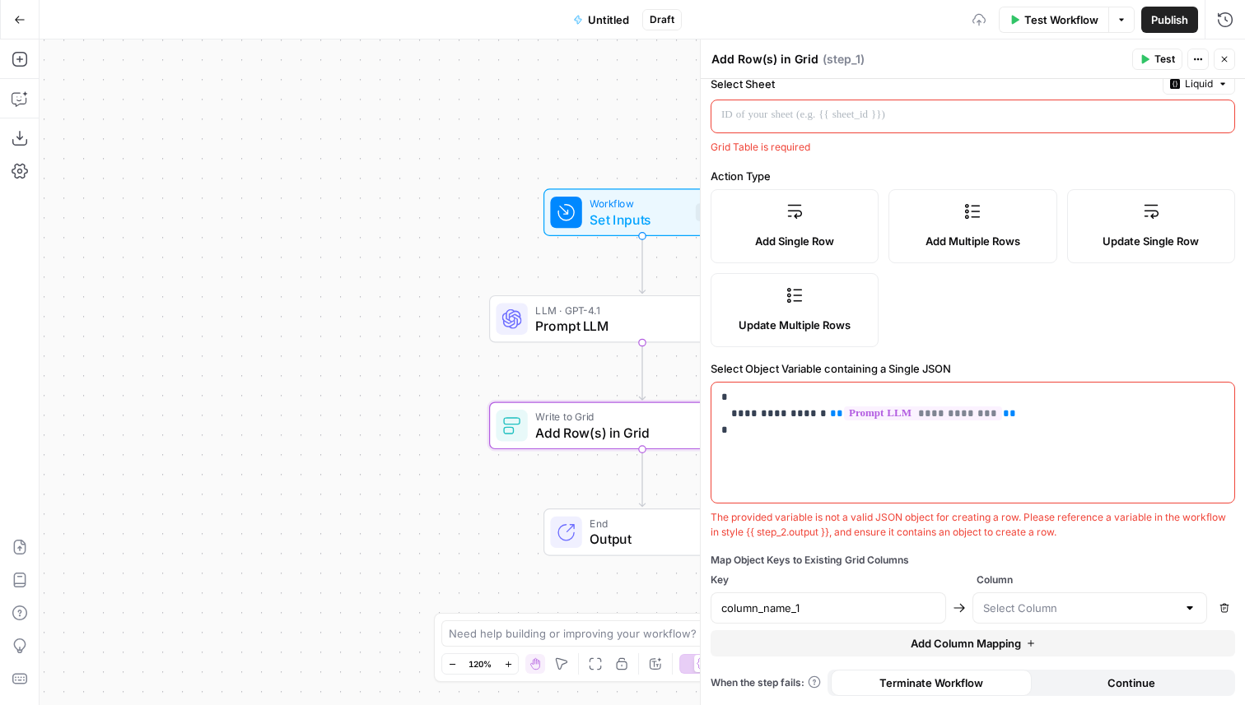
click at [1160, 154] on div "**********" at bounding box center [972, 325] width 544 height 761
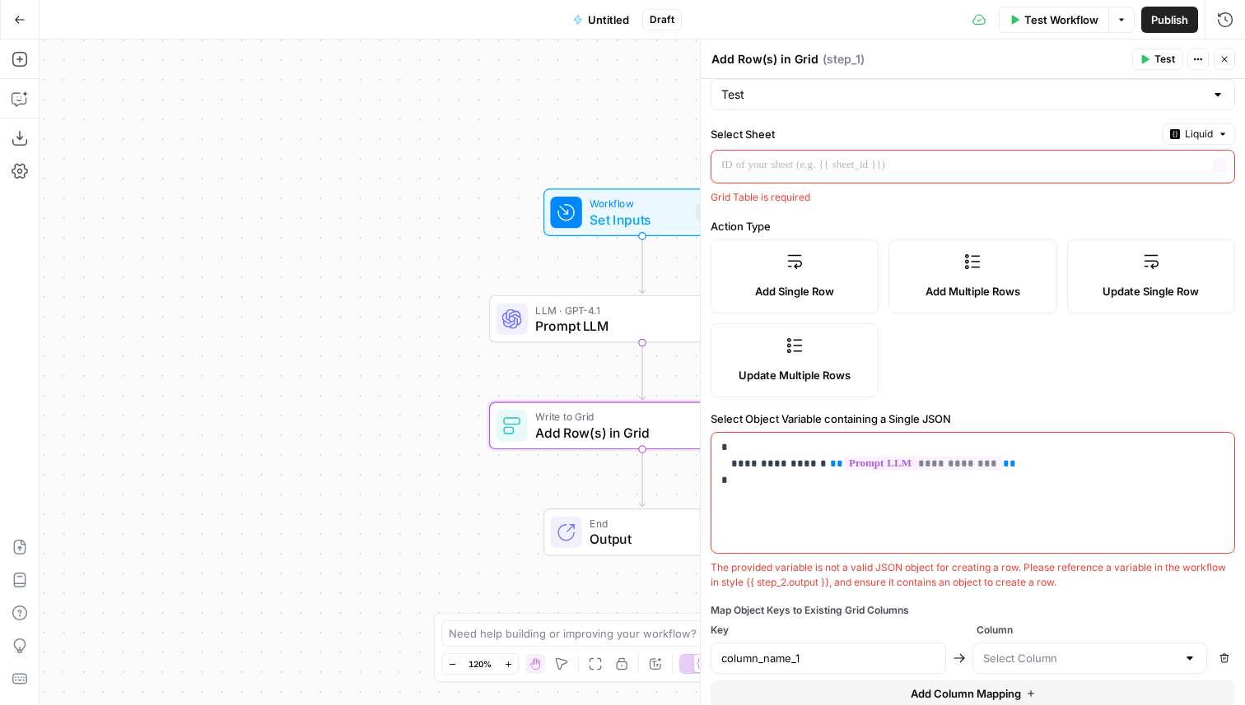
click at [1186, 127] on span "Liquid" at bounding box center [1198, 134] width 28 height 15
click at [1167, 177] on div "Choose from a list" at bounding box center [1155, 184] width 129 height 15
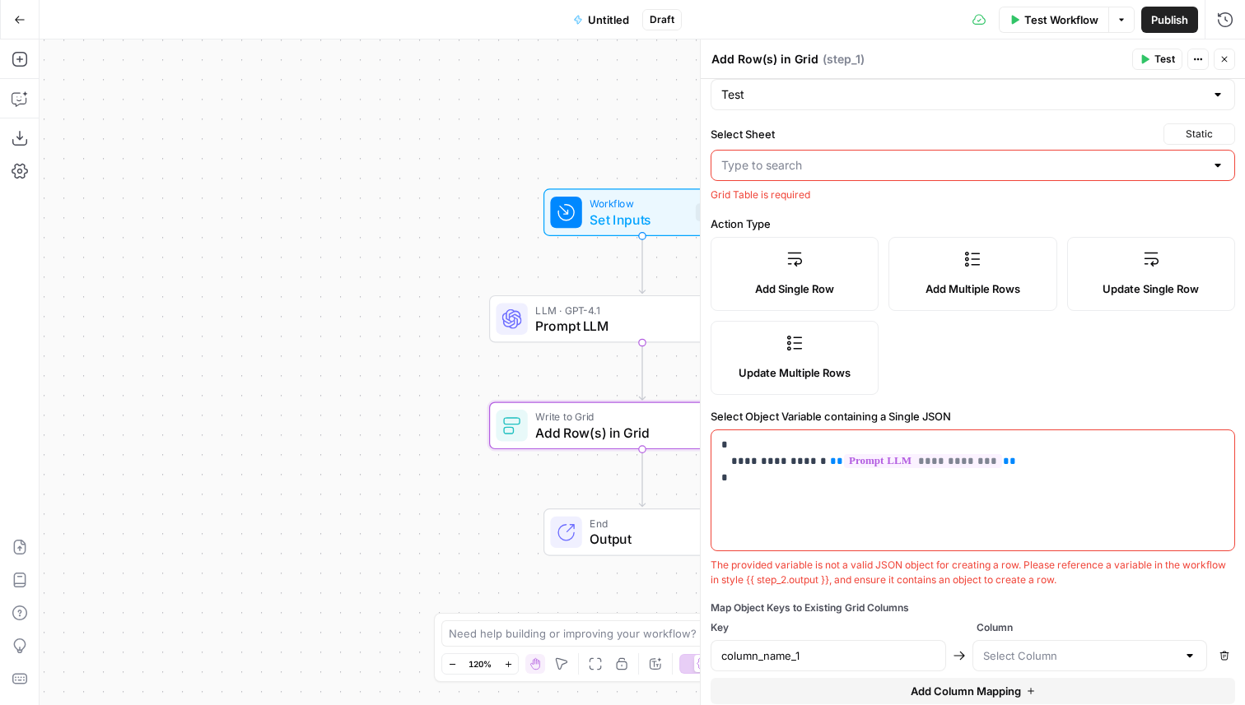
click at [1068, 161] on input "Select Sheet" at bounding box center [962, 165] width 483 height 16
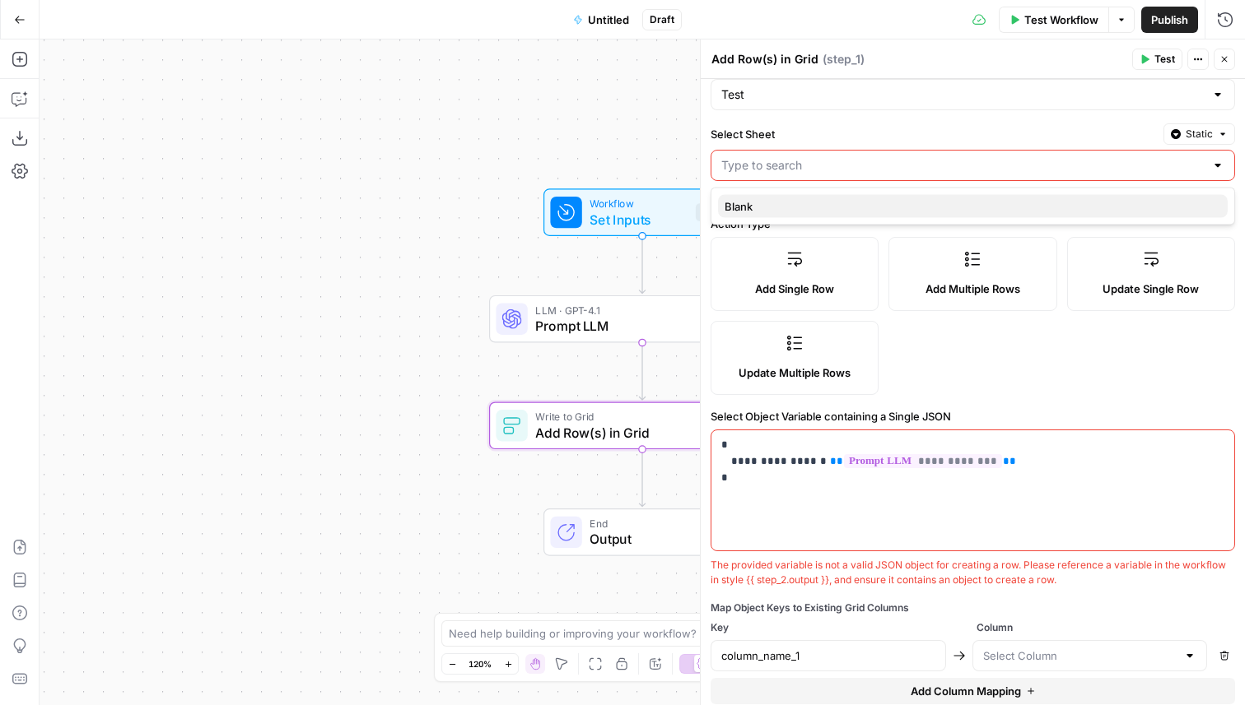
click at [908, 206] on span "Blank" at bounding box center [969, 206] width 490 height 16
type input "Blank"
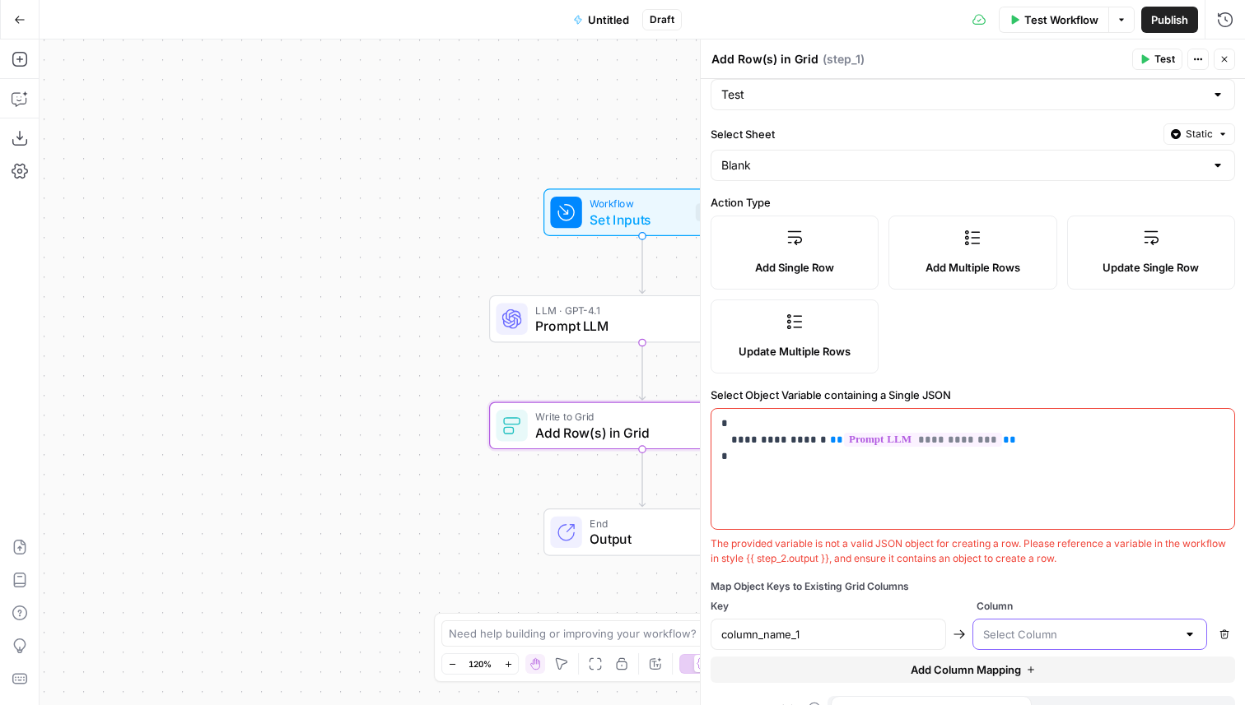
click at [1033, 633] on input "text" at bounding box center [1080, 634] width 194 height 16
click at [1041, 684] on button "column_name_1" at bounding box center [1090, 675] width 221 height 23
type input "column_name_1"
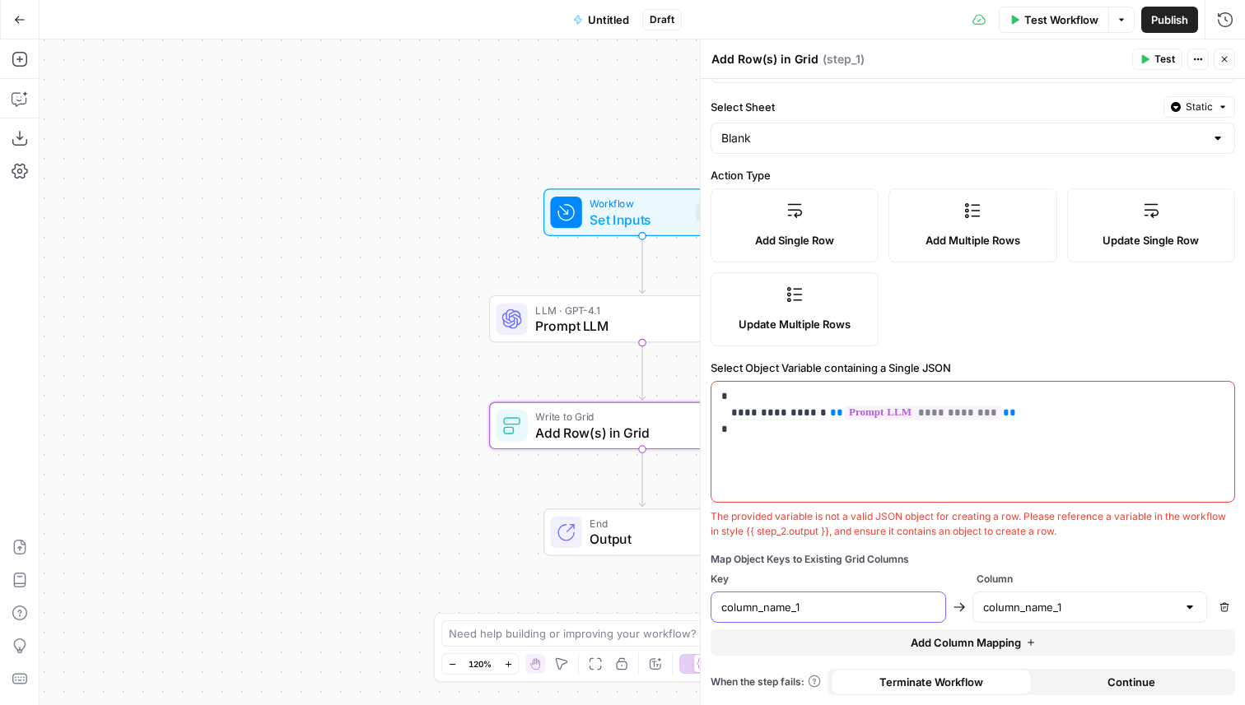
click at [773, 605] on input "column_name_1" at bounding box center [828, 607] width 214 height 16
drag, startPoint x: 730, startPoint y: 574, endPoint x: 710, endPoint y: 574, distance: 20.6
click at [710, 574] on span "Key" at bounding box center [839, 579] width 259 height 15
click at [783, 416] on p "**********" at bounding box center [972, 413] width 503 height 49
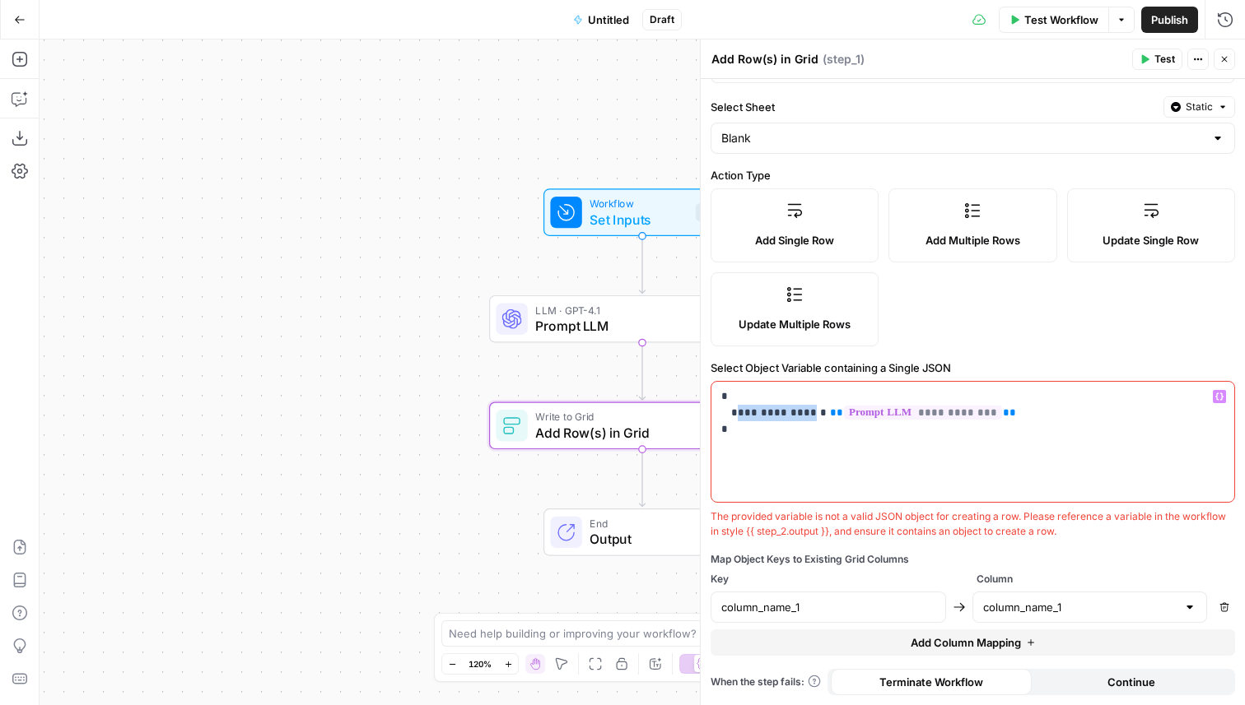
click at [783, 416] on p "**********" at bounding box center [972, 413] width 503 height 49
click at [779, 413] on p "**********" at bounding box center [972, 413] width 503 height 49
click at [767, 606] on input "column_name_1" at bounding box center [828, 607] width 214 height 16
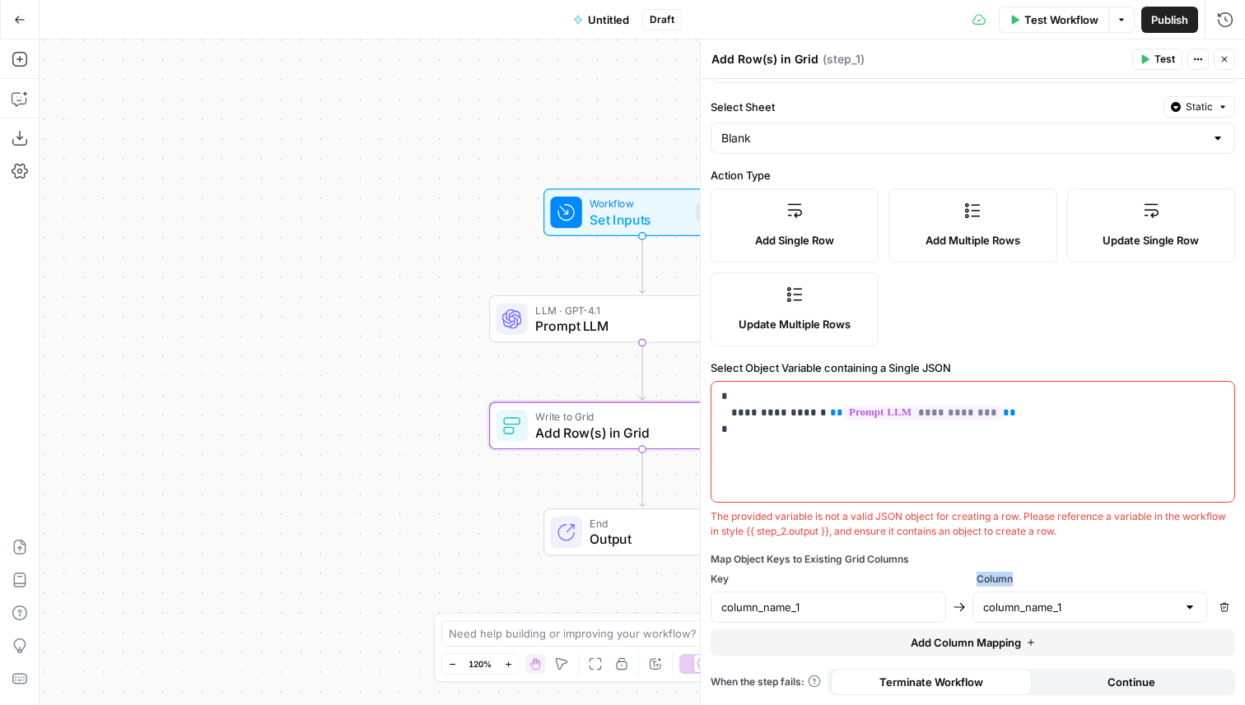
drag, startPoint x: 1021, startPoint y: 580, endPoint x: 979, endPoint y: 580, distance: 42.8
click at [979, 580] on span "Column" at bounding box center [1105, 579] width 259 height 15
click at [1009, 573] on span "Column" at bounding box center [1105, 579] width 259 height 15
click at [914, 635] on span "Add Column Mapping" at bounding box center [965, 643] width 110 height 16
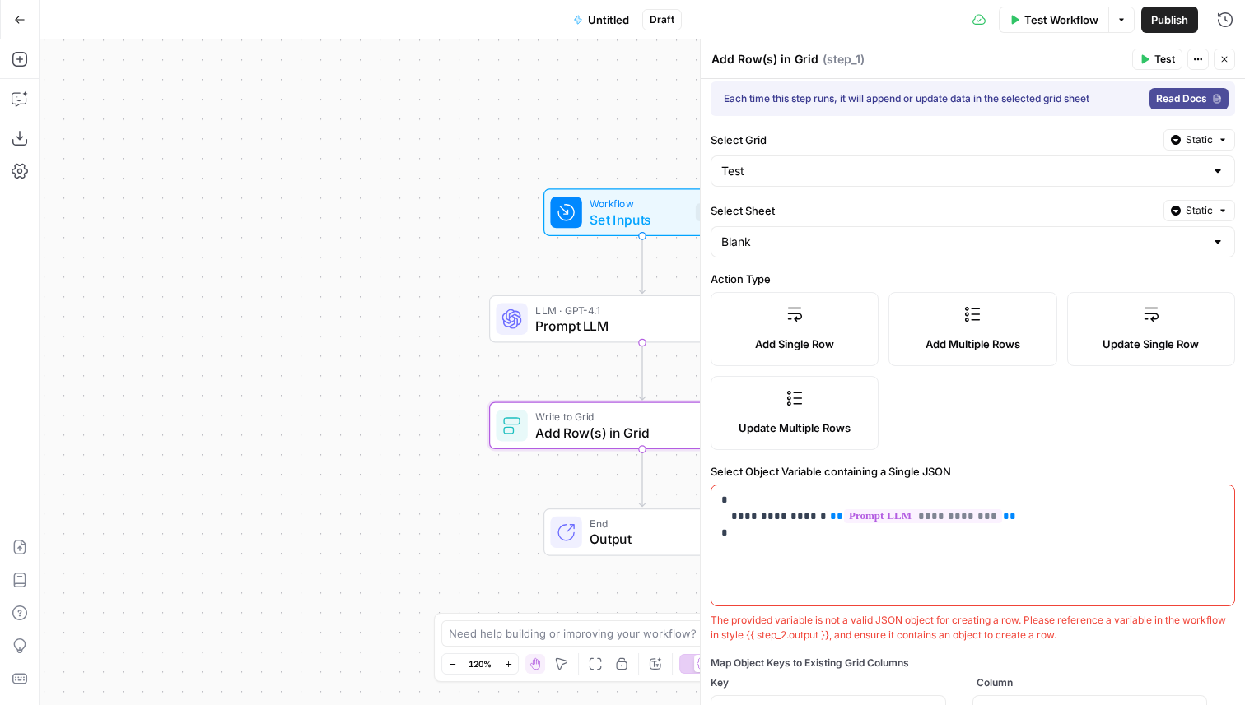
scroll to position [0, 0]
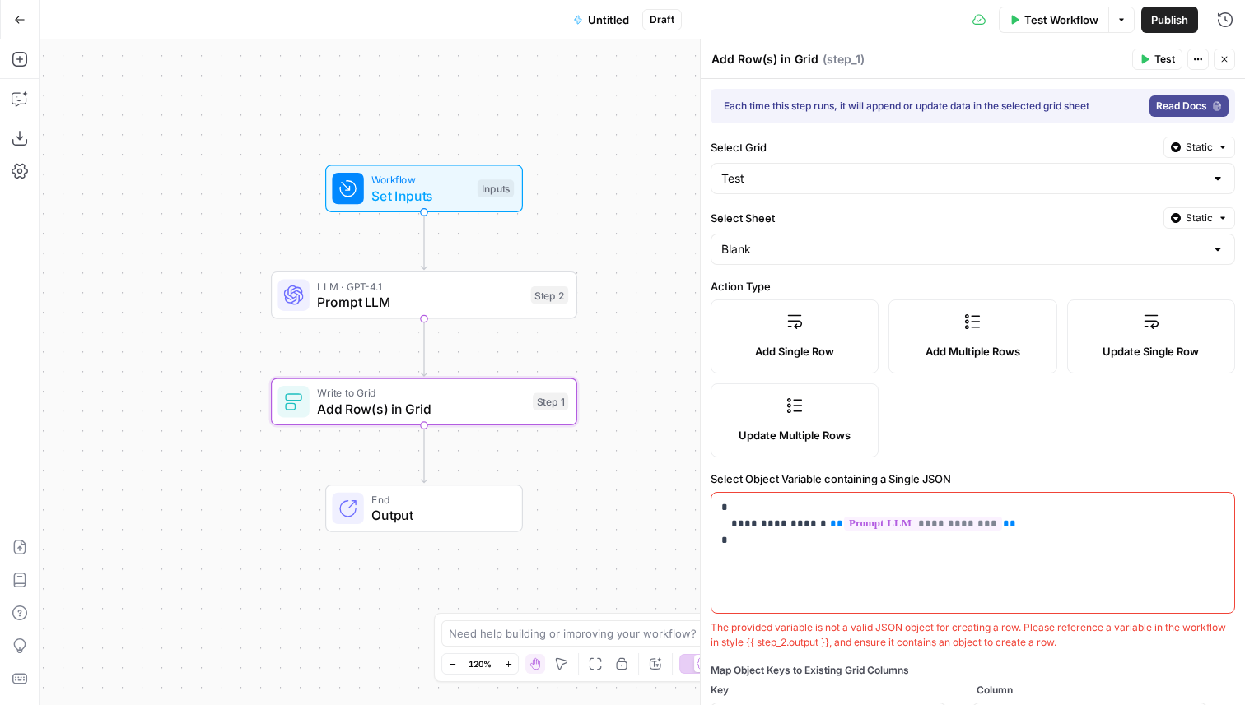
drag, startPoint x: 446, startPoint y: 249, endPoint x: 217, endPoint y: 218, distance: 230.8
click at [217, 218] on div "Workflow Set Inputs Inputs LLM · GPT-4.1 Prompt LLM Step 2 Write to Grid Add Ro…" at bounding box center [642, 373] width 1205 height 666
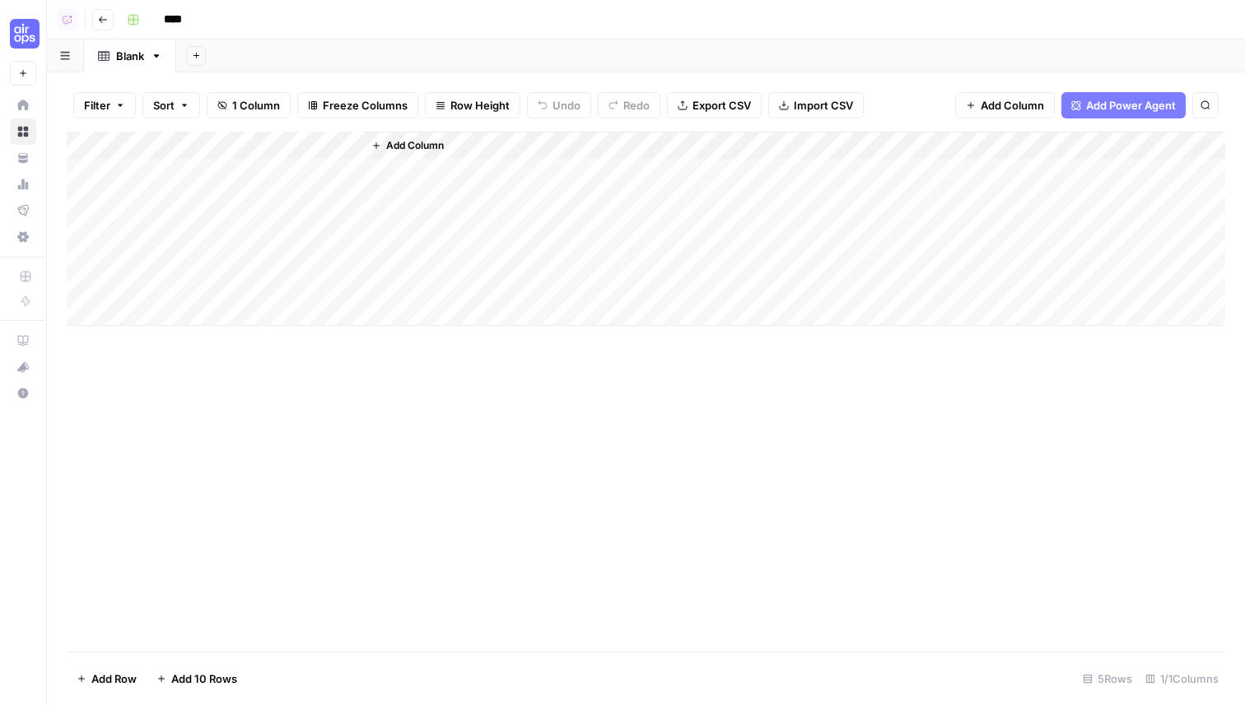
click at [268, 170] on div "Add Column" at bounding box center [646, 229] width 1158 height 194
type textarea "*"
click at [240, 479] on div "Add Column" at bounding box center [646, 392] width 1158 height 520
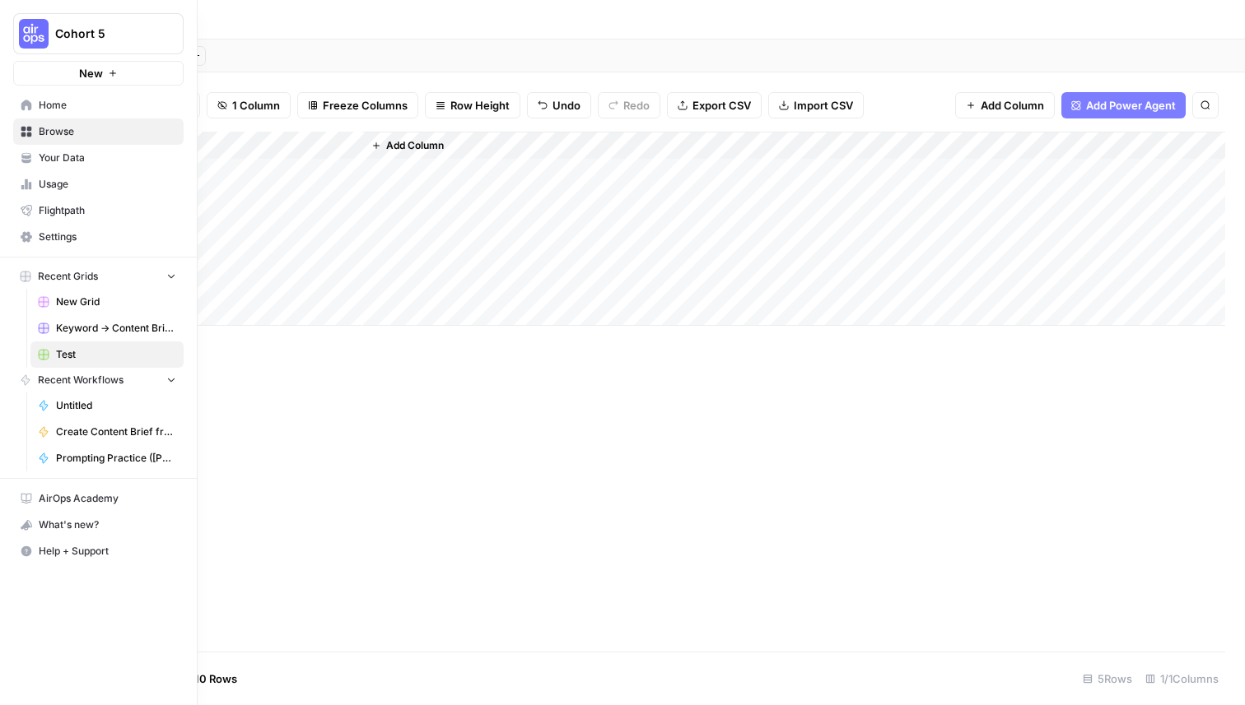
click at [84, 158] on span "Your Data" at bounding box center [107, 158] width 137 height 15
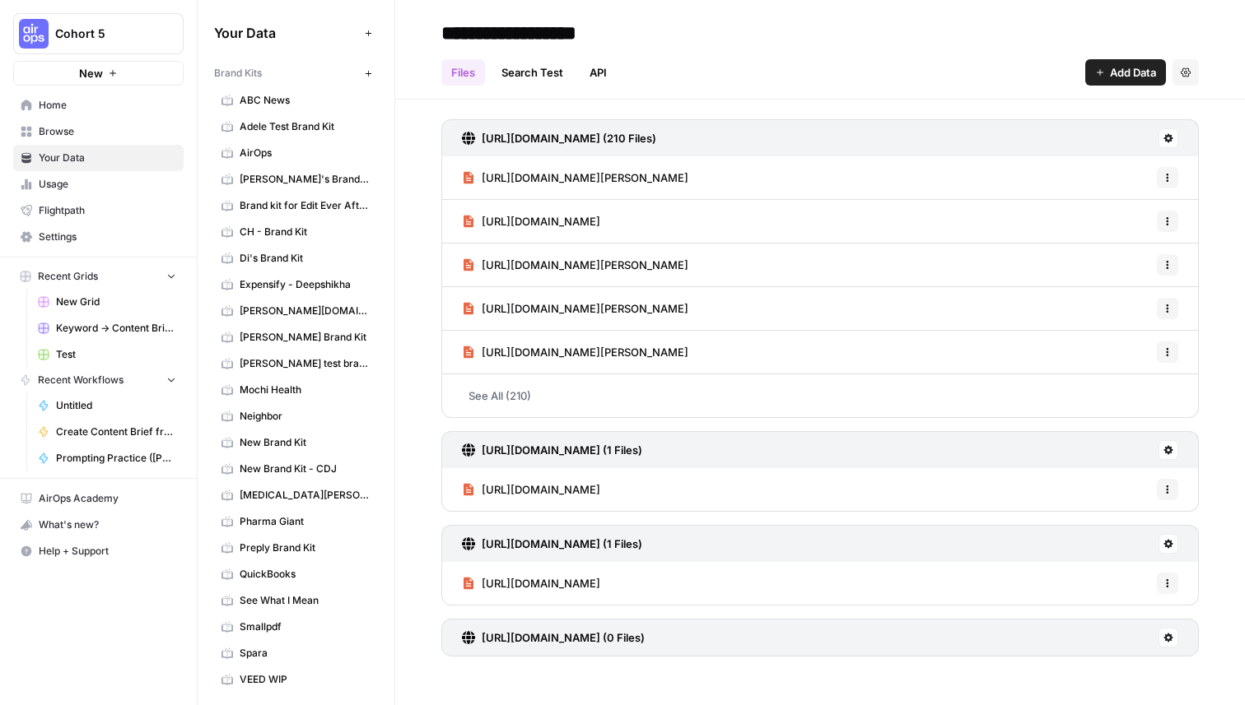
scroll to position [101, 0]
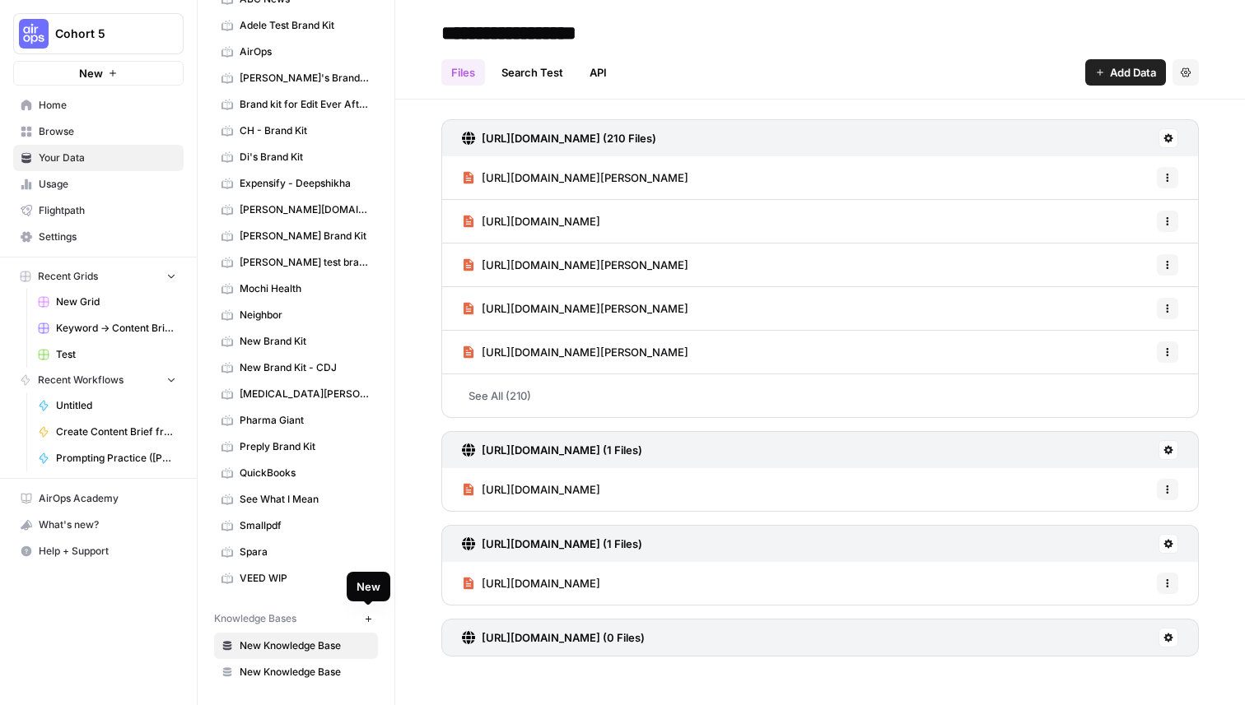
click at [365, 617] on icon "button" at bounding box center [368, 619] width 9 height 9
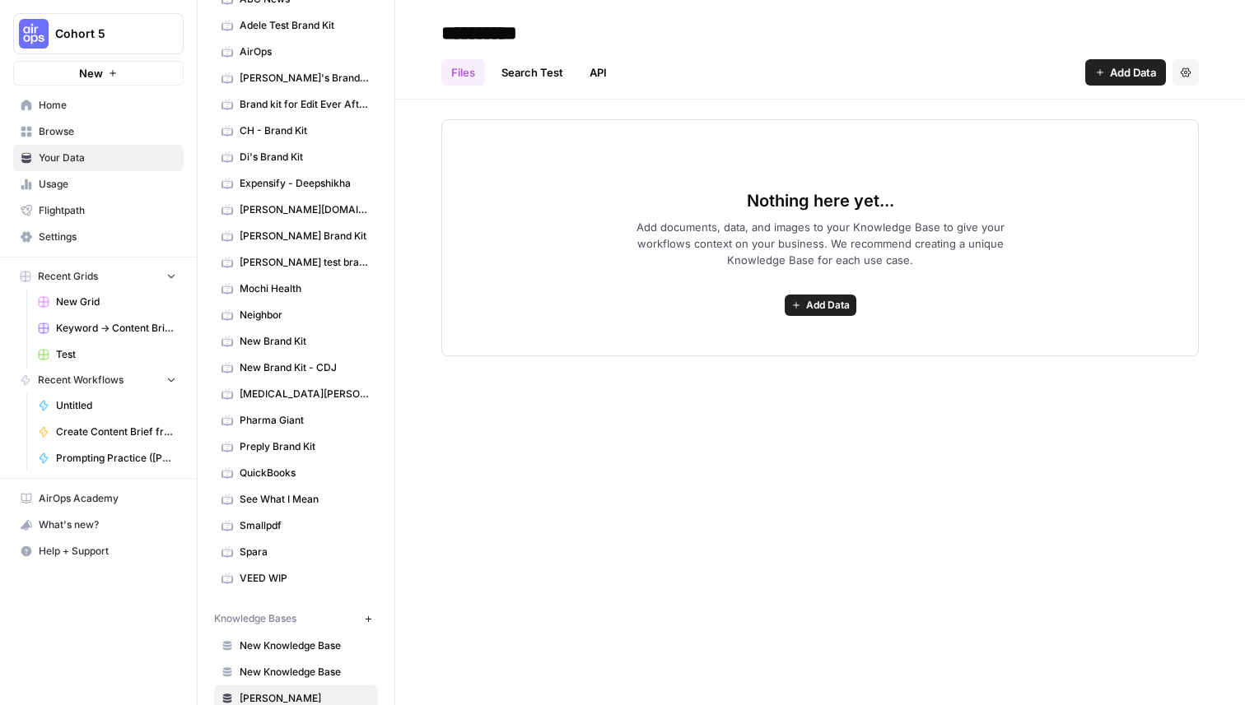
type input "**********"
click at [784, 409] on div "**********" at bounding box center [819, 352] width 849 height 705
click at [831, 300] on span "Add Data" at bounding box center [828, 305] width 44 height 15
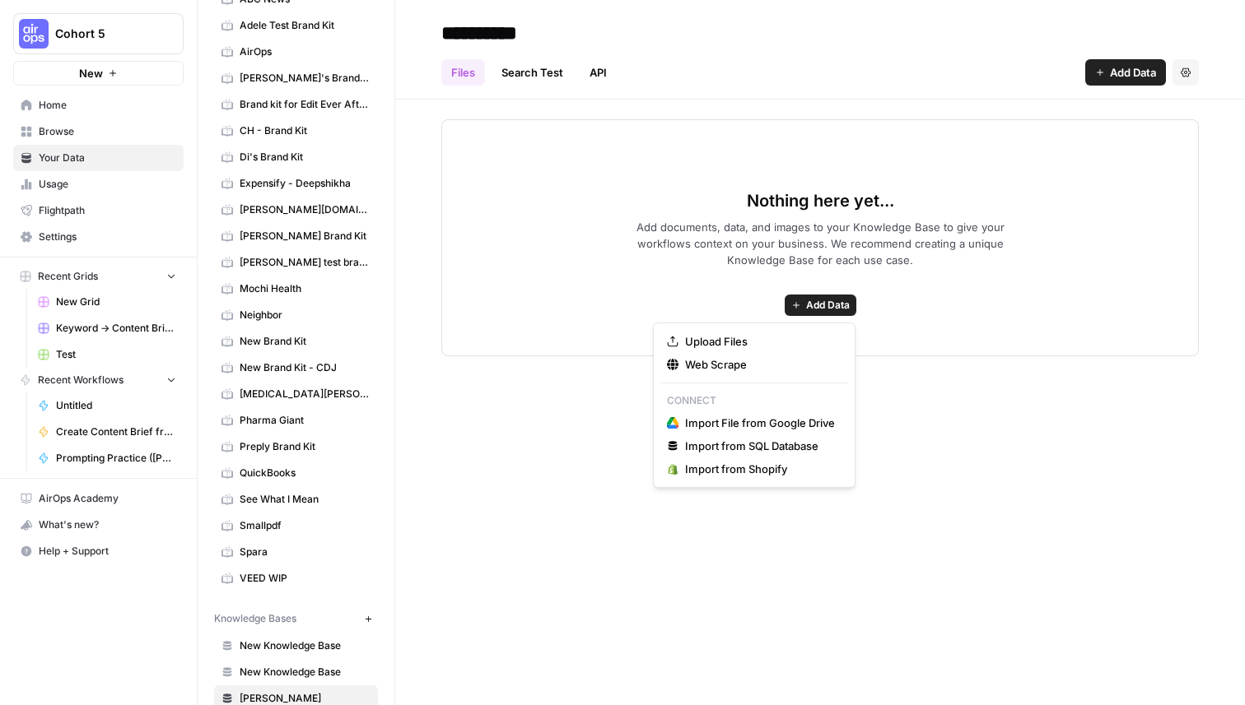
click at [590, 377] on div "**********" at bounding box center [819, 352] width 849 height 705
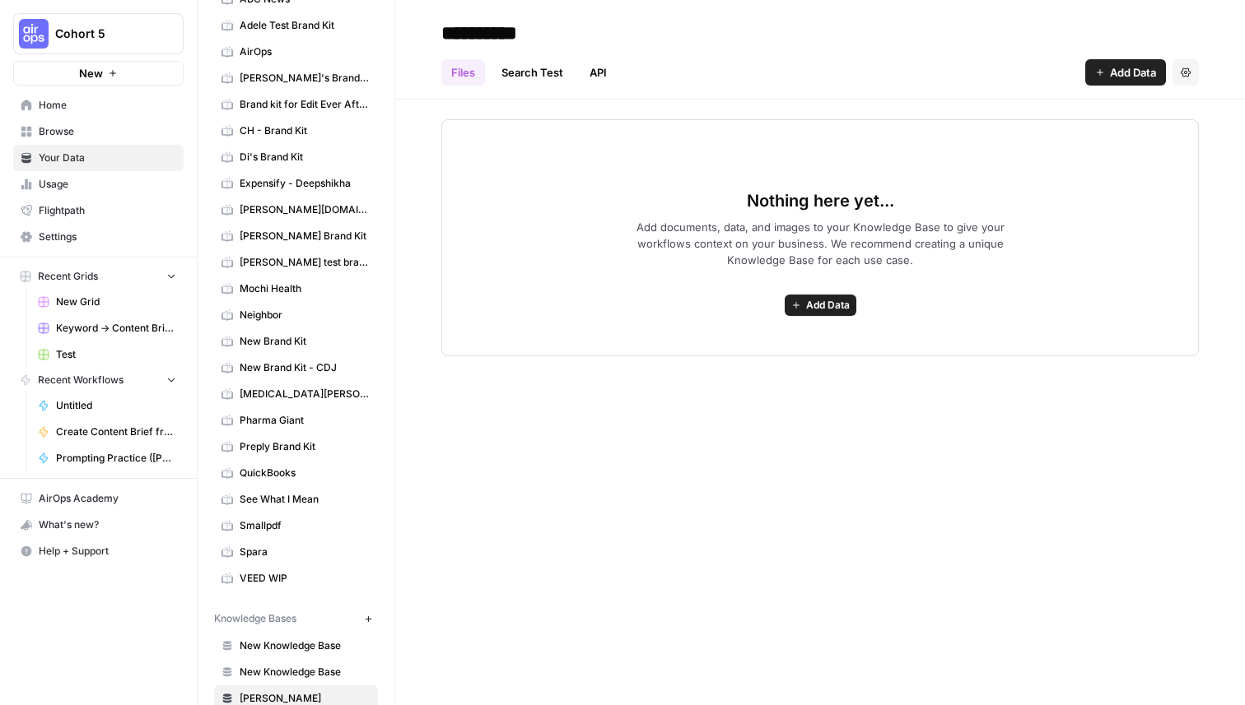
click at [129, 137] on span "Browse" at bounding box center [107, 131] width 137 height 15
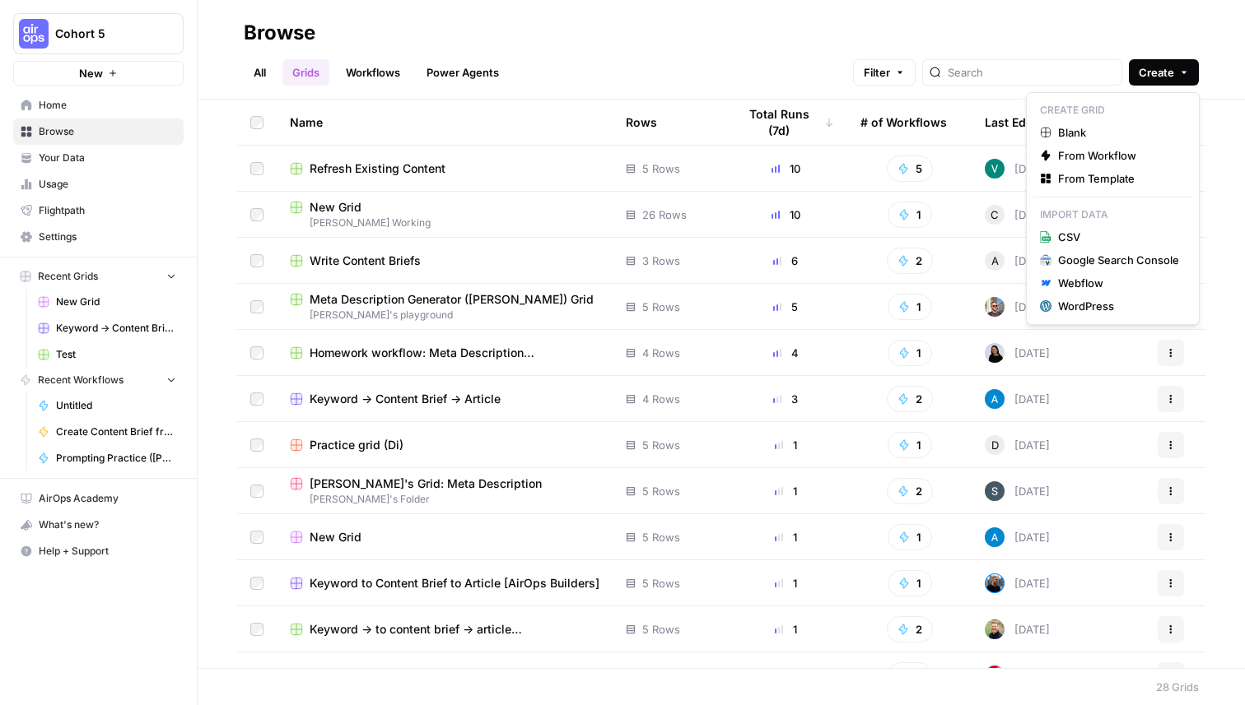
click at [1161, 70] on span "Create" at bounding box center [1155, 72] width 35 height 16
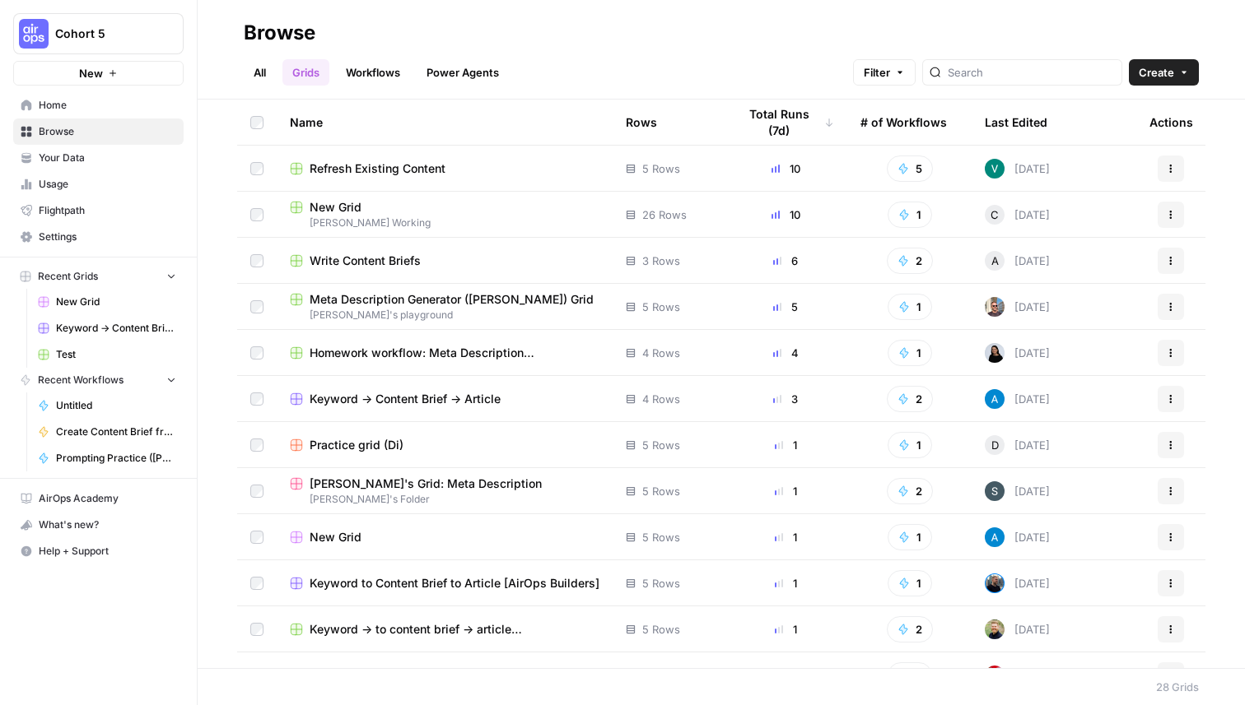
click at [989, 39] on h2 "Browse" at bounding box center [721, 33] width 955 height 26
click at [352, 212] on span "New Grid" at bounding box center [335, 207] width 52 height 16
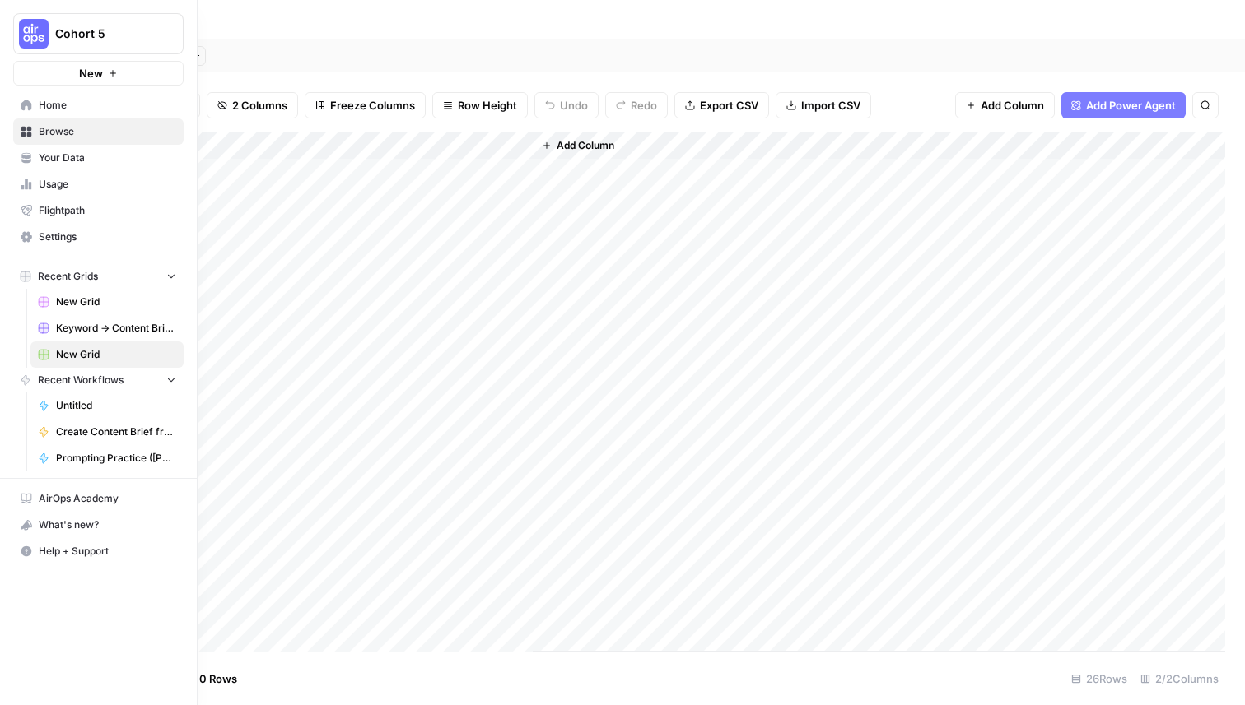
click at [37, 102] on link "Home" at bounding box center [98, 105] width 170 height 26
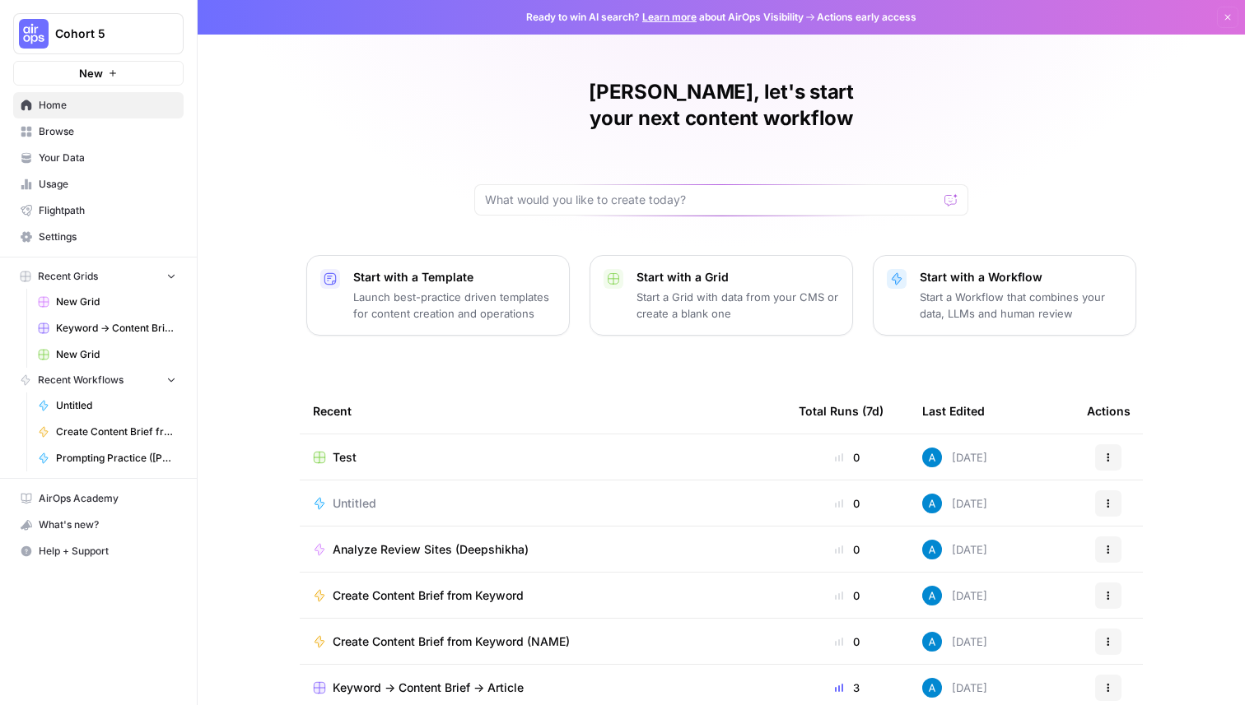
click at [348, 449] on span "Test" at bounding box center [345, 457] width 24 height 16
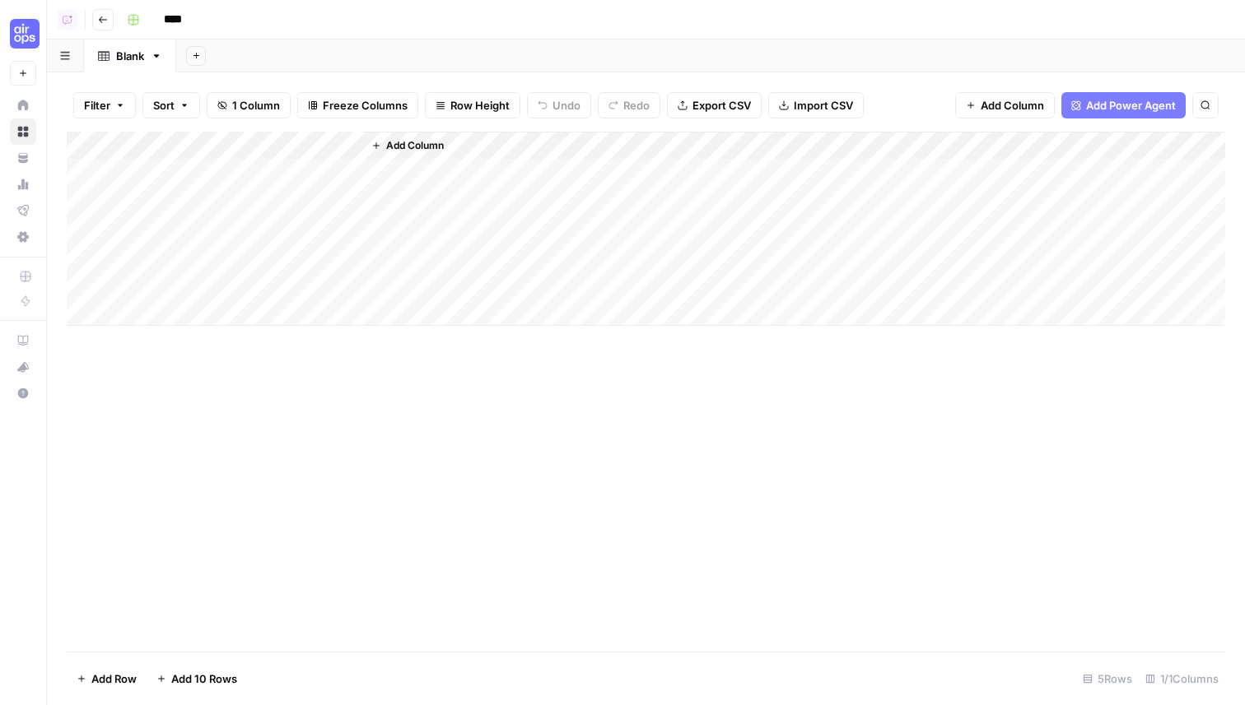
click at [1116, 107] on span "Add Power Agent" at bounding box center [1131, 105] width 90 height 16
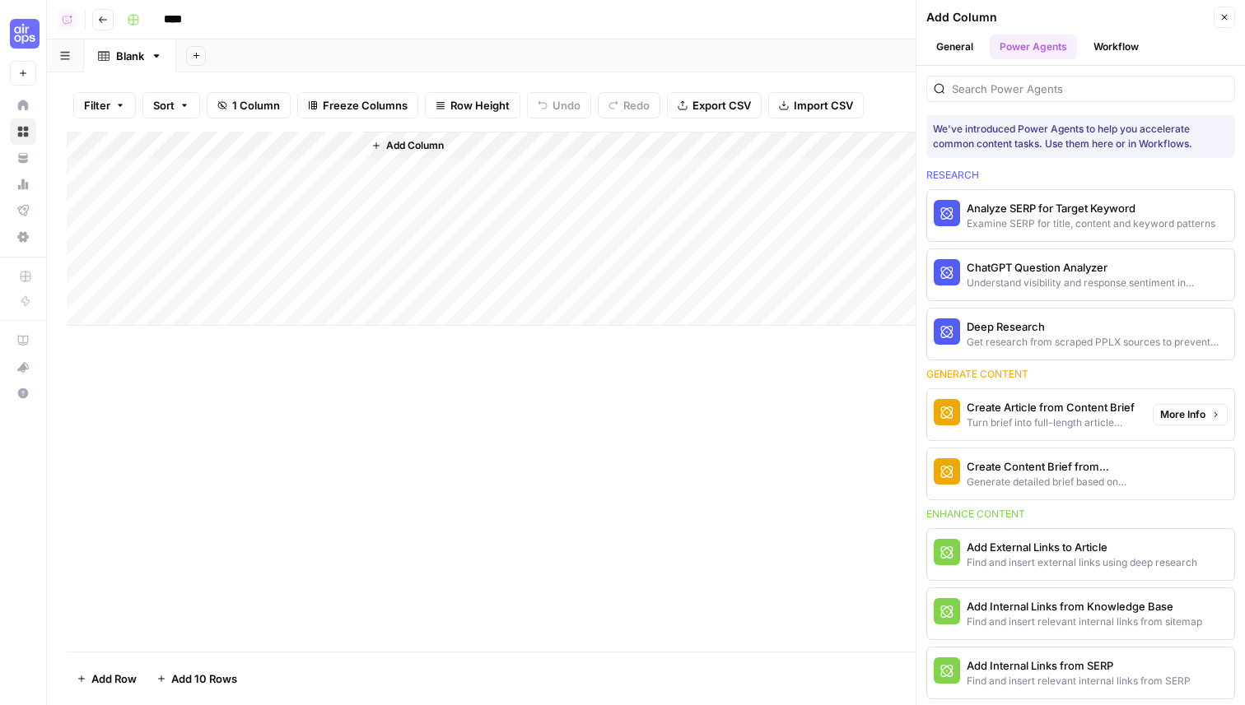
click at [1087, 467] on div "Create Content Brief from Keyword" at bounding box center [1052, 466] width 173 height 16
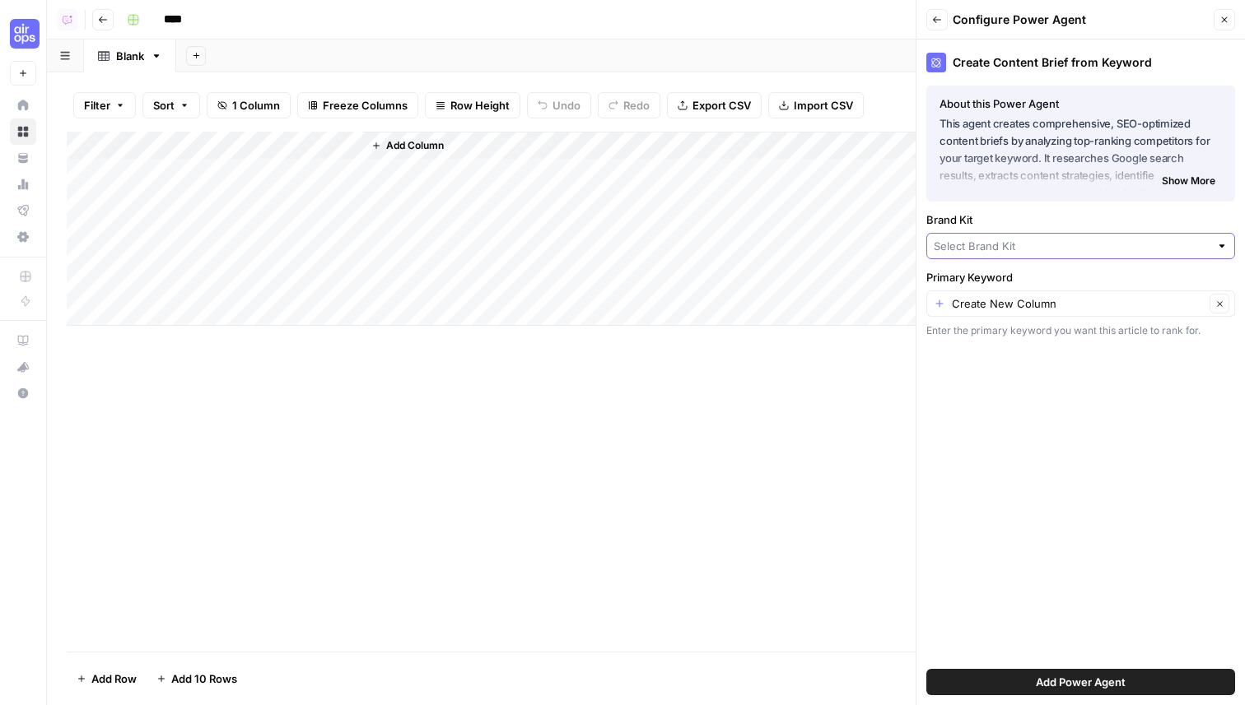
click at [968, 245] on input "Brand Kit" at bounding box center [1071, 246] width 276 height 16
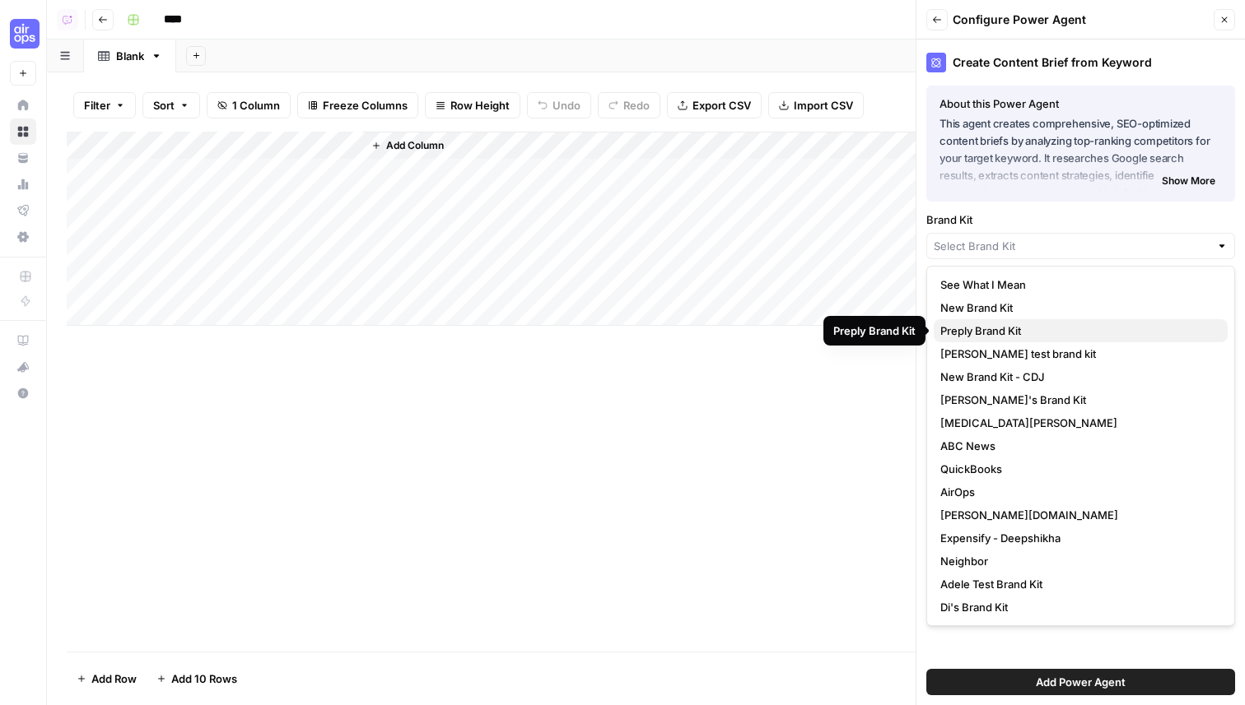
click at [1001, 333] on span "Preply Brand Kit" at bounding box center [1077, 331] width 274 height 16
type input "Preply Brand Kit"
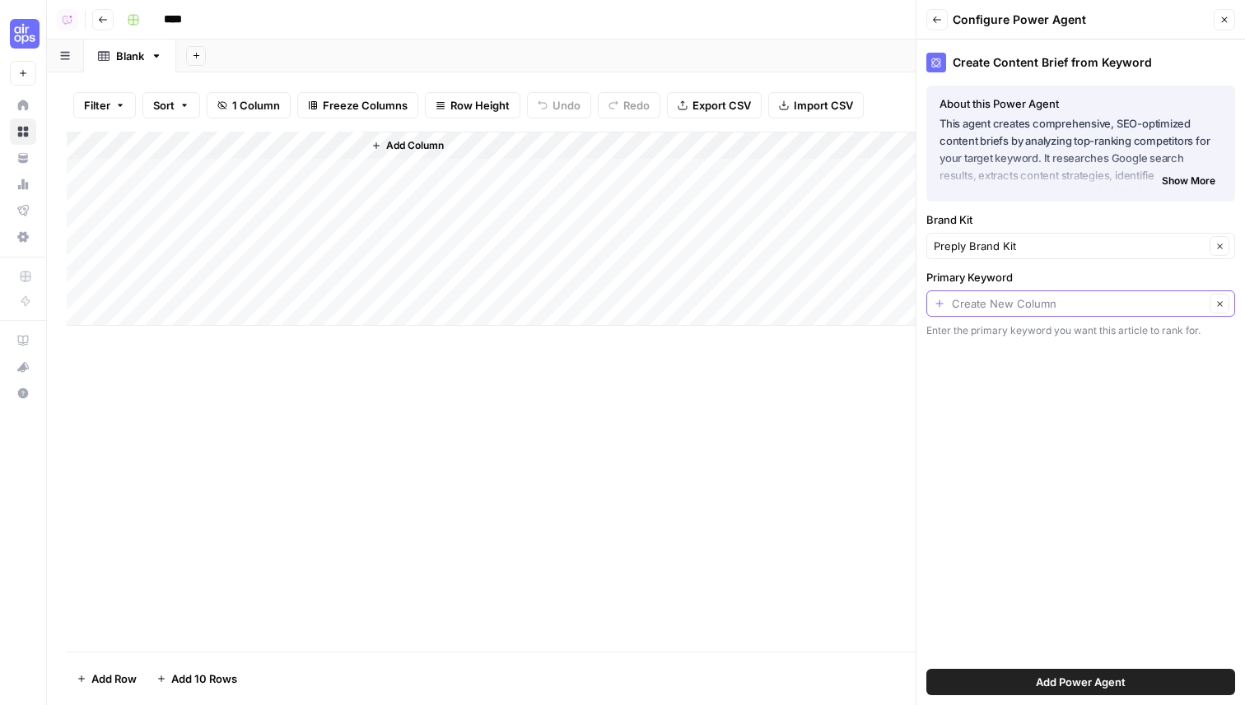
click at [982, 306] on input "Primary Keyword" at bounding box center [1078, 303] width 253 height 16
type input "Create New Column"
click at [1018, 544] on div "Create Content Brief from Keyword About this Power Agent This agent creates com…" at bounding box center [1080, 373] width 328 height 666
click at [1007, 685] on button "Add Power Agent" at bounding box center [1080, 682] width 309 height 26
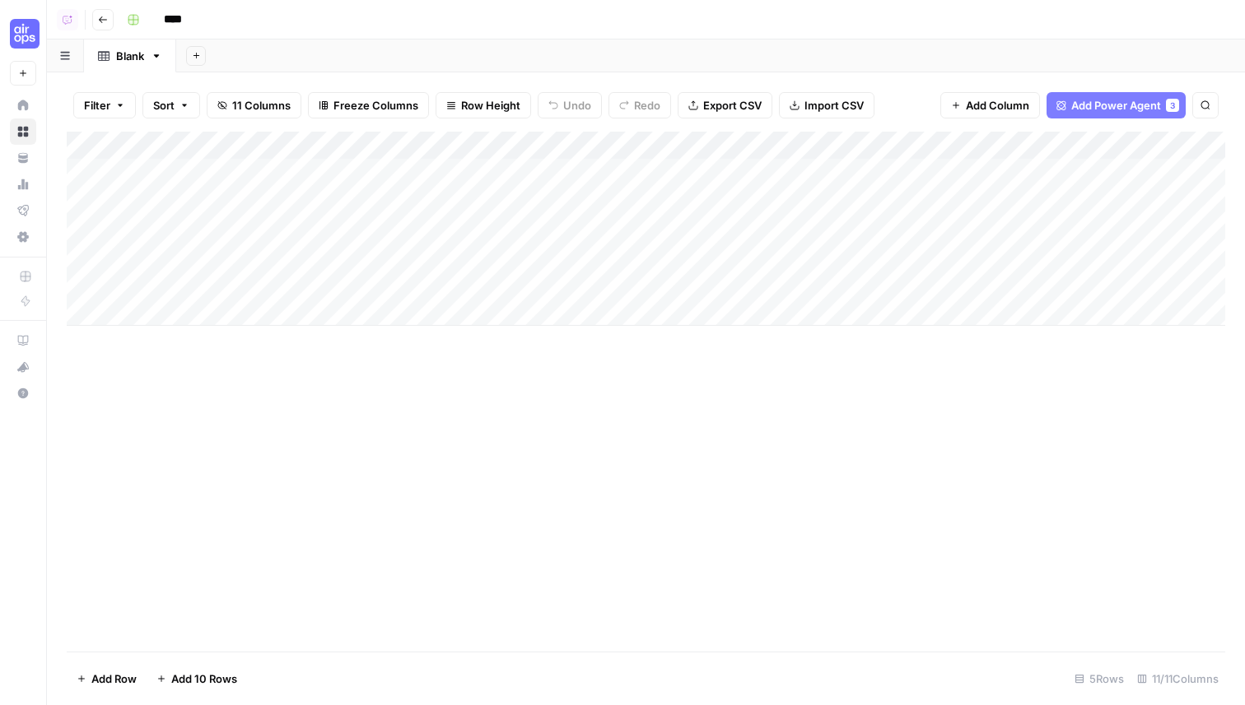
click at [746, 140] on div "Add Column" at bounding box center [646, 229] width 1158 height 194
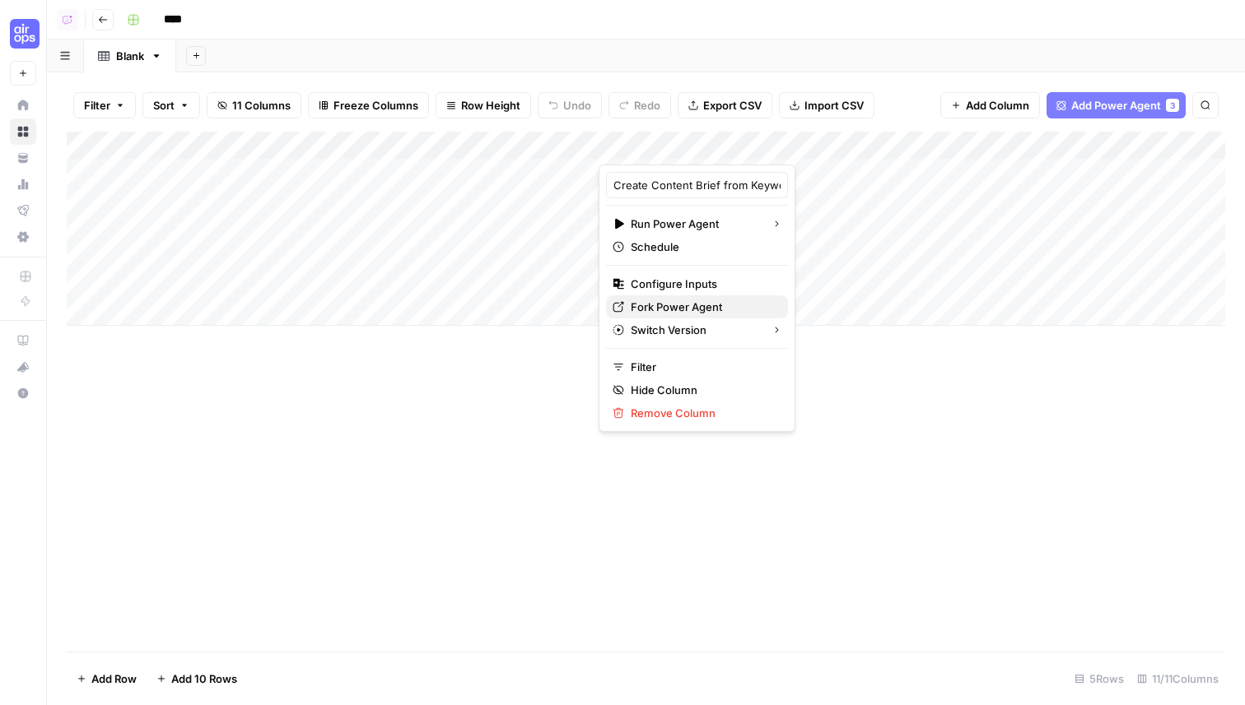
click at [665, 309] on span "Fork Power Agent" at bounding box center [703, 307] width 144 height 16
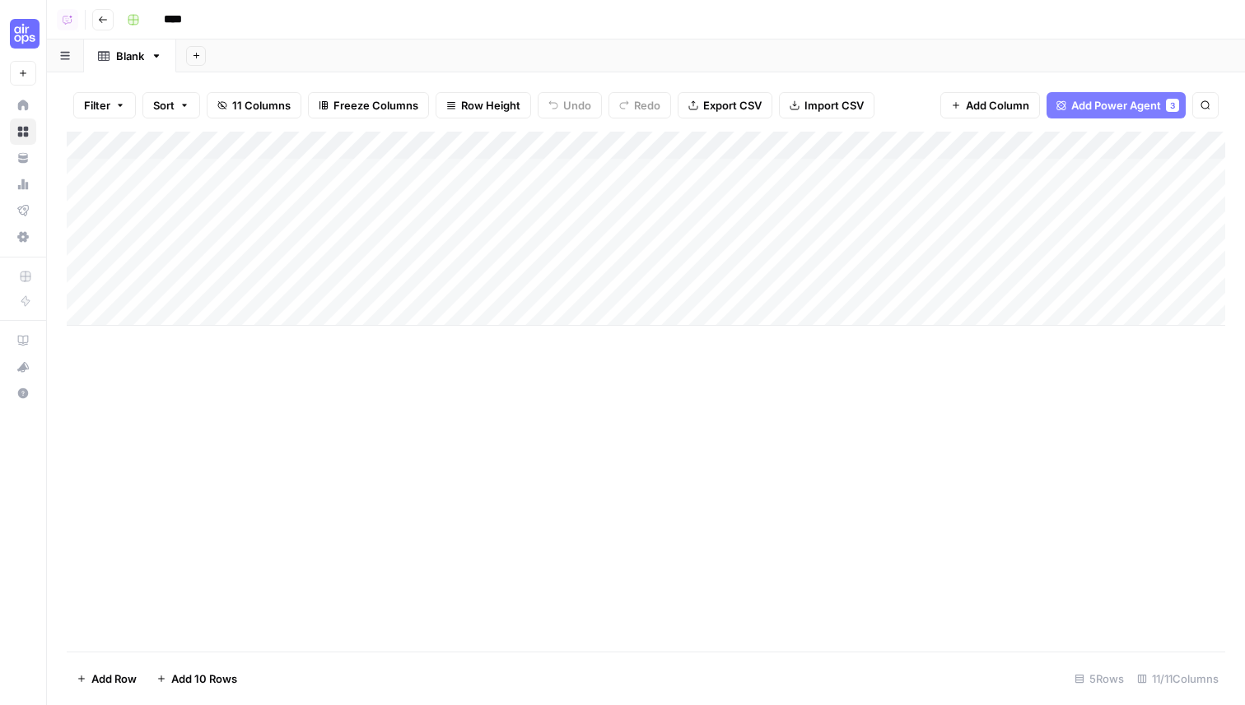
click at [266, 30] on div "****" at bounding box center [674, 20] width 1108 height 26
click at [105, 24] on icon "button" at bounding box center [103, 20] width 10 height 10
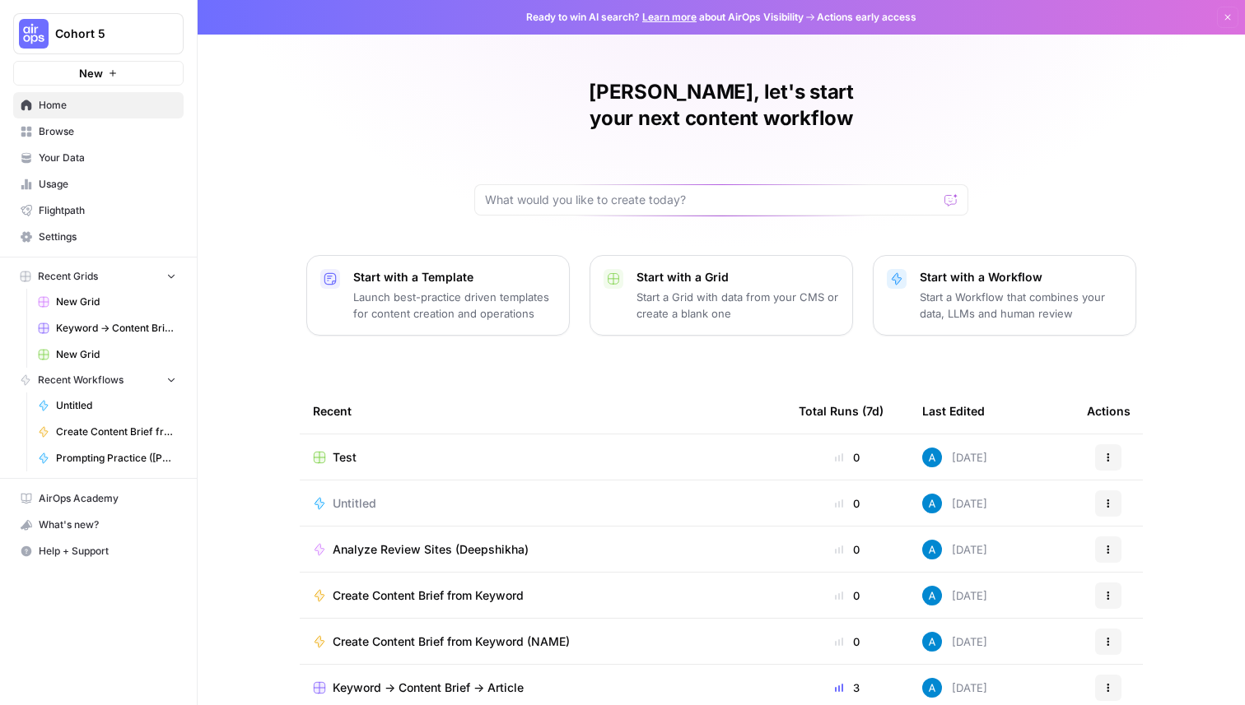
click at [98, 159] on span "Your Data" at bounding box center [107, 158] width 137 height 15
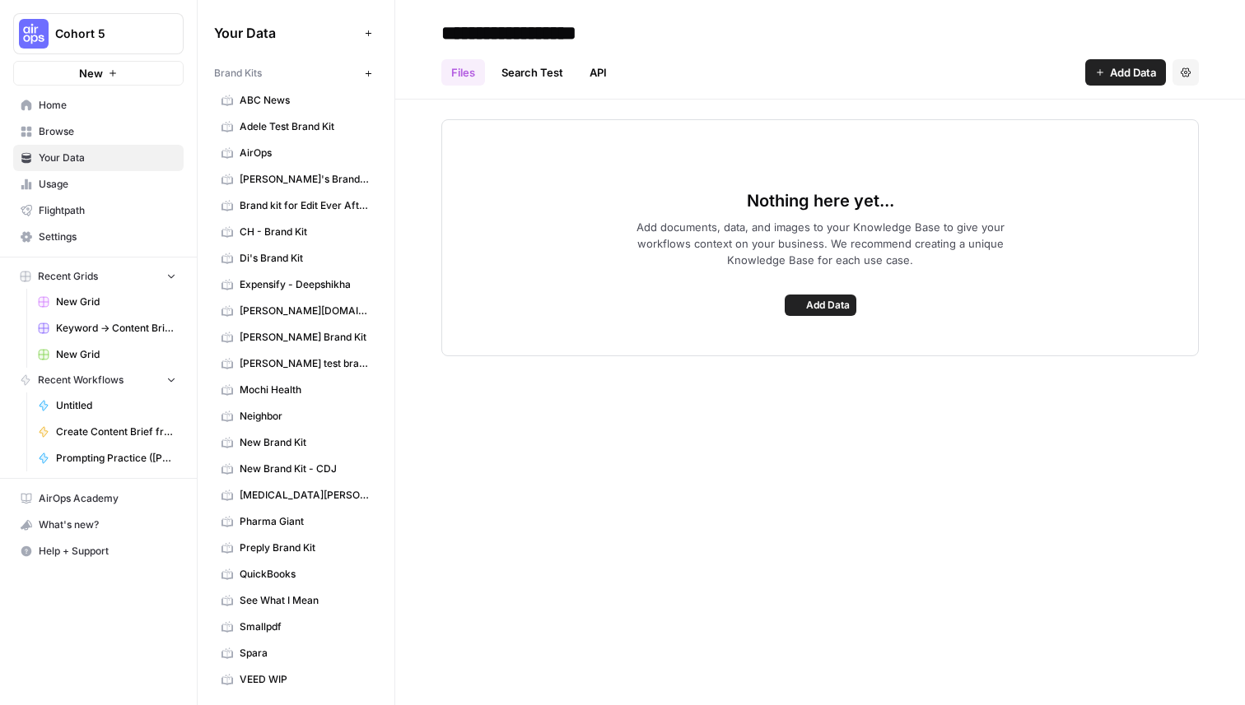
scroll to position [128, 0]
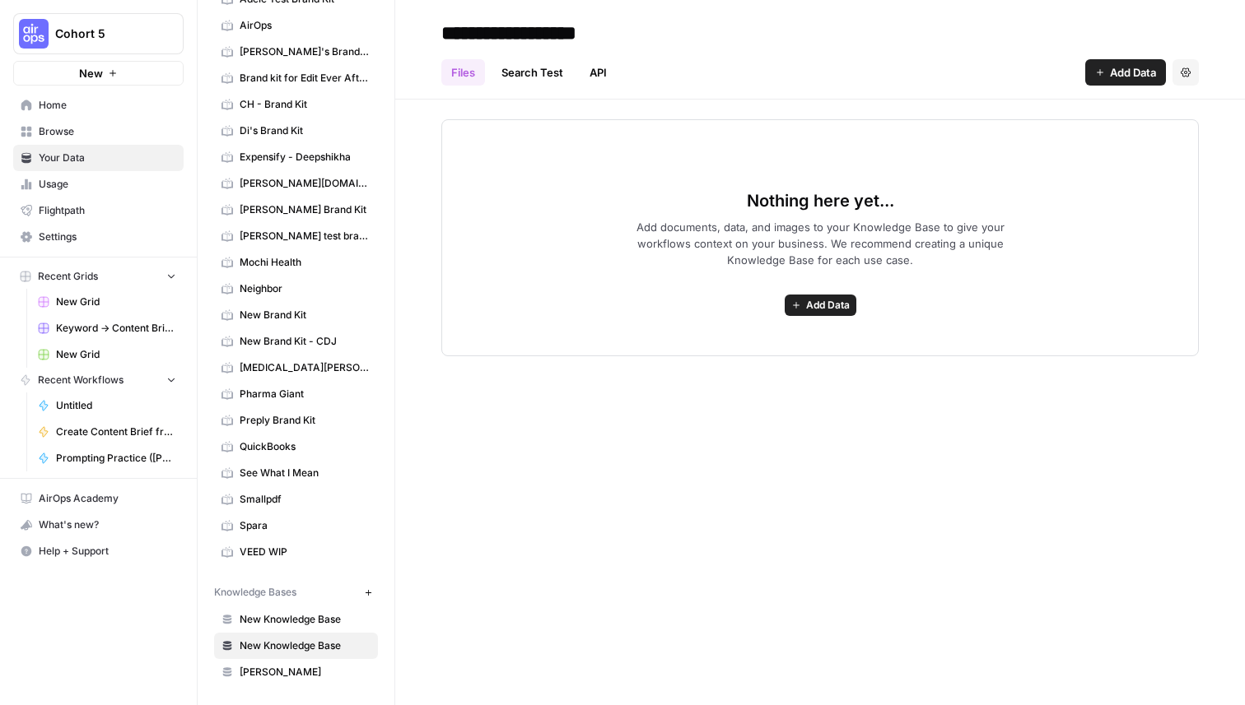
click at [331, 621] on span "New Knowledge Base" at bounding box center [305, 619] width 131 height 15
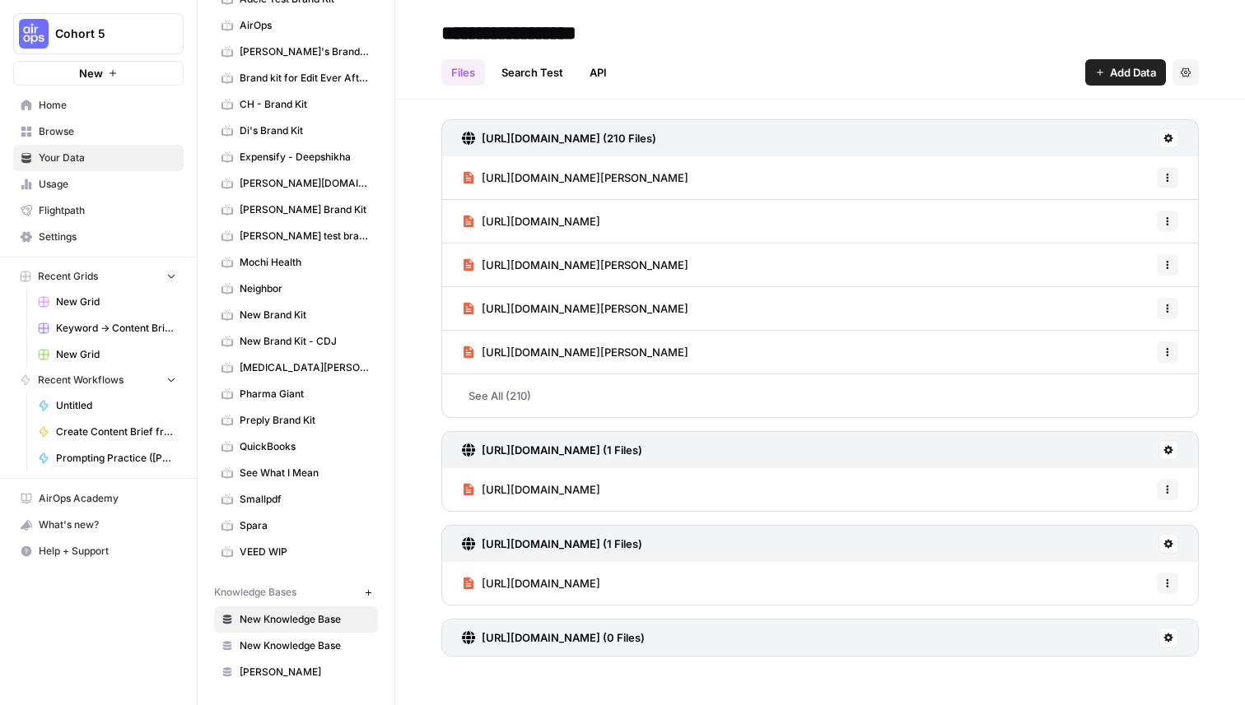
click at [311, 649] on span "New Knowledge Base" at bounding box center [305, 646] width 131 height 15
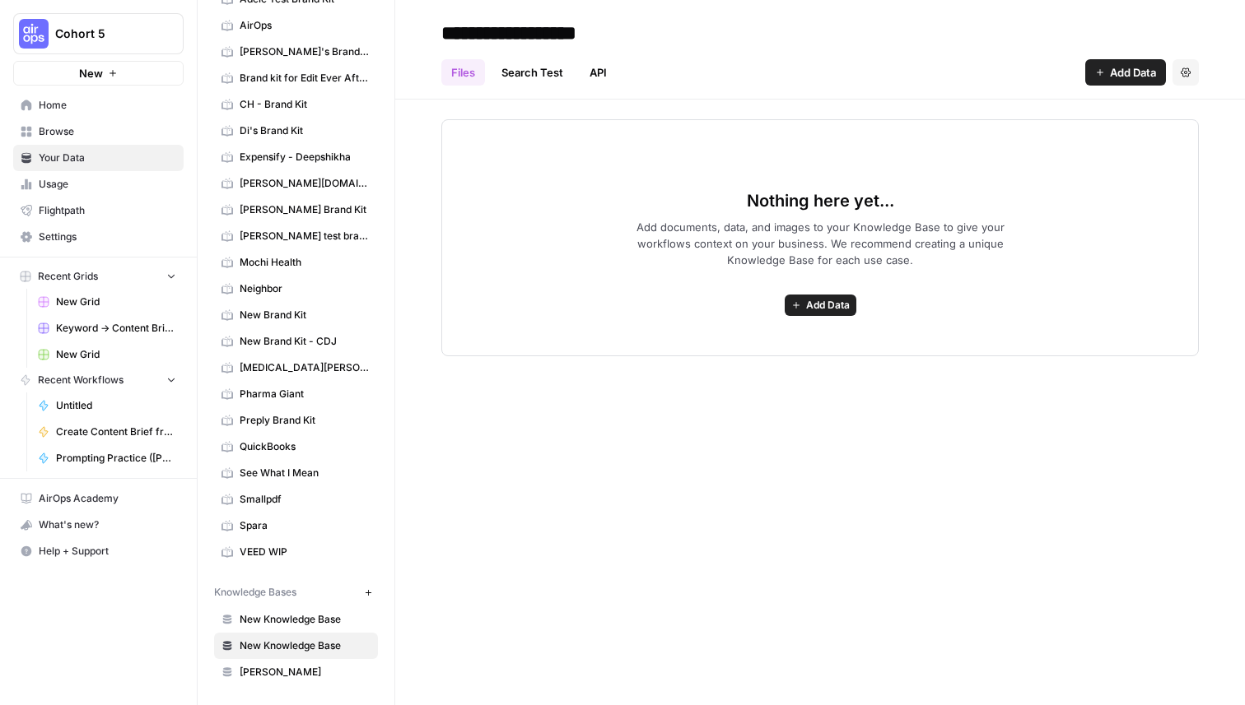
click at [818, 305] on span "Add Data" at bounding box center [828, 305] width 44 height 15
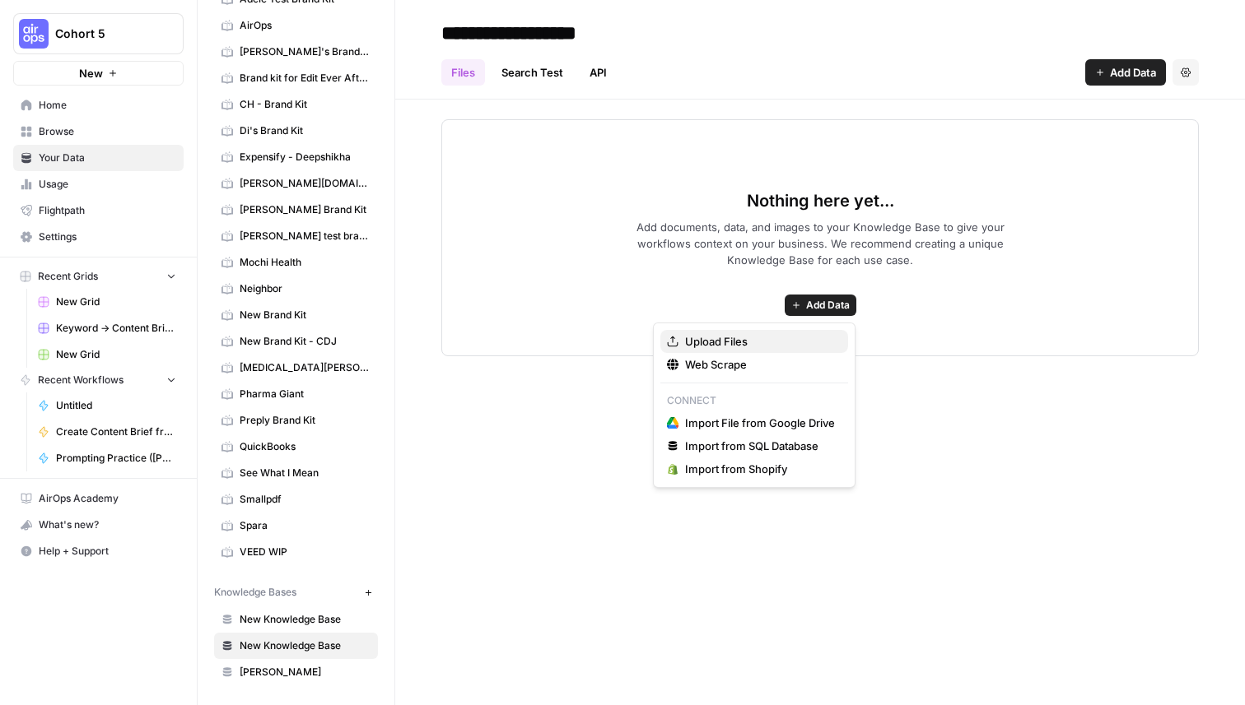
click at [763, 343] on span "Upload Files" at bounding box center [760, 341] width 150 height 16
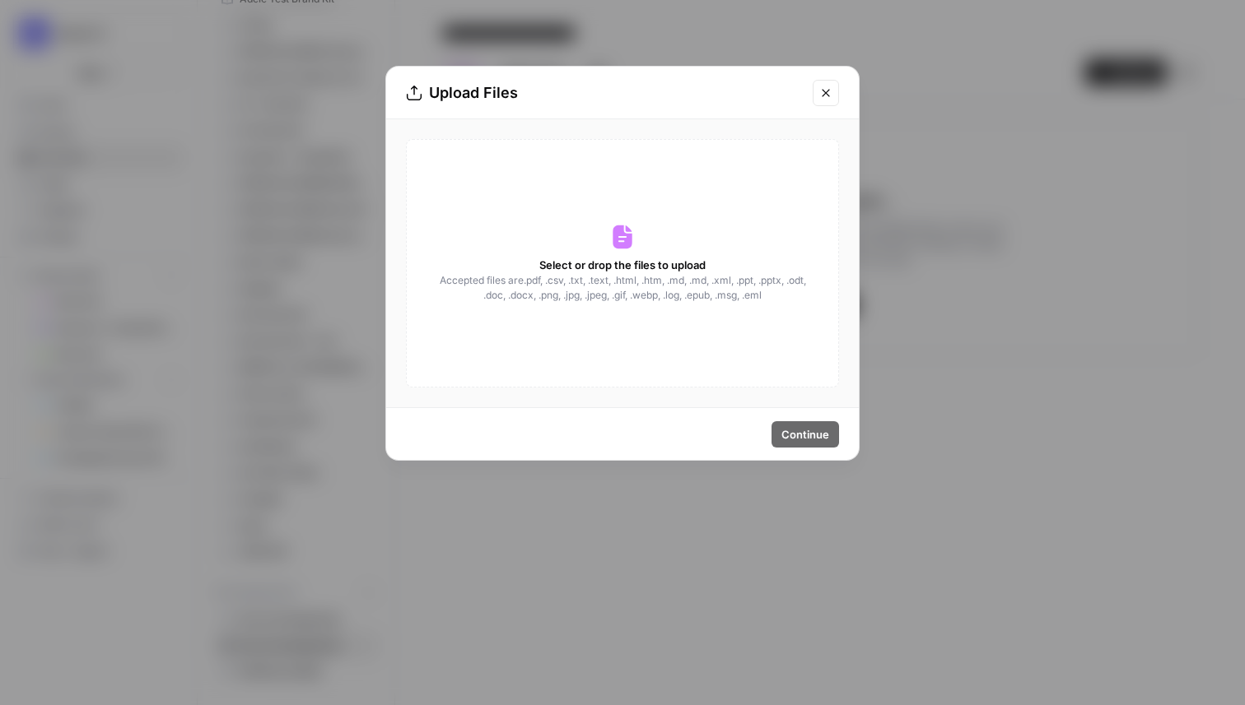
click at [825, 100] on button "Close modal" at bounding box center [825, 93] width 26 height 26
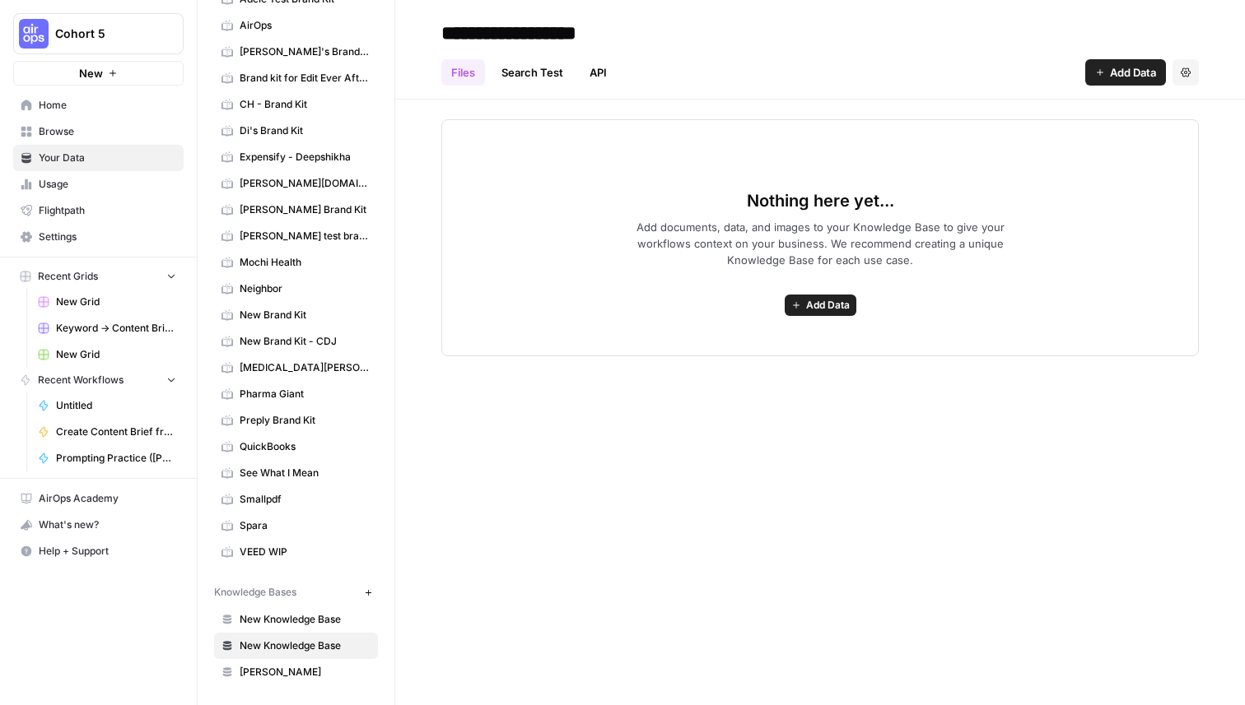
click at [826, 308] on span "Add Data" at bounding box center [828, 305] width 44 height 15
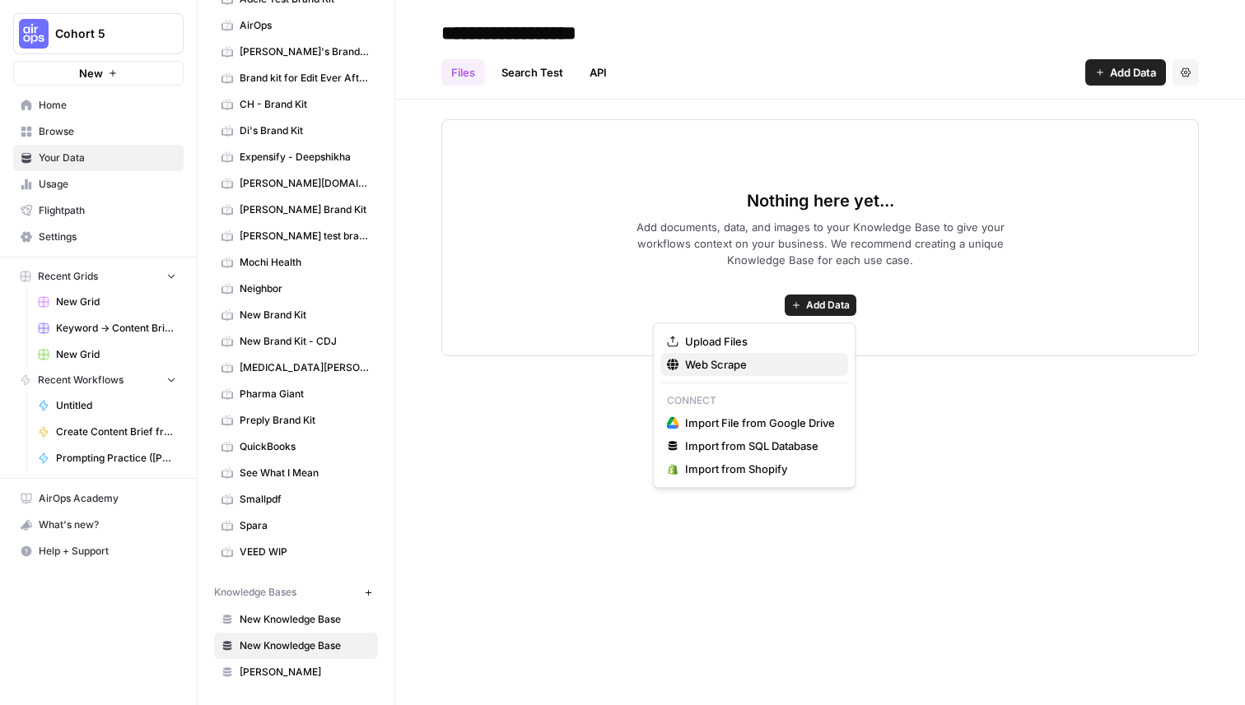
click at [750, 362] on span "Web Scrape" at bounding box center [760, 364] width 150 height 16
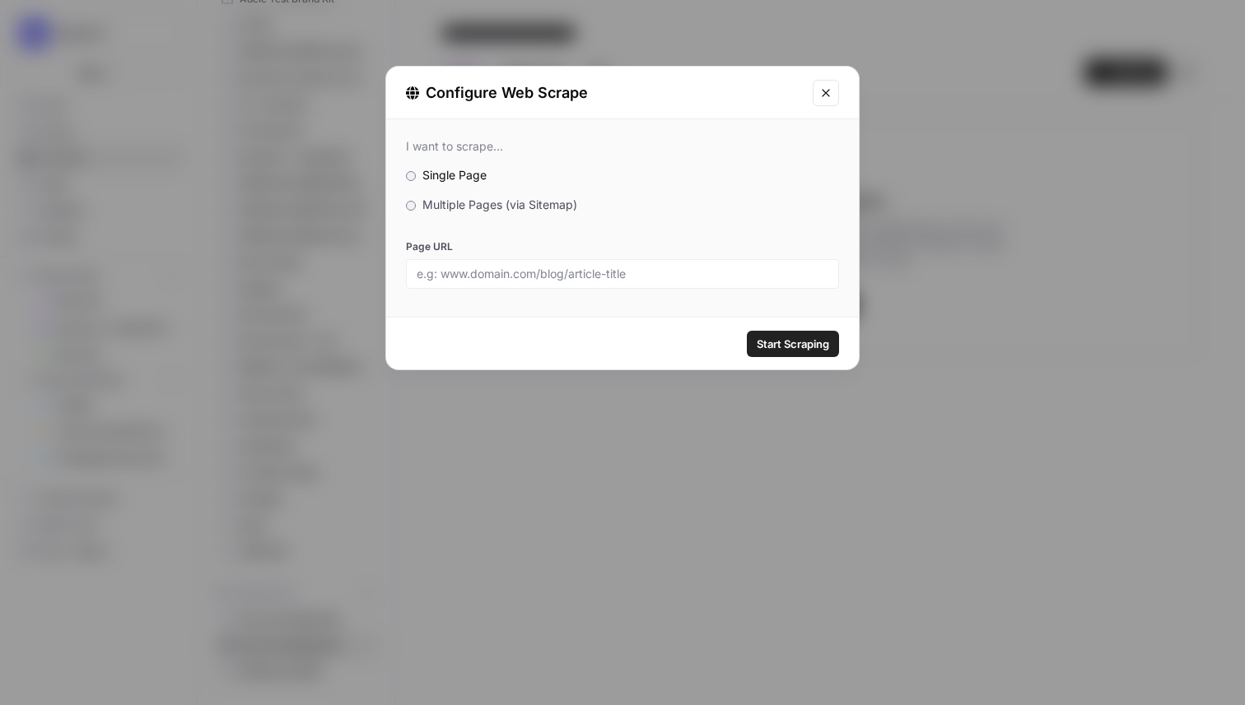
click at [591, 240] on label "Page URL" at bounding box center [622, 247] width 433 height 15
click at [591, 267] on input "Page URL" at bounding box center [622, 274] width 412 height 15
click at [640, 342] on div "Start Scraping" at bounding box center [622, 344] width 472 height 52
click at [677, 273] on input "Page URL" at bounding box center [622, 274] width 412 height 15
click at [668, 240] on label "Page URL" at bounding box center [622, 247] width 433 height 15
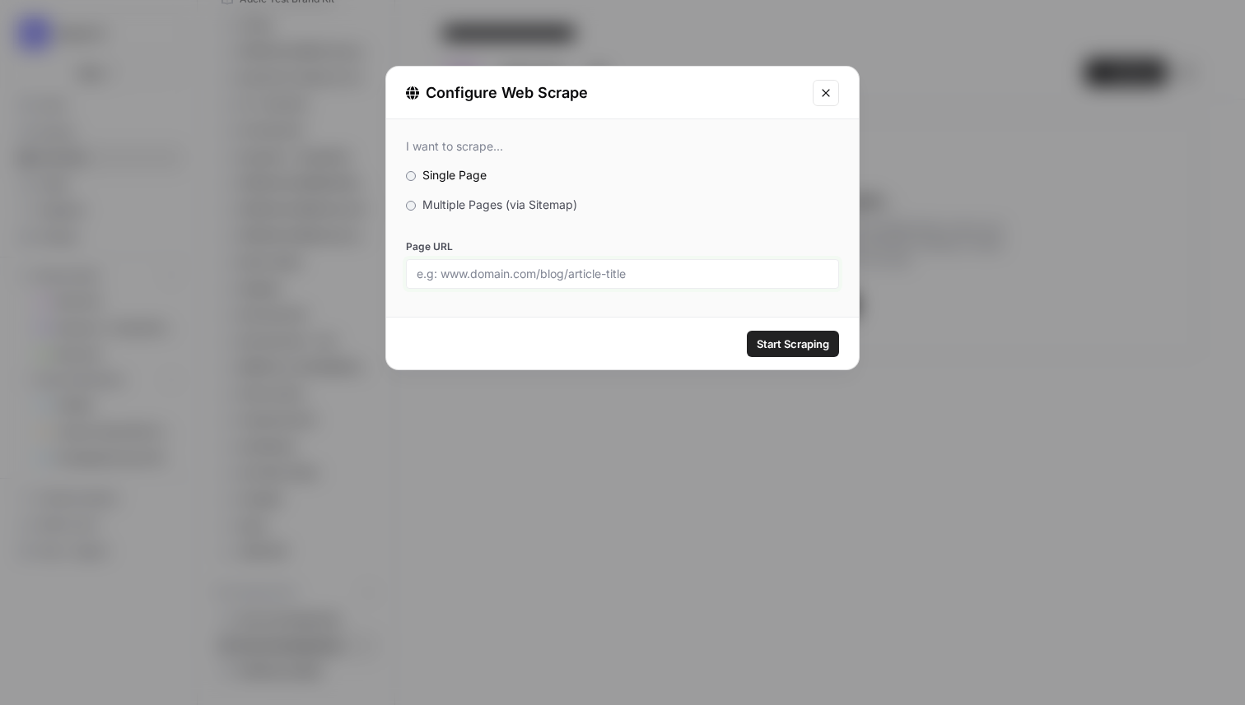
click at [668, 267] on input "Page URL" at bounding box center [622, 274] width 412 height 15
click at [827, 97] on icon "Close modal" at bounding box center [825, 92] width 13 height 13
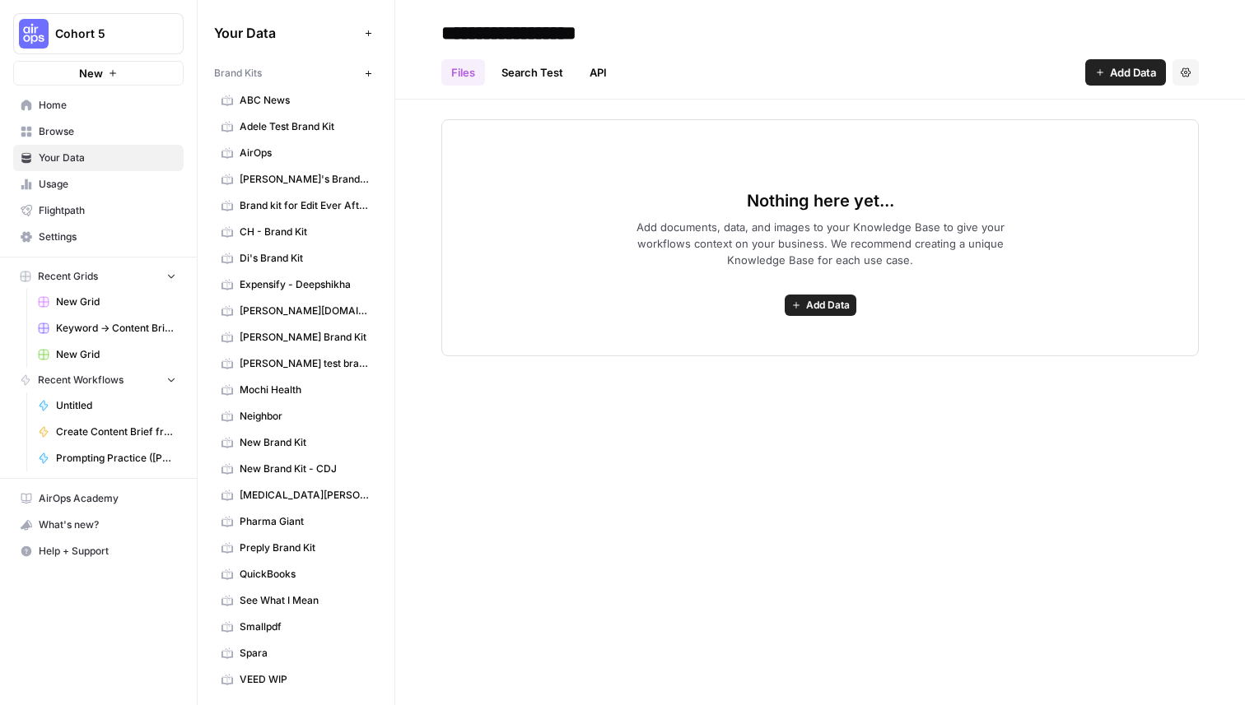
click at [95, 134] on span "Browse" at bounding box center [107, 131] width 137 height 15
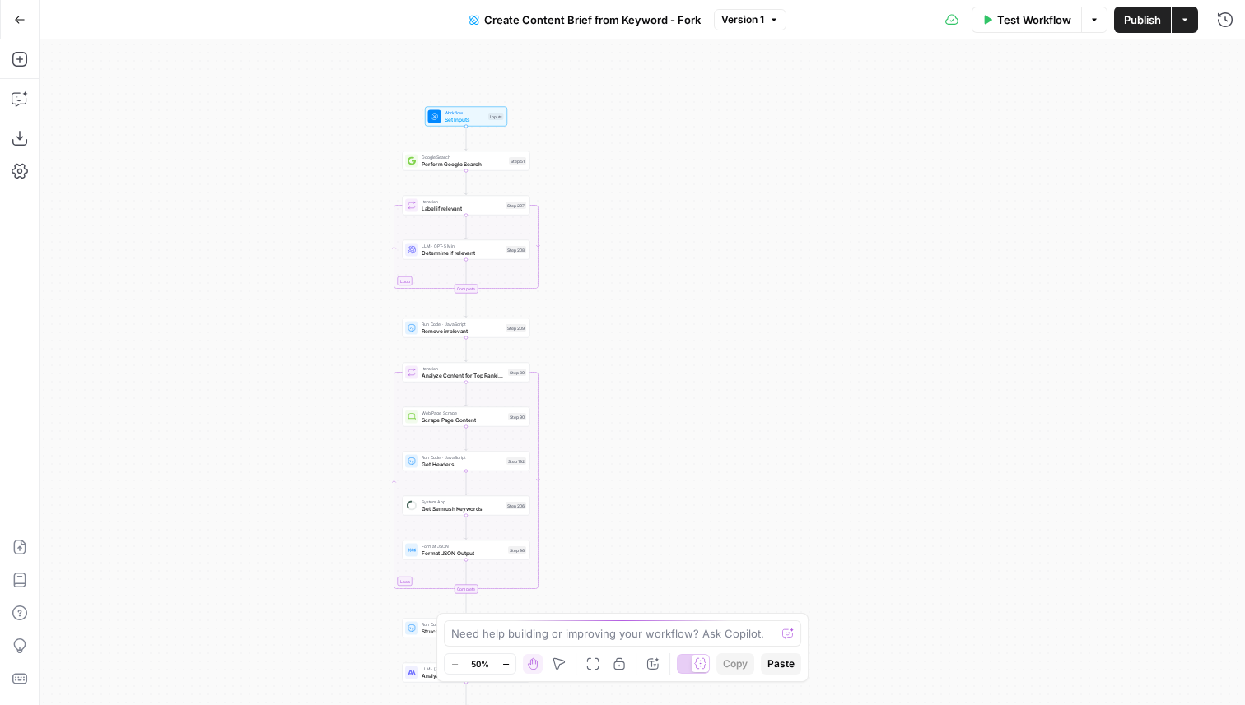
drag, startPoint x: 795, startPoint y: 149, endPoint x: 619, endPoint y: 396, distance: 303.3
click at [619, 395] on div "Workflow Set Inputs Inputs Google Search Perform Google Search Step 51 Loop Ite…" at bounding box center [642, 373] width 1205 height 666
click at [478, 117] on span "Set Inputs" at bounding box center [464, 121] width 41 height 8
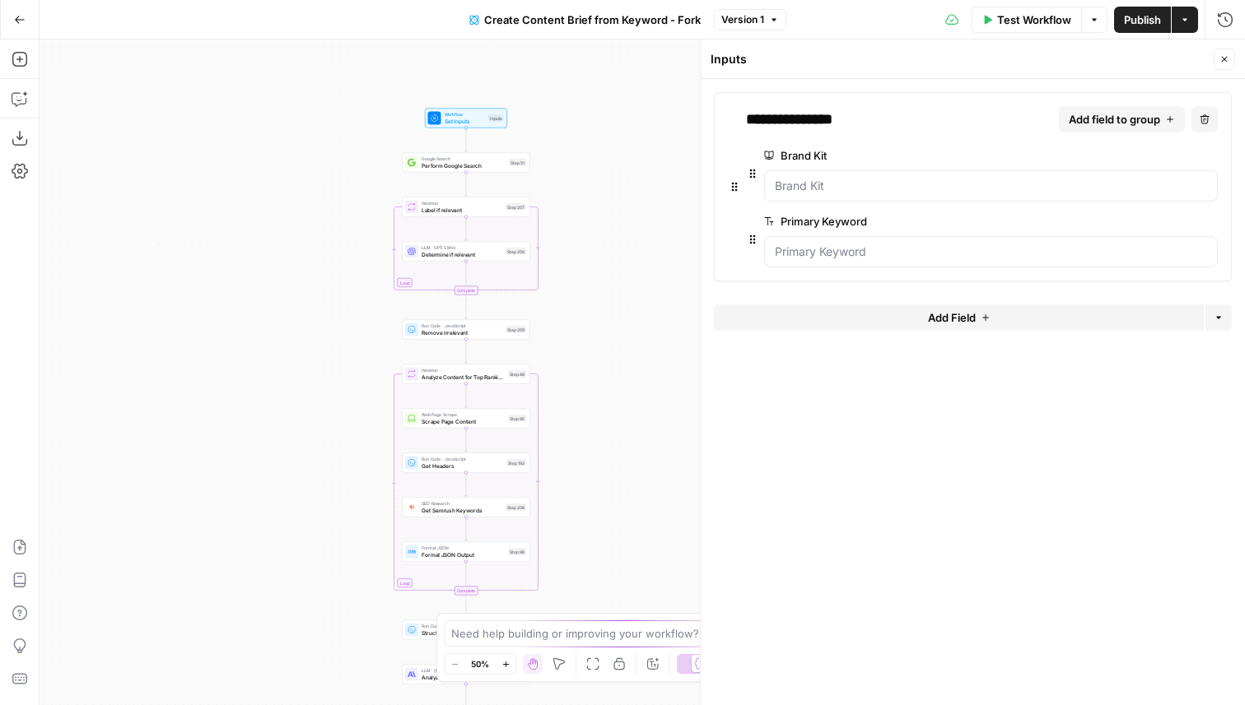
click at [1212, 221] on icon "button" at bounding box center [1207, 221] width 9 height 9
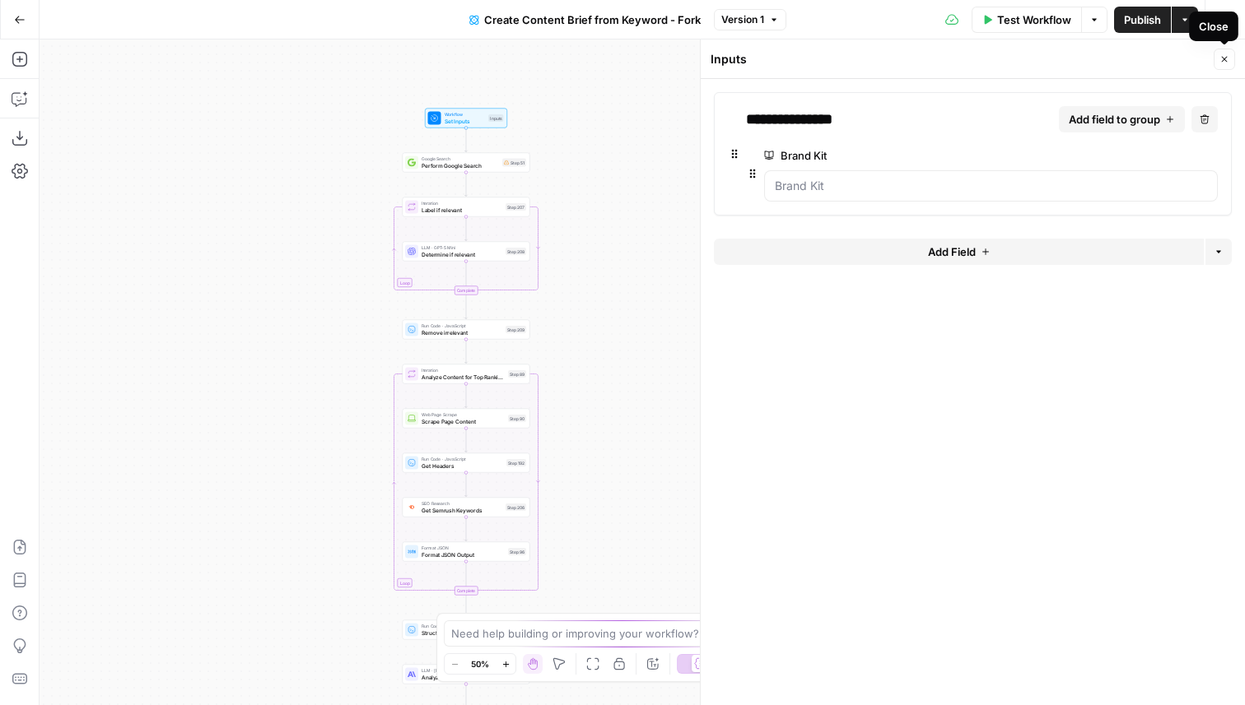
click at [1216, 56] on button "Close" at bounding box center [1223, 59] width 21 height 21
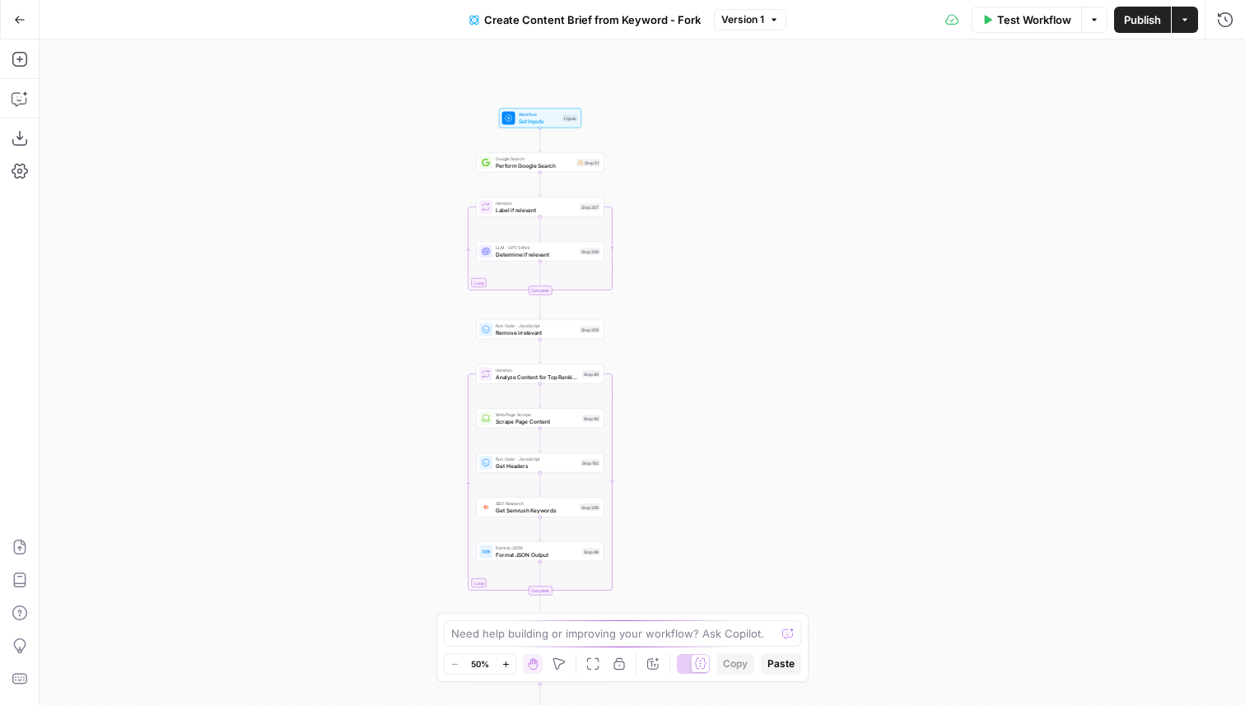
drag, startPoint x: 634, startPoint y: 81, endPoint x: 850, endPoint y: 81, distance: 216.5
click at [850, 81] on div "Workflow Set Inputs Inputs Google Search Perform Google Search Step 51 Loop Ite…" at bounding box center [642, 373] width 1205 height 666
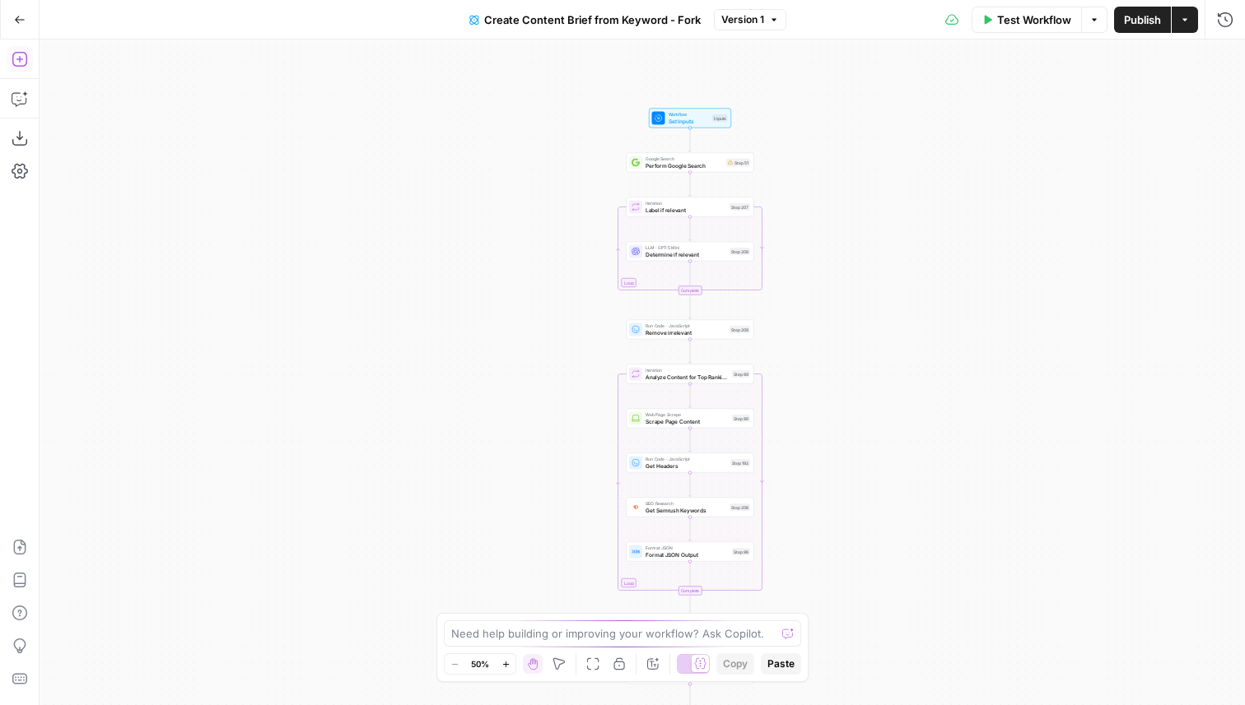
click at [18, 58] on icon "button" at bounding box center [19, 59] width 15 height 15
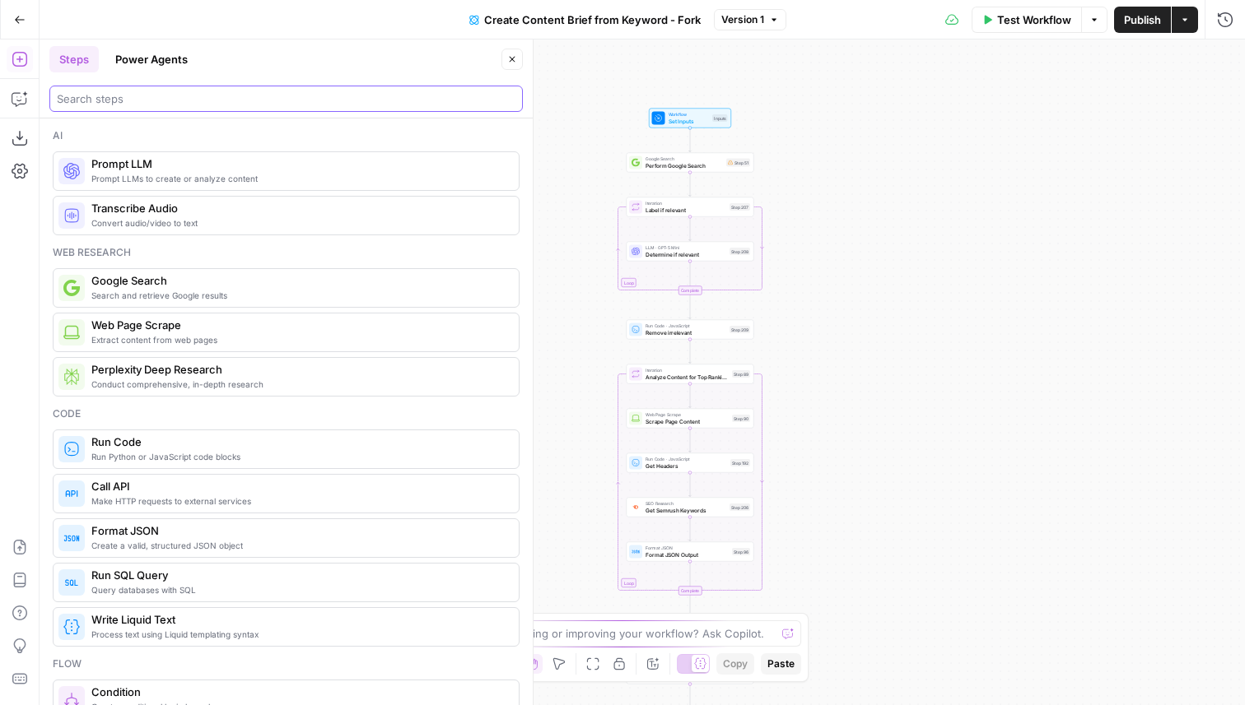
click at [170, 102] on input "search" at bounding box center [286, 99] width 458 height 16
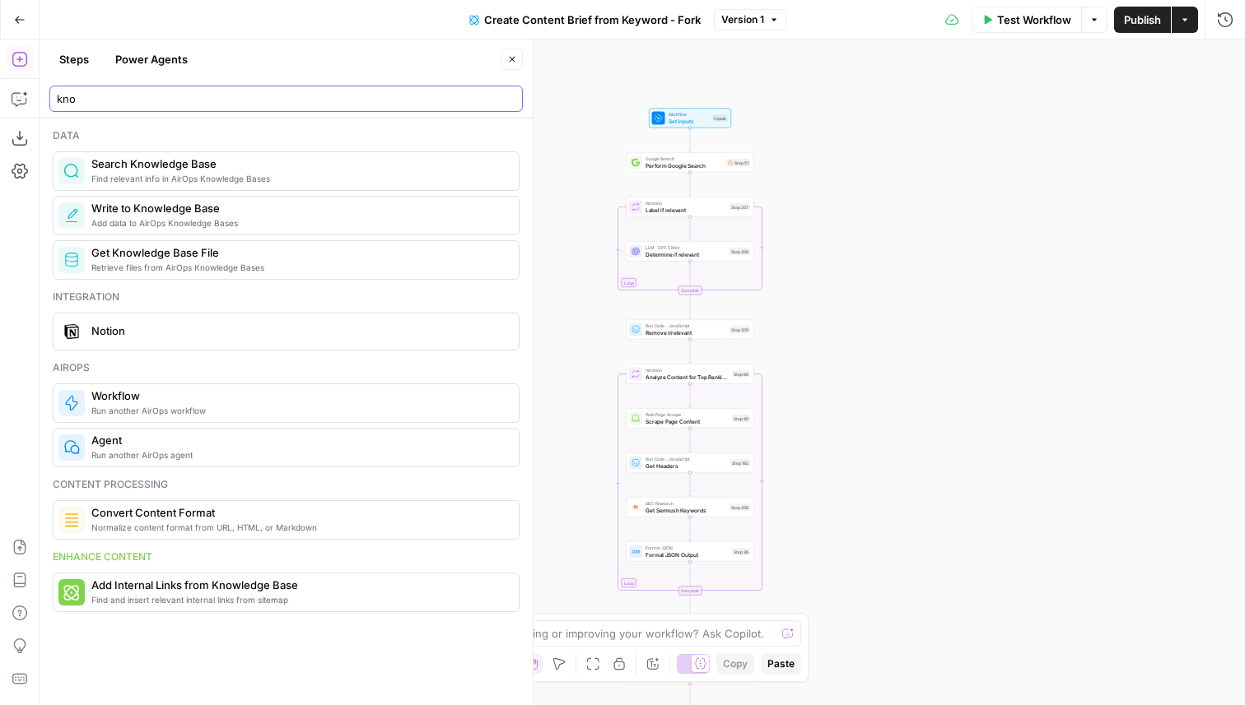
type input "kno"
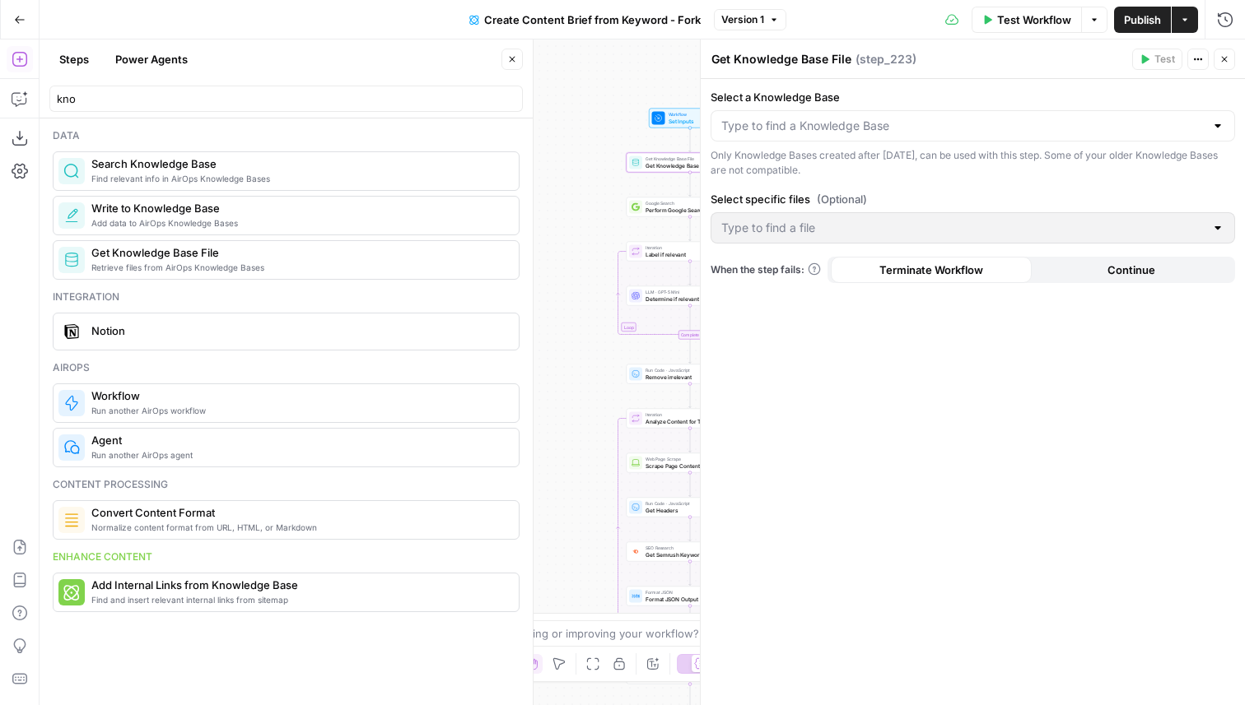
click at [510, 51] on button "Close" at bounding box center [511, 59] width 21 height 21
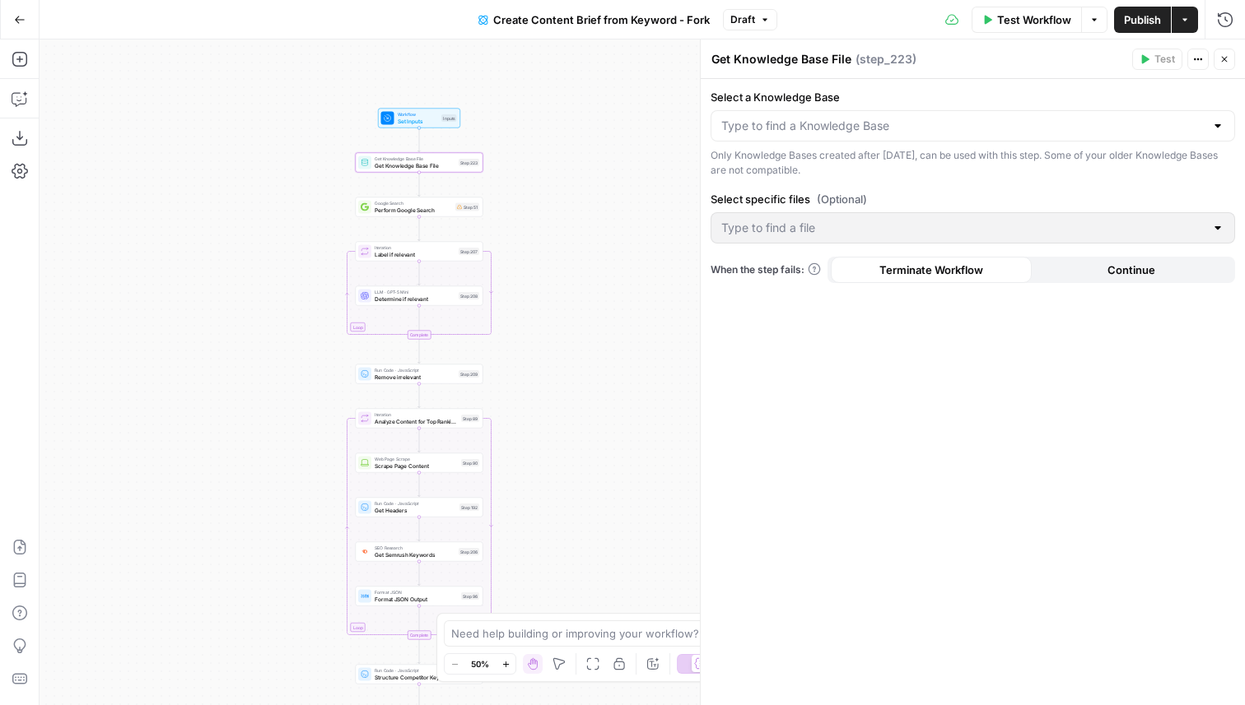
drag, startPoint x: 552, startPoint y: 272, endPoint x: 146, endPoint y: 275, distance: 406.6
click at [146, 275] on div "Workflow Set Inputs Inputs Get Knowledge Base File Get Knowledge Base File Step…" at bounding box center [642, 373] width 1205 height 666
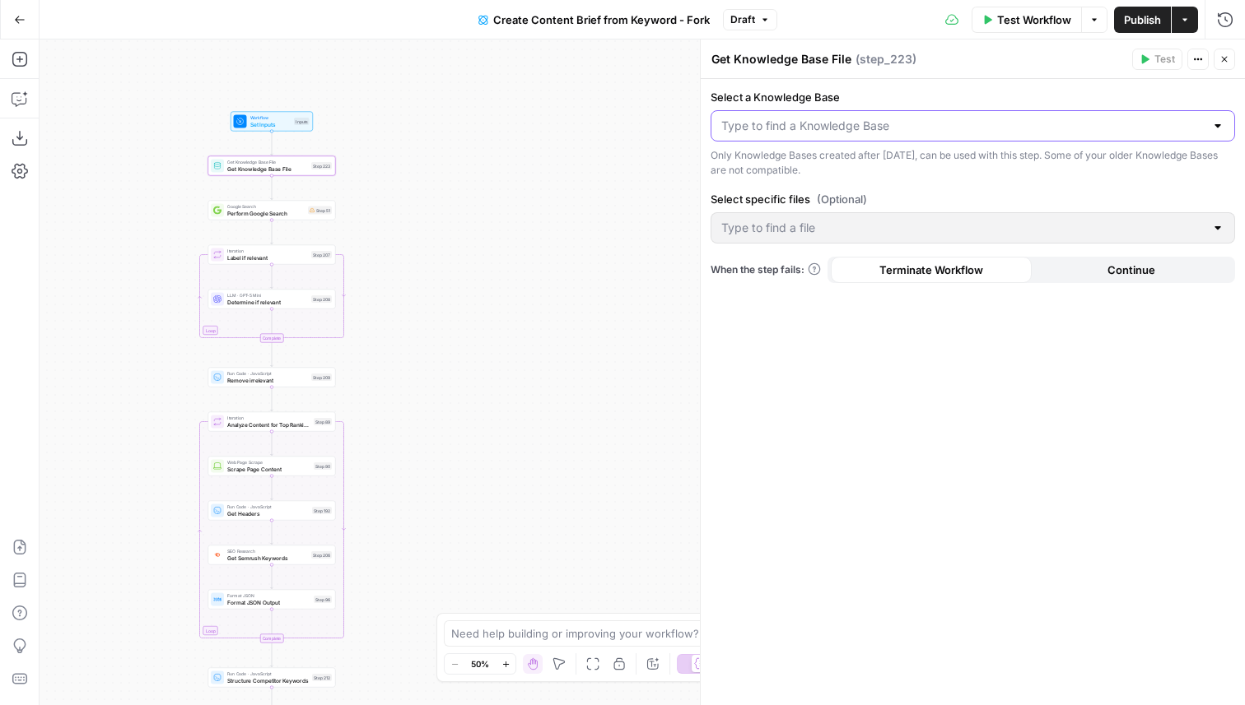
click at [814, 123] on input "Select a Knowledge Base" at bounding box center [962, 126] width 483 height 16
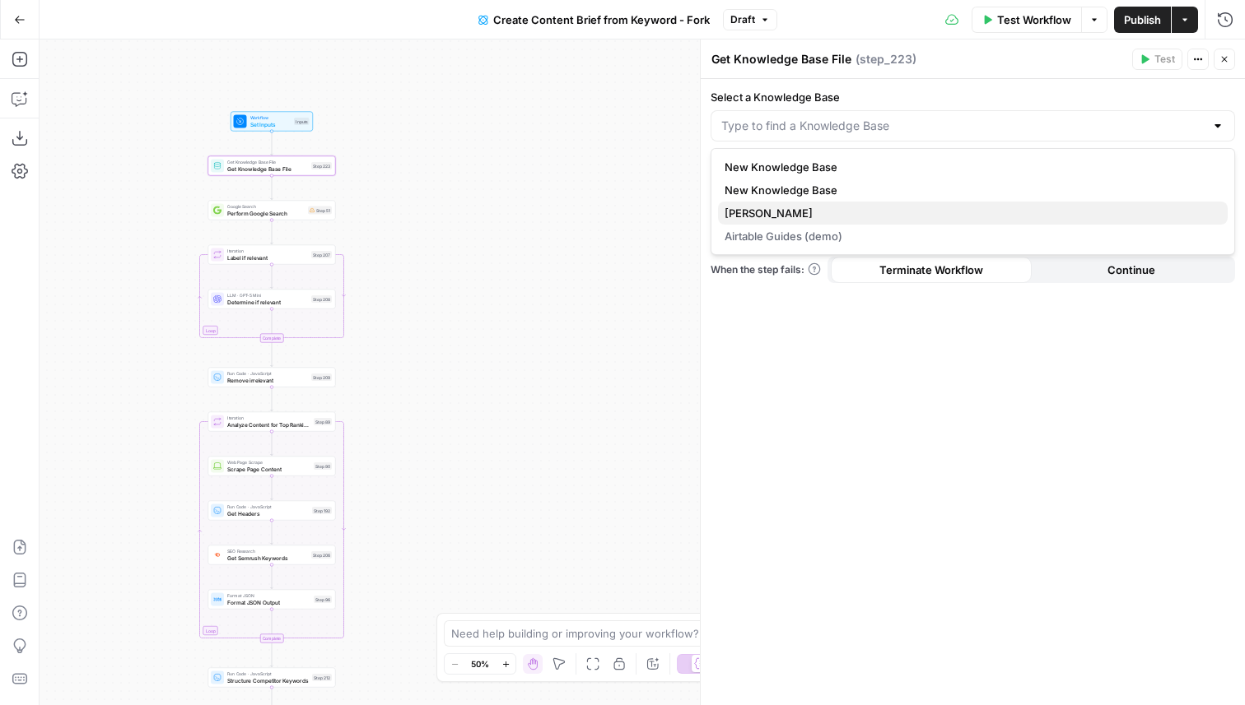
click at [784, 210] on span "[PERSON_NAME]" at bounding box center [969, 213] width 490 height 16
type input "[PERSON_NAME]"
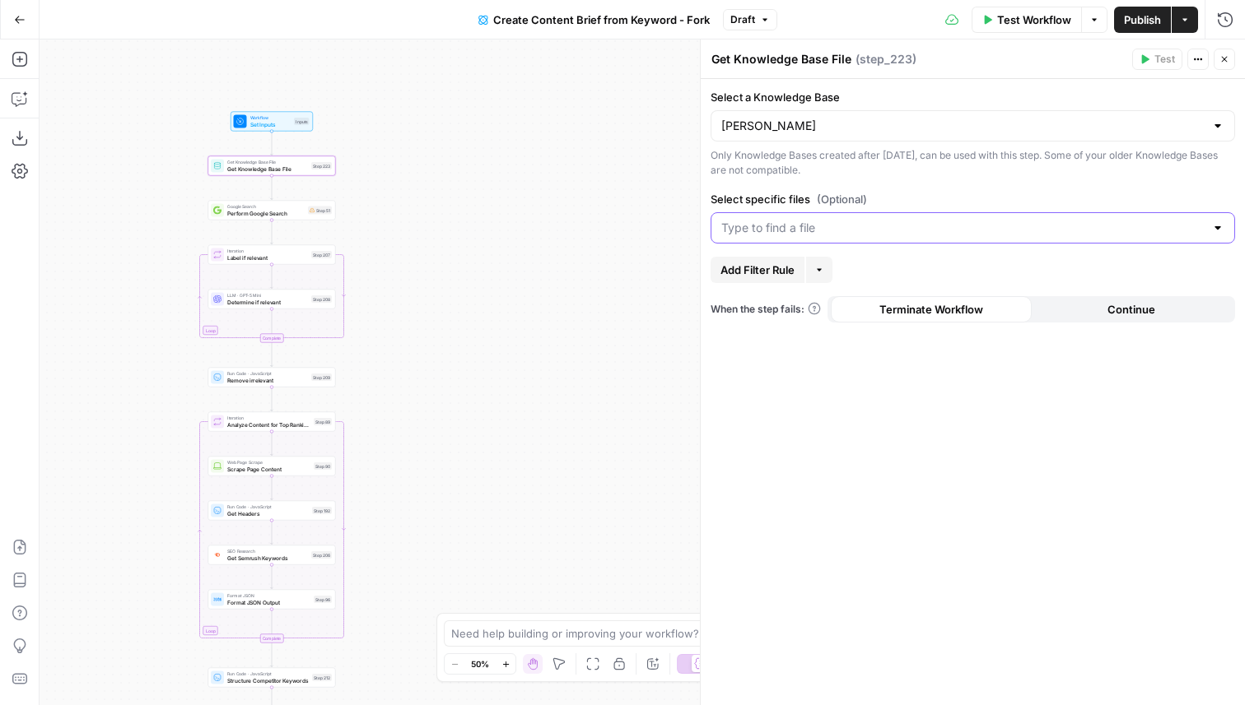
click at [765, 226] on input "Select specific files (Optional)" at bounding box center [962, 228] width 483 height 16
click at [903, 179] on div "Select a Knowledge Base [PERSON_NAME] Test Only Knowledge Bases created after […" at bounding box center [972, 392] width 544 height 626
click at [268, 123] on span "Set Inputs" at bounding box center [270, 124] width 41 height 8
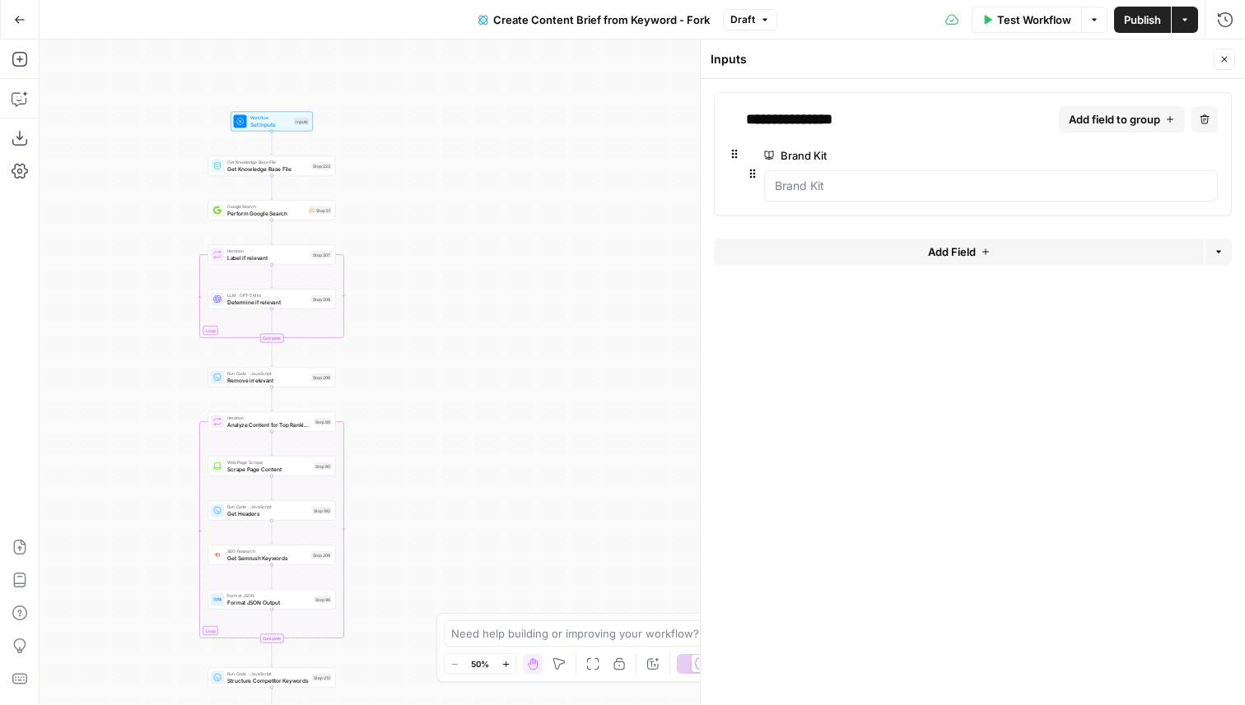
click at [311, 168] on div "Step 223" at bounding box center [321, 165] width 21 height 7
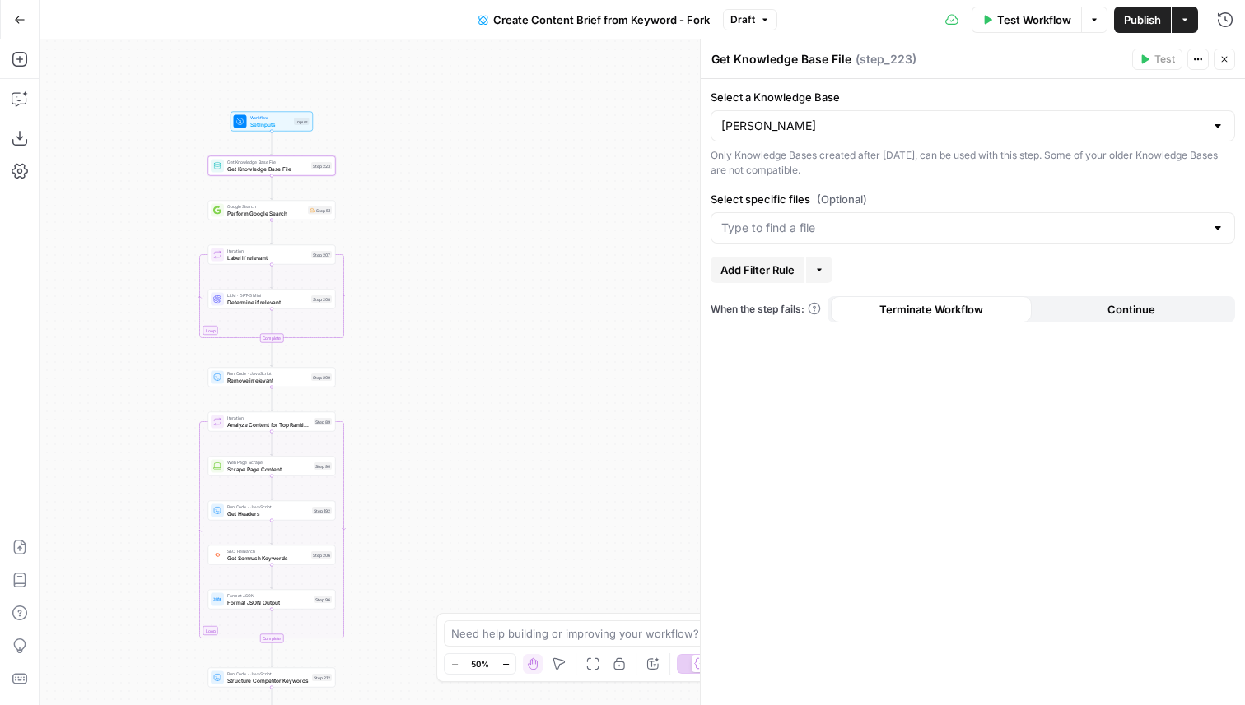
click at [763, 275] on span "Add Filter Rule" at bounding box center [757, 270] width 74 height 16
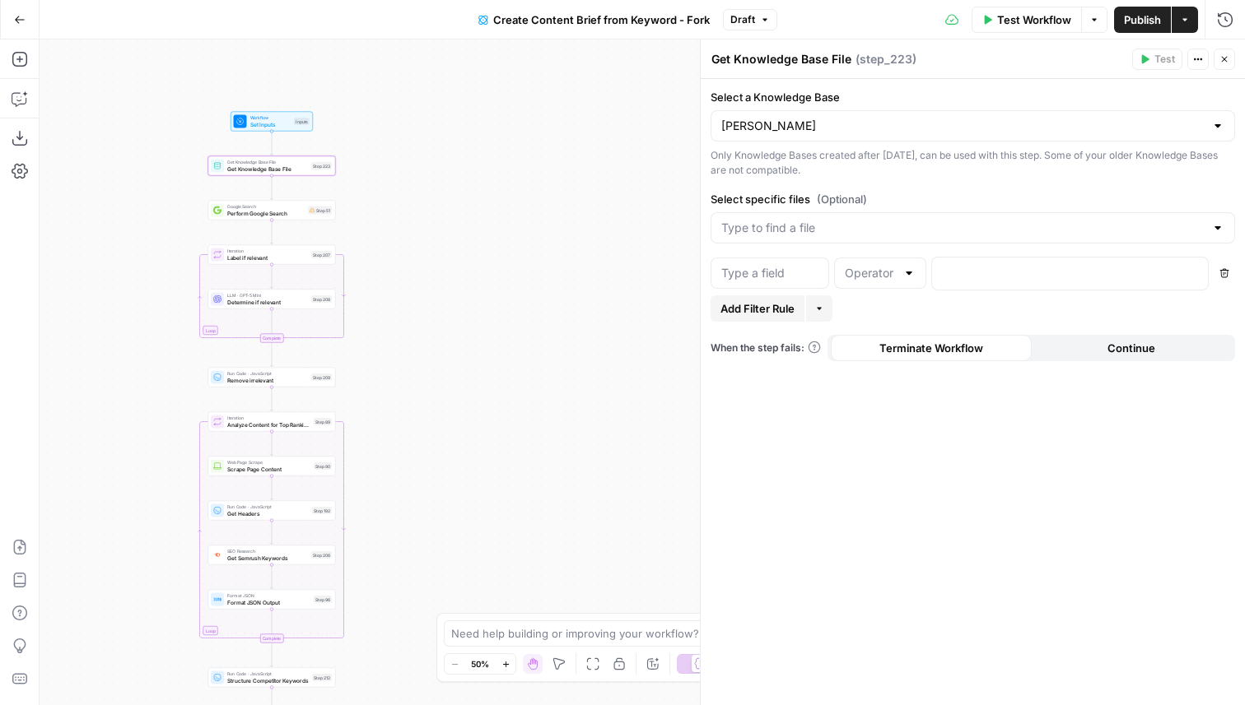
click at [896, 298] on div "Add Filter Rule More" at bounding box center [972, 308] width 524 height 26
click at [742, 272] on input "text" at bounding box center [769, 273] width 97 height 16
click at [961, 314] on div "Add Filter Rule More" at bounding box center [972, 308] width 524 height 26
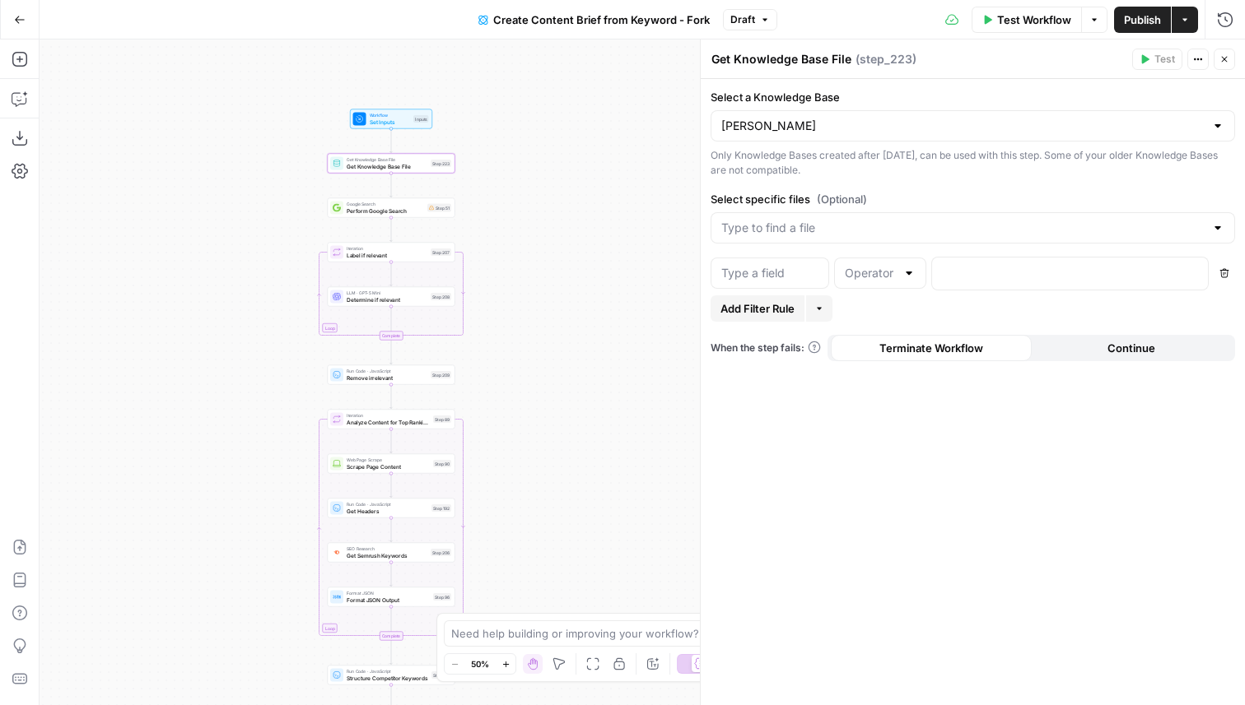
drag, startPoint x: 371, startPoint y: 202, endPoint x: 491, endPoint y: 200, distance: 119.4
click at [491, 200] on div "Workflow Set Inputs Inputs Get Knowledge Base File Get Knowledge Base File Step…" at bounding box center [642, 373] width 1205 height 666
click at [1224, 57] on icon "button" at bounding box center [1224, 59] width 10 height 10
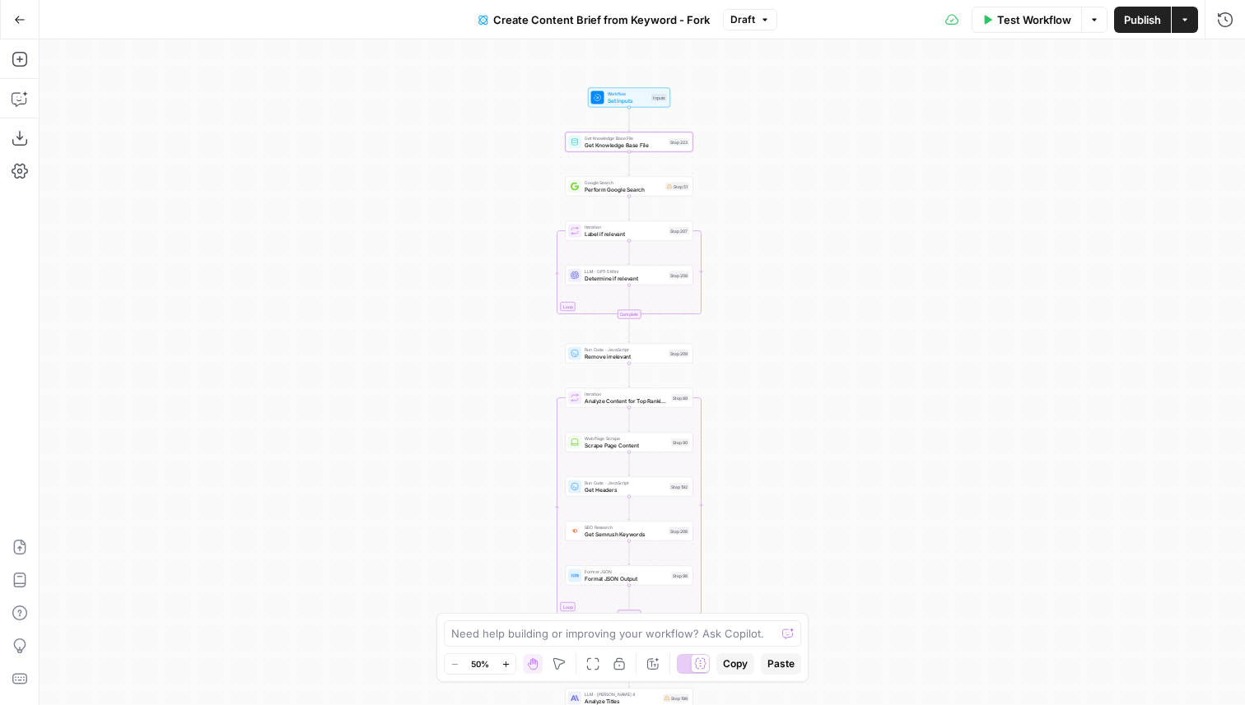
drag, startPoint x: 595, startPoint y: 192, endPoint x: 826, endPoint y: 170, distance: 231.5
click at [826, 170] on div "Workflow Set Inputs Inputs Get Knowledge Base File Get Knowledge Base File Step…" at bounding box center [642, 373] width 1205 height 666
click at [25, 67] on button "Add Steps" at bounding box center [20, 59] width 26 height 26
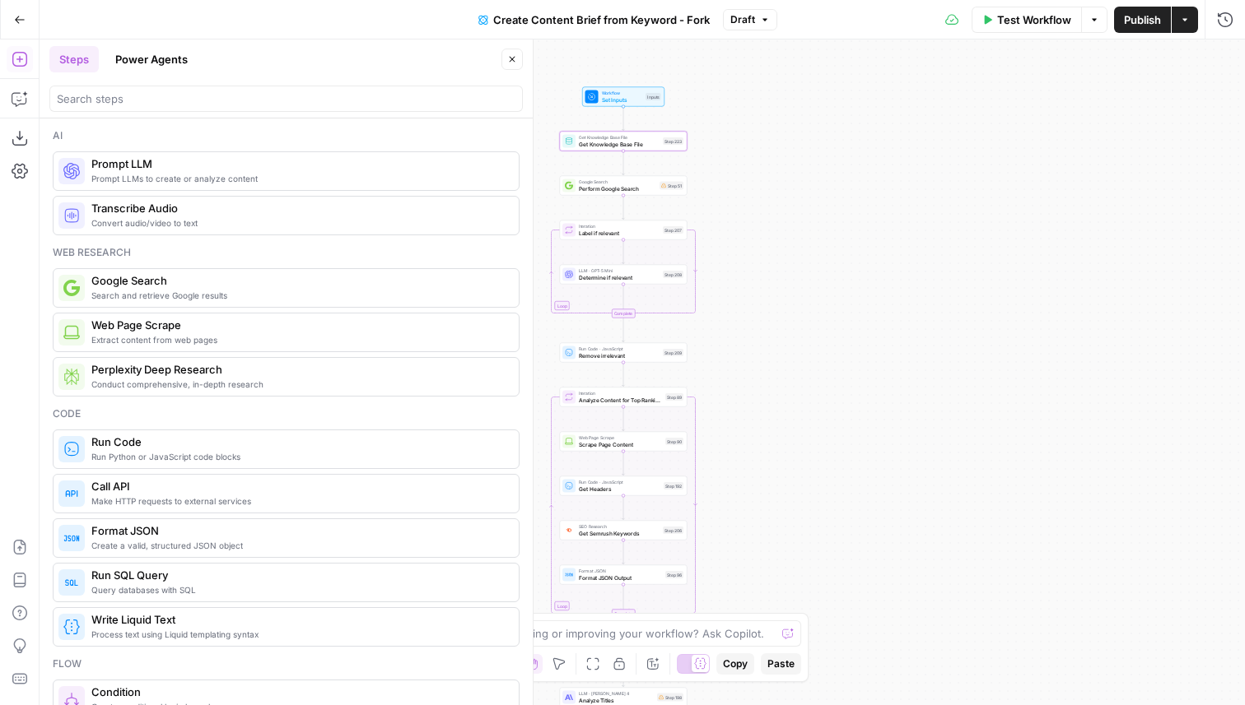
click at [161, 61] on button "Power Agents" at bounding box center [151, 59] width 92 height 26
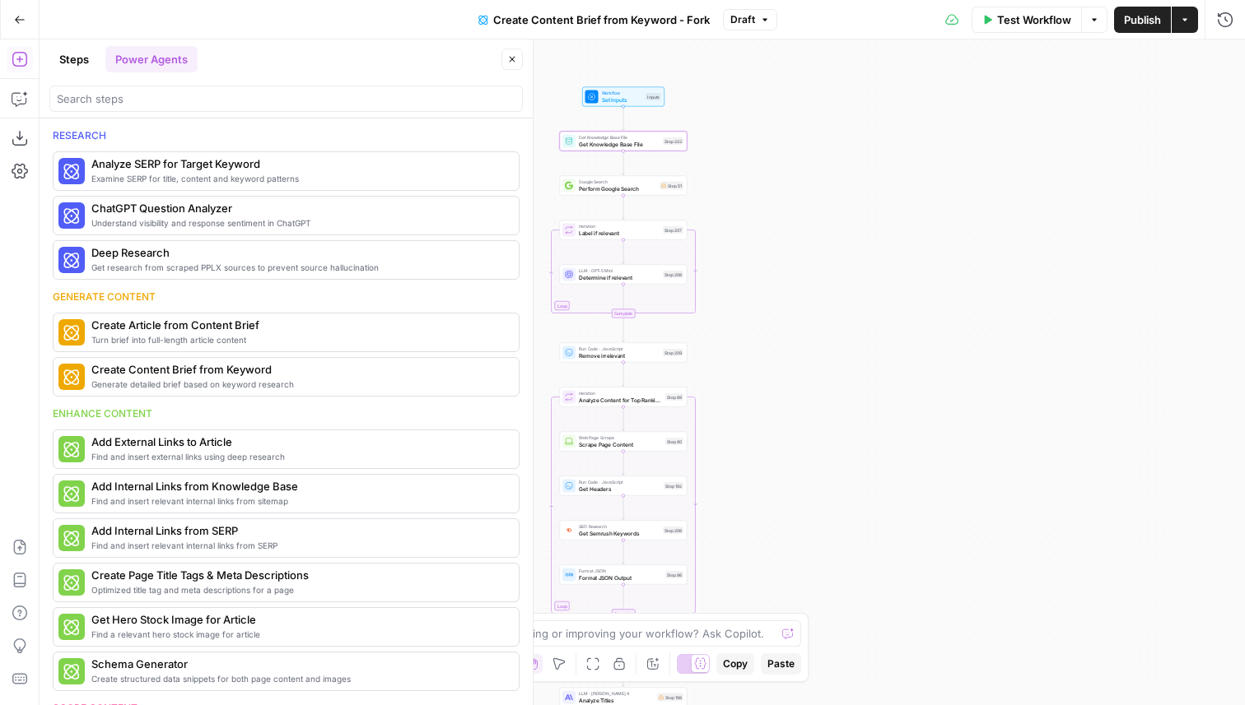
click at [64, 49] on button "Steps" at bounding box center [73, 59] width 49 height 26
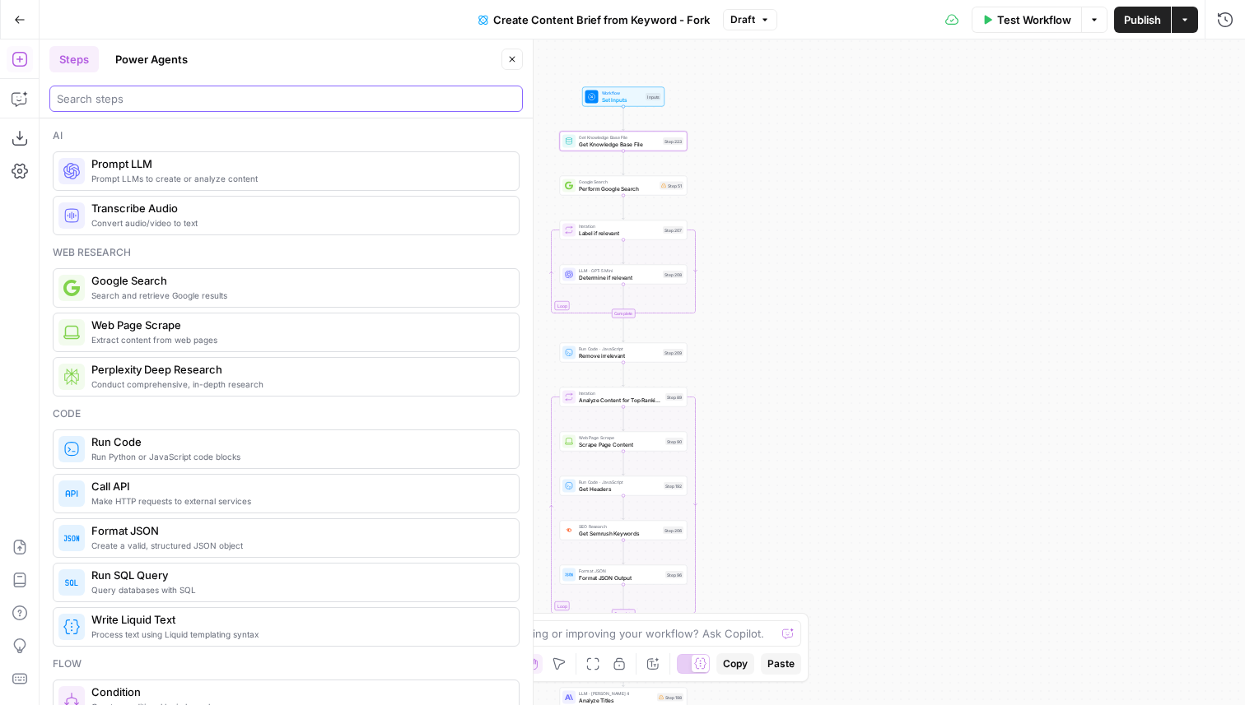
click at [119, 95] on input "search" at bounding box center [286, 99] width 458 height 16
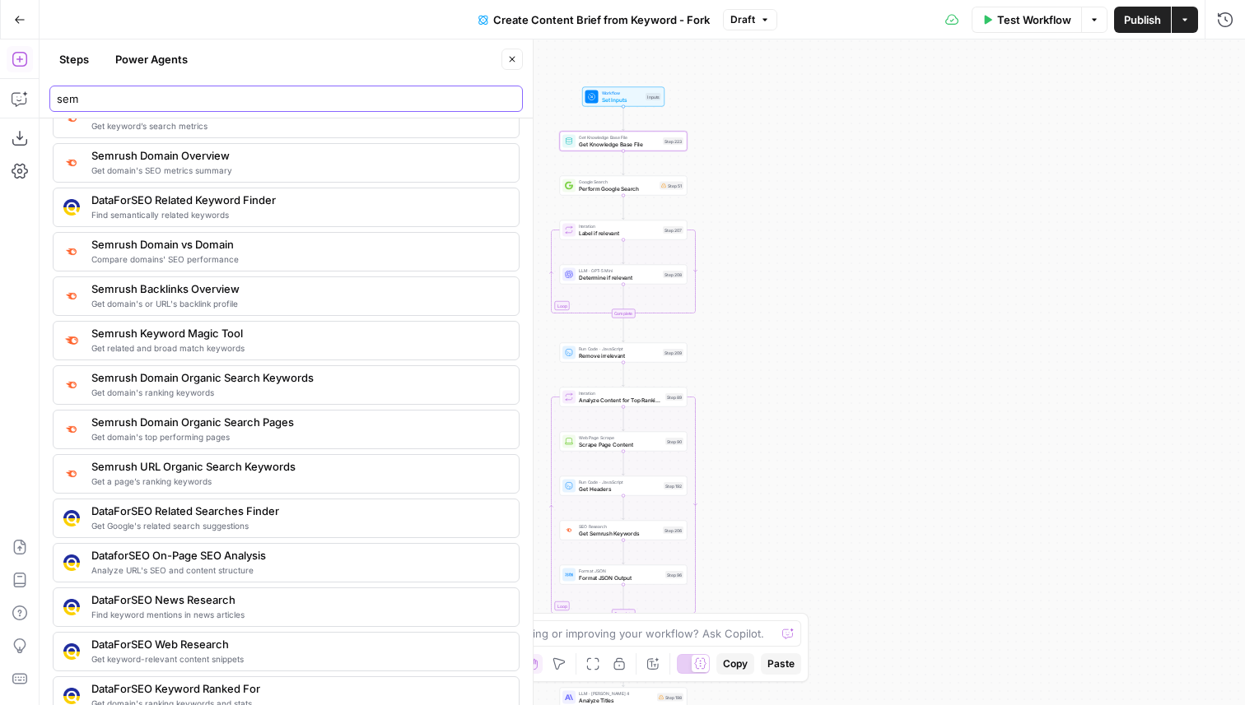
scroll to position [54, 0]
type input "sem"
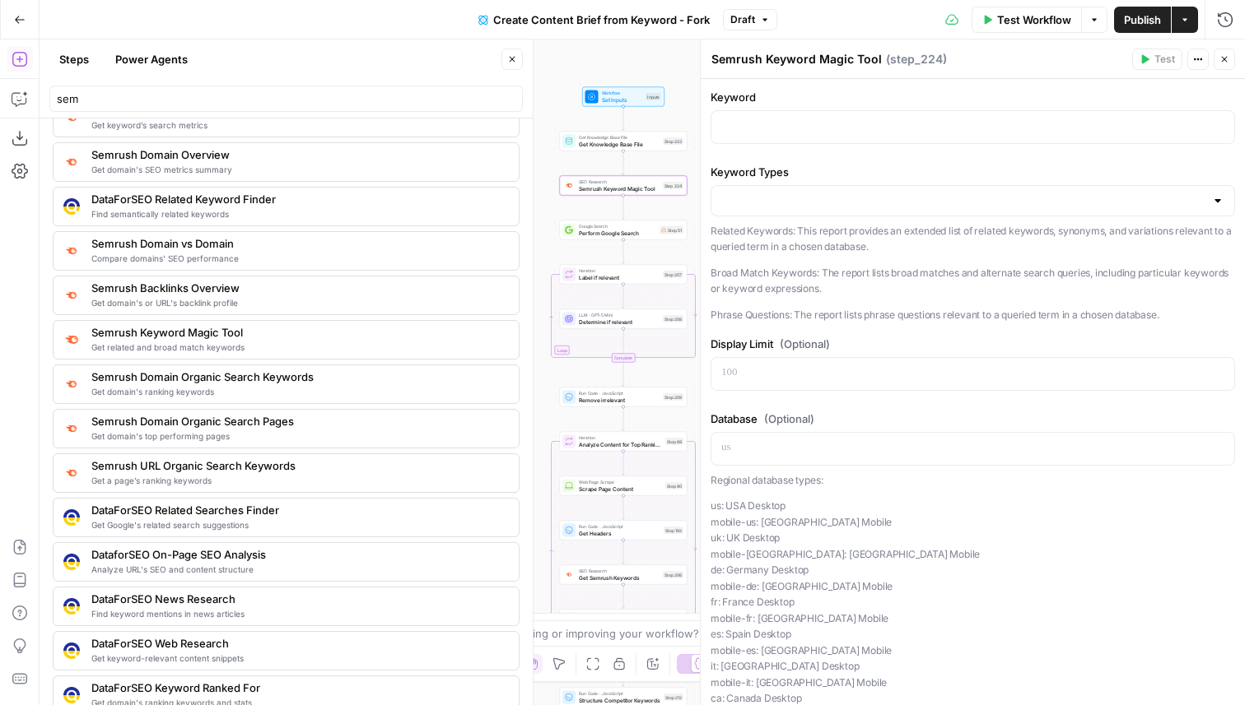
click at [510, 61] on icon "button" at bounding box center [512, 59] width 10 height 10
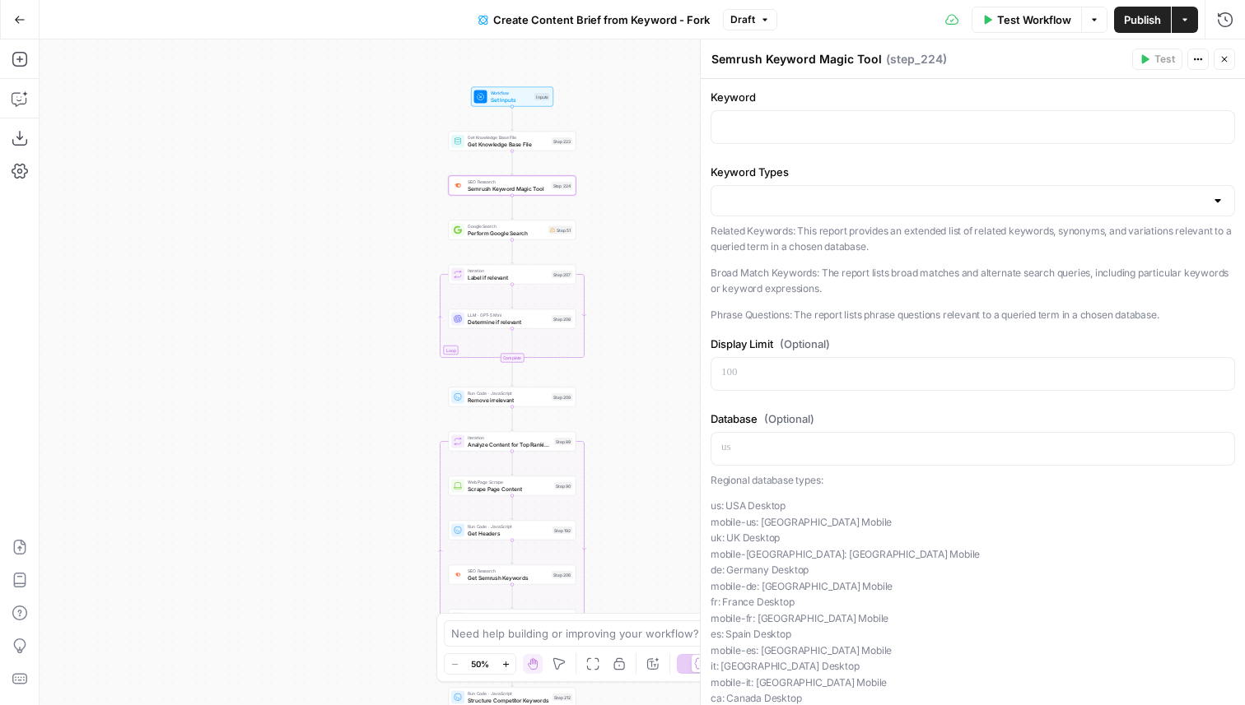
drag, startPoint x: 511, startPoint y: 311, endPoint x: 263, endPoint y: 317, distance: 248.6
click at [263, 317] on div "Workflow Set Inputs Inputs Get Knowledge Base File Get Knowledge Base File Step…" at bounding box center [642, 373] width 1205 height 666
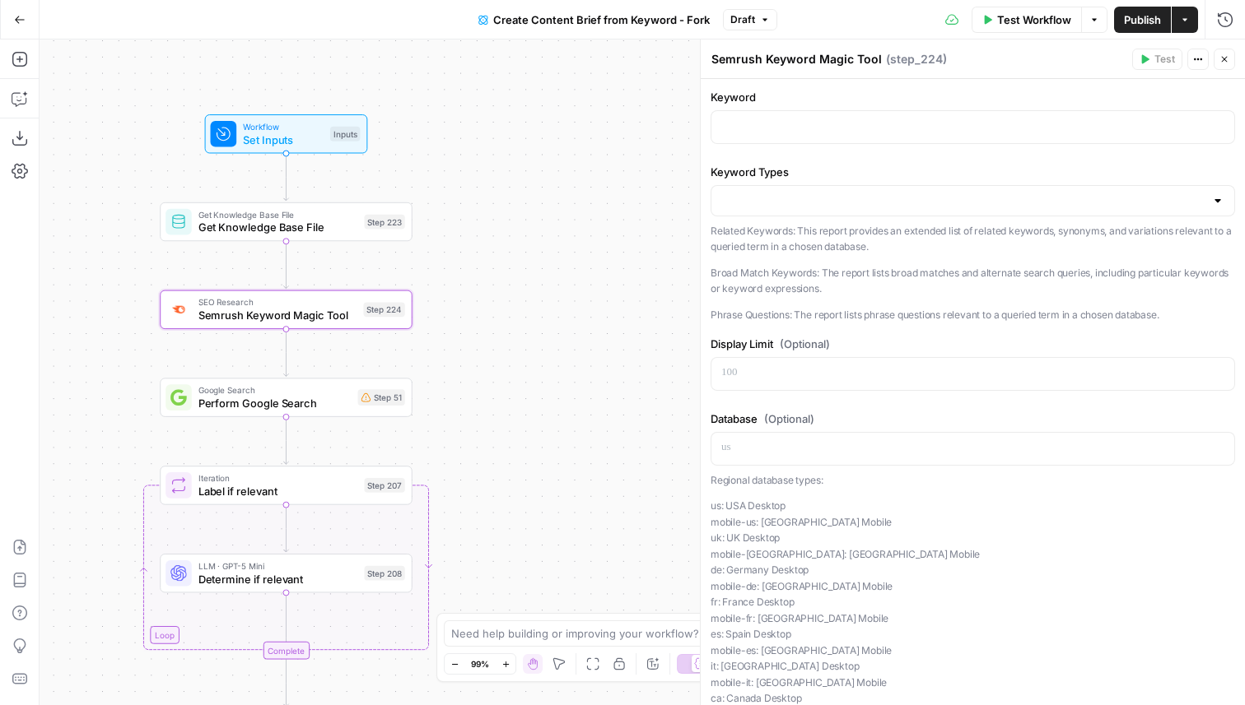
drag, startPoint x: 457, startPoint y: 169, endPoint x: 449, endPoint y: 294, distance: 125.3
click at [452, 297] on div "Workflow Set Inputs Inputs Get Knowledge Base File Get Knowledge Base File Step…" at bounding box center [642, 373] width 1205 height 666
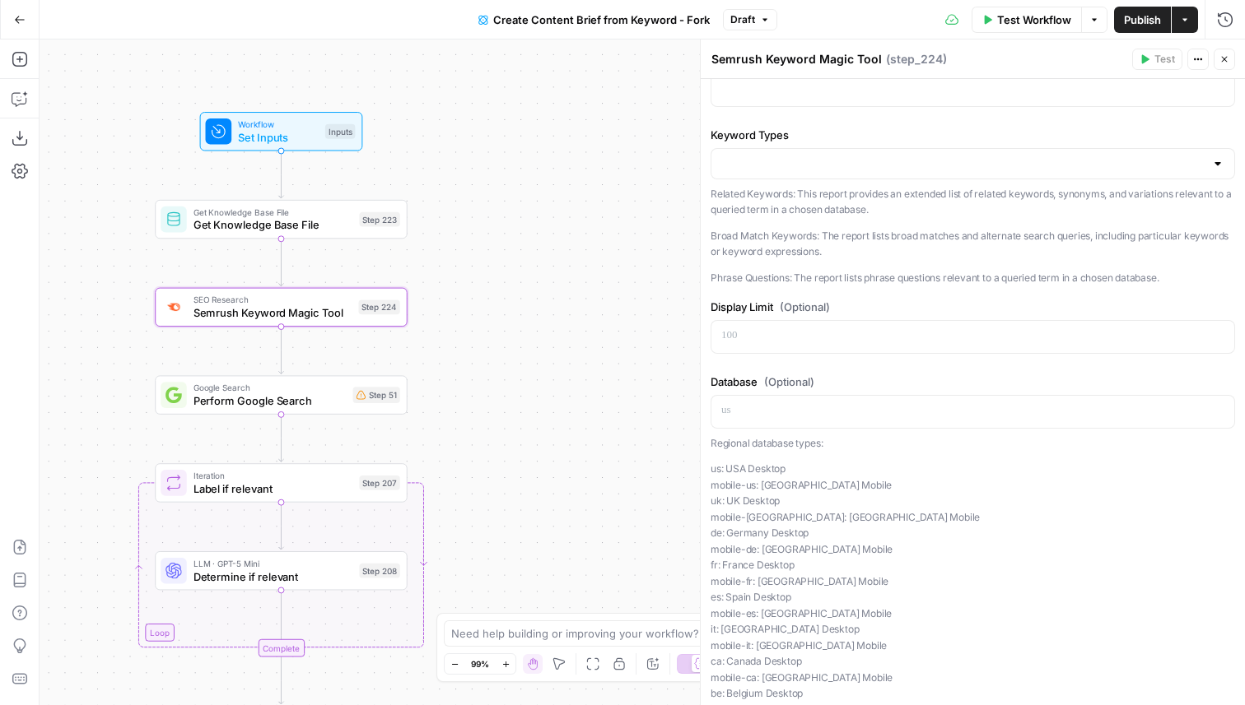
scroll to position [0, 0]
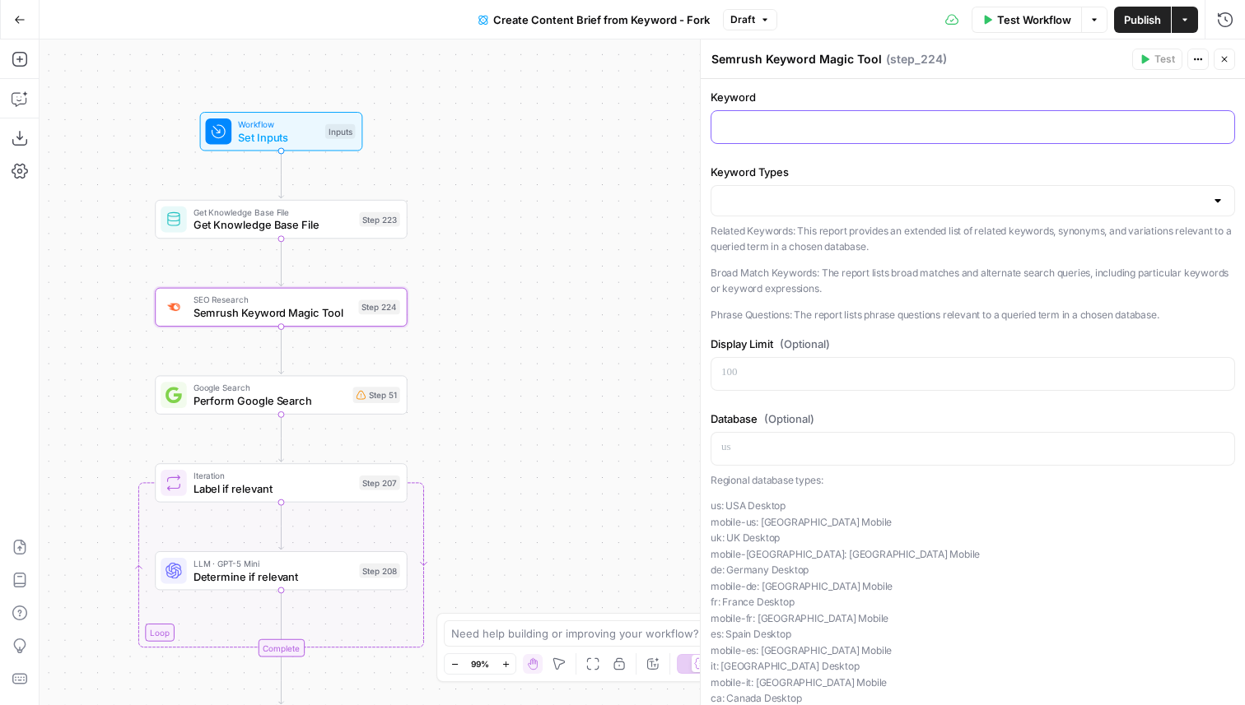
click at [785, 128] on p at bounding box center [972, 126] width 503 height 16
click at [1225, 58] on icon "button" at bounding box center [1224, 59] width 10 height 10
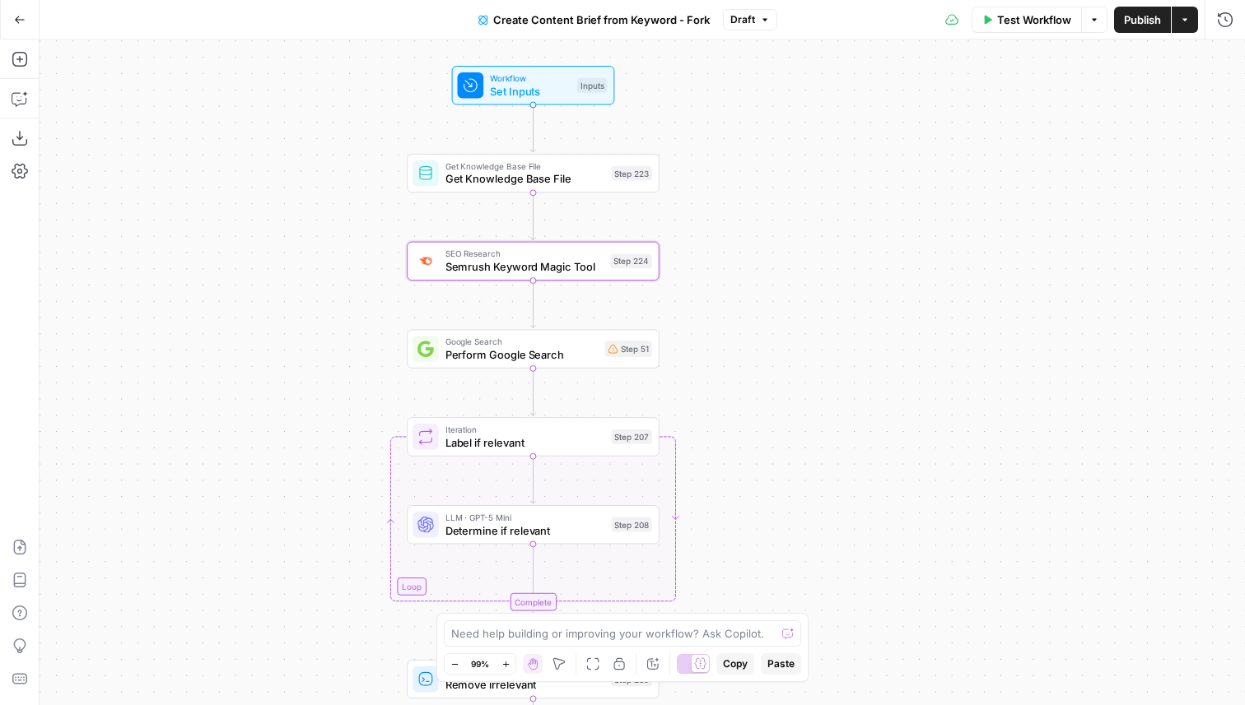
drag, startPoint x: 496, startPoint y: 236, endPoint x: 765, endPoint y: 180, distance: 274.9
click at [764, 180] on div "Workflow Set Inputs Inputs Get Knowledge Base File Get Knowledge Base File Step…" at bounding box center [642, 373] width 1205 height 666
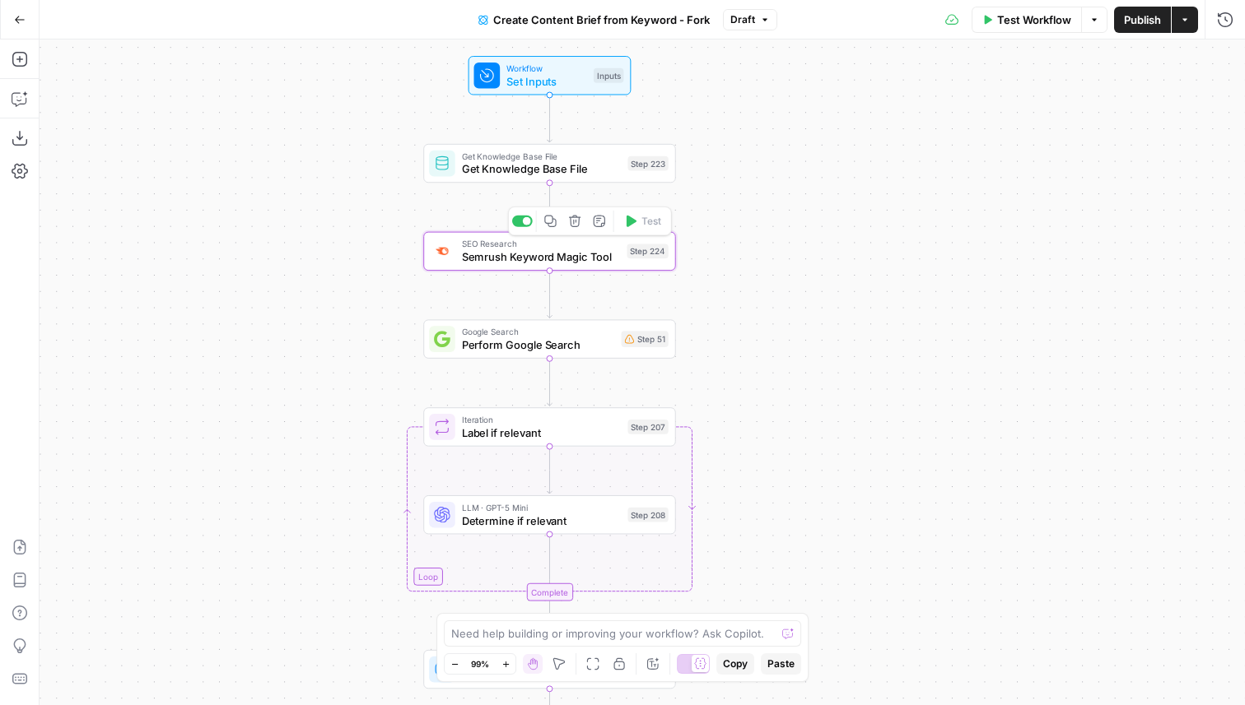
click at [572, 224] on icon "button" at bounding box center [574, 221] width 13 height 13
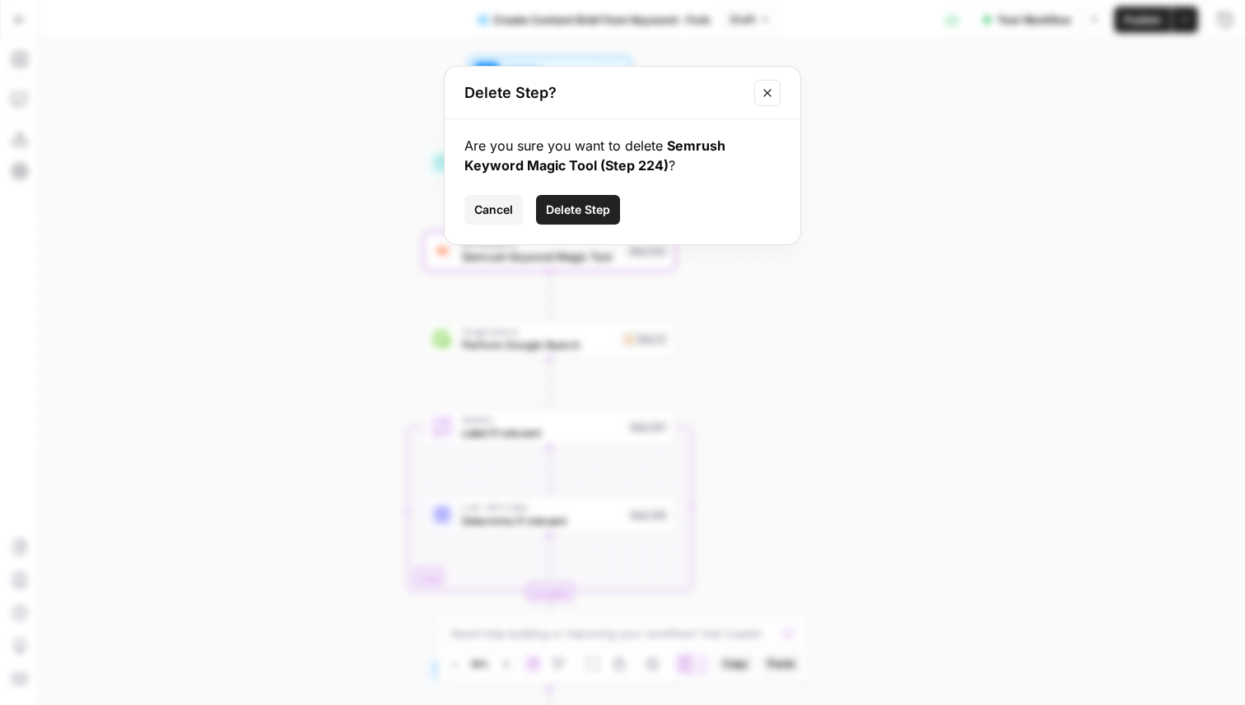
click at [571, 202] on span "Delete Step" at bounding box center [578, 210] width 64 height 16
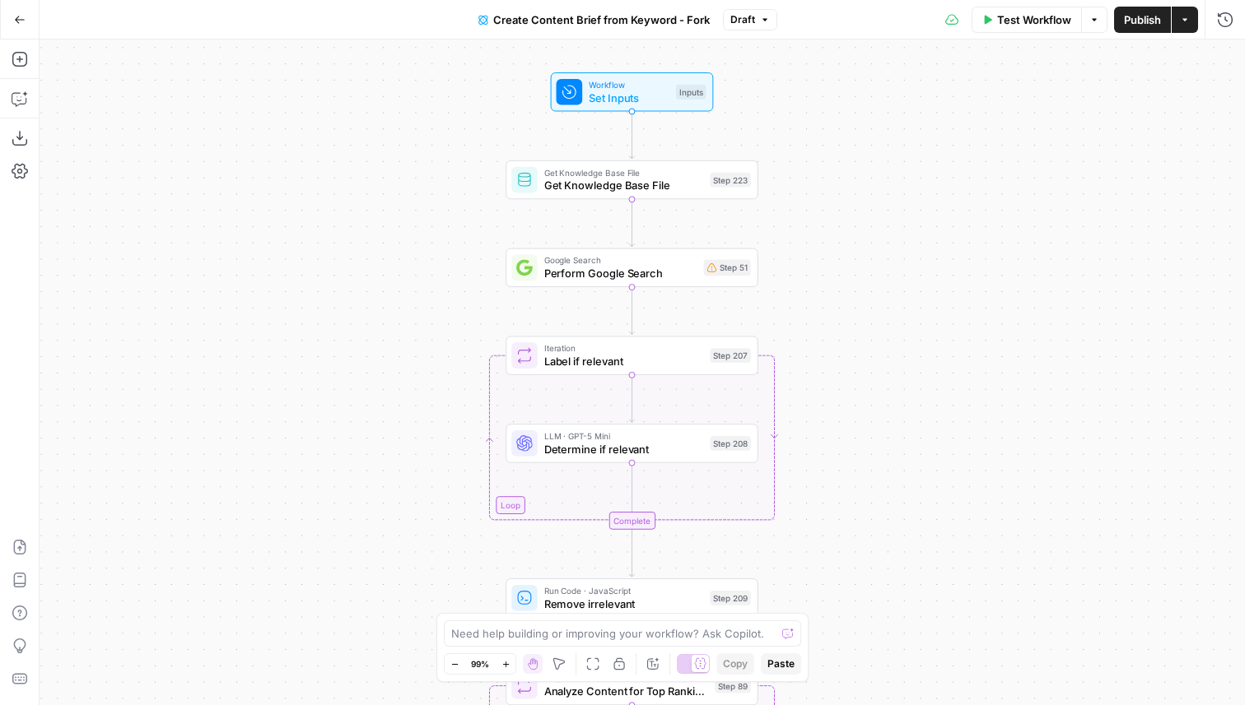
drag, startPoint x: 323, startPoint y: 226, endPoint x: 409, endPoint y: 238, distance: 86.5
click at [409, 239] on div "Workflow Set Inputs Inputs Get Knowledge Base File Get Knowledge Base File Step…" at bounding box center [642, 373] width 1205 height 666
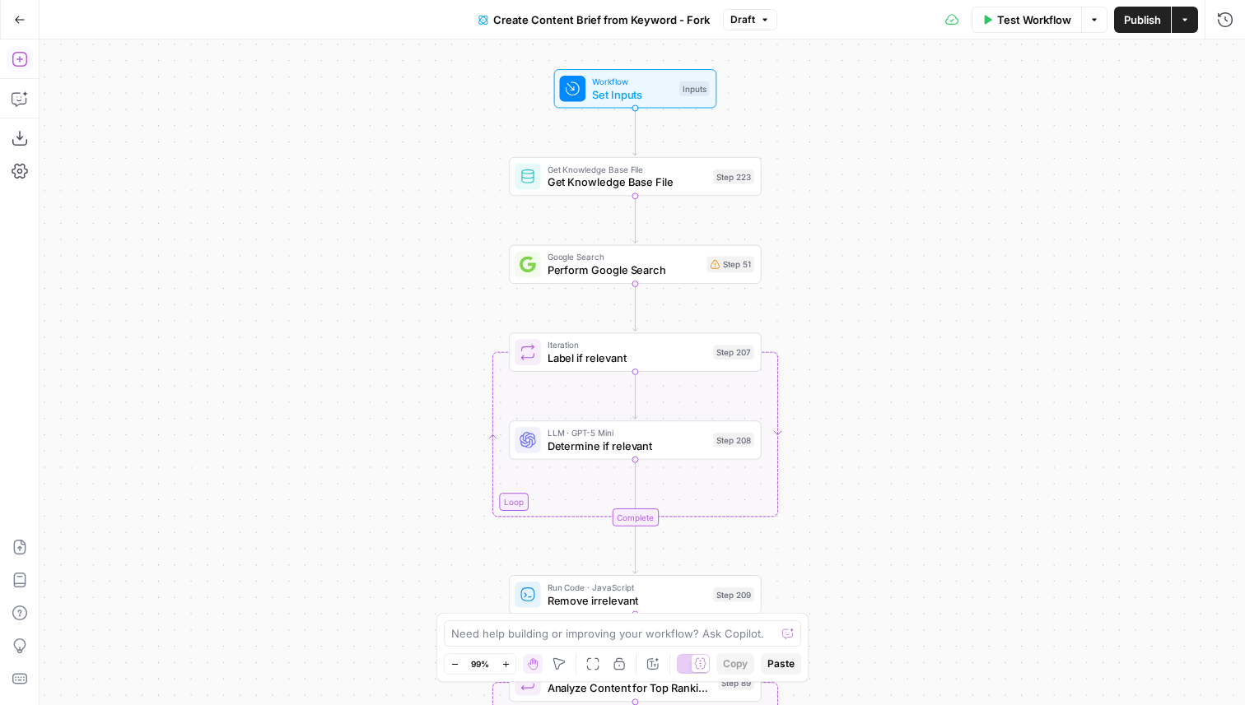
click at [16, 62] on icon "button" at bounding box center [20, 59] width 16 height 16
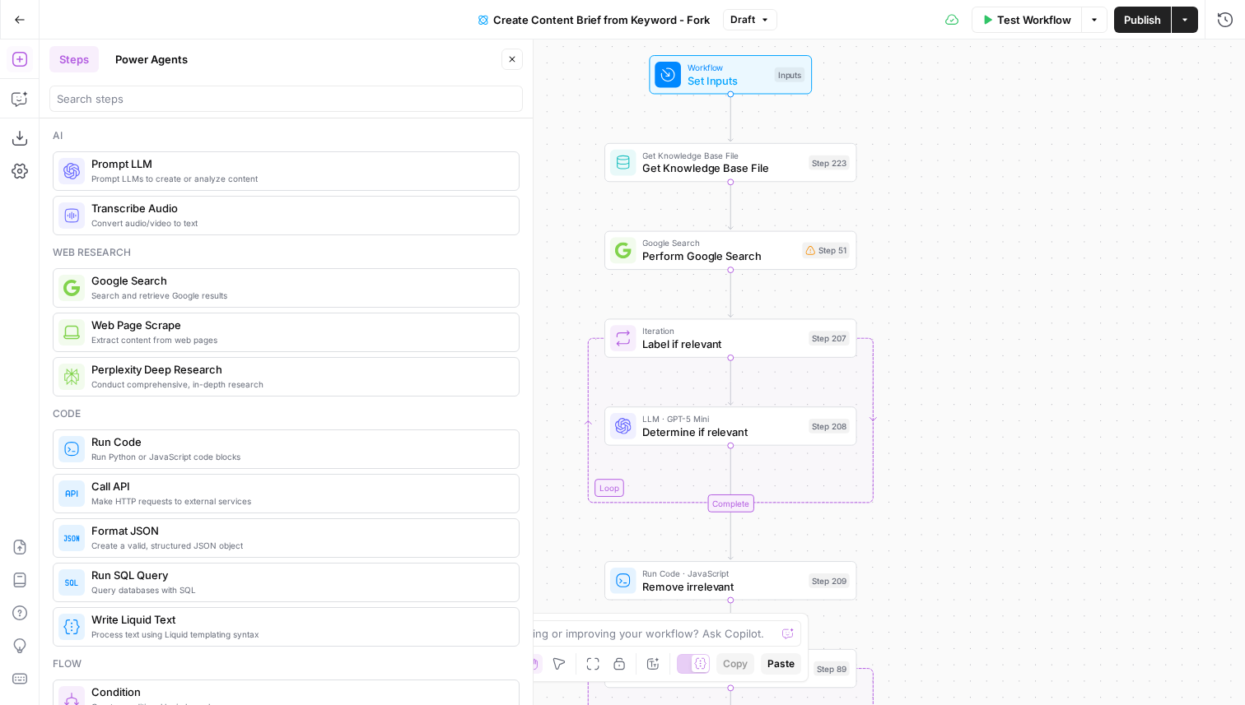
drag, startPoint x: 874, startPoint y: 285, endPoint x: 938, endPoint y: 271, distance: 65.7
click at [938, 271] on div "Workflow Set Inputs Inputs Get Knowledge Base File Get Knowledge Base File Step…" at bounding box center [642, 373] width 1205 height 666
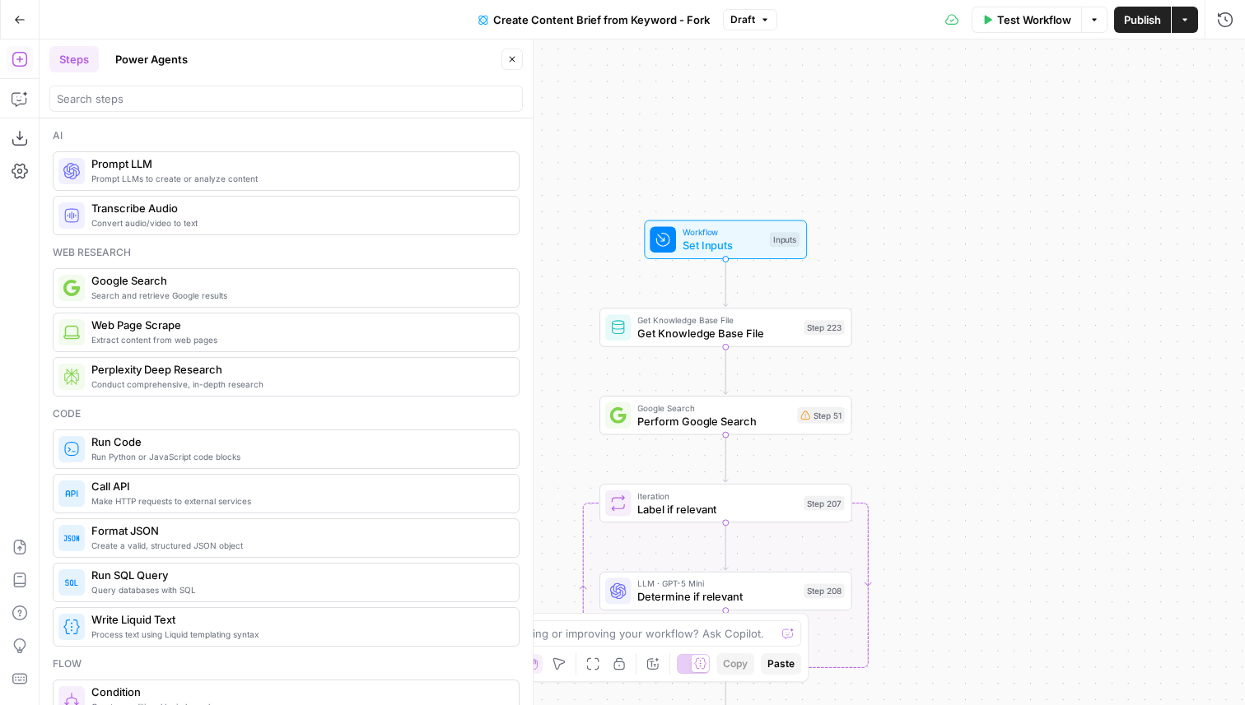
click at [512, 58] on icon "button" at bounding box center [513, 60] width 6 height 6
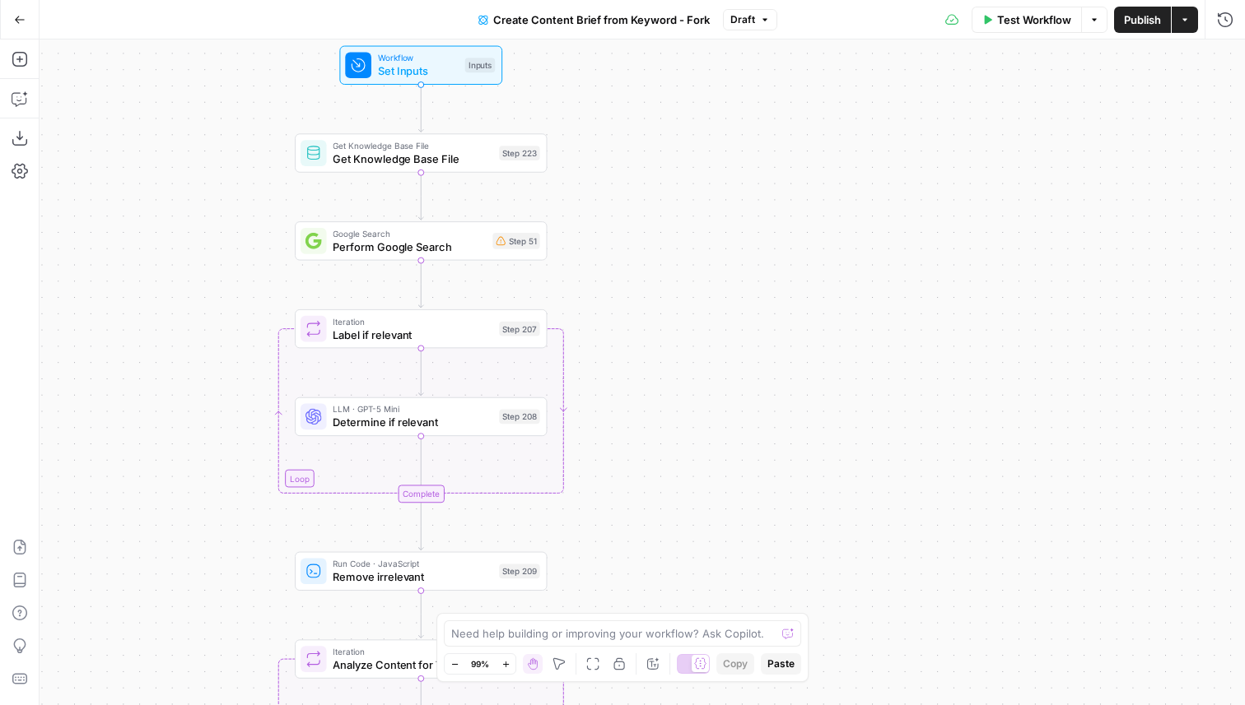
drag, startPoint x: 502, startPoint y: 376, endPoint x: 205, endPoint y: 222, distance: 334.6
click at [205, 222] on div "Workflow Set Inputs Inputs Get Knowledge Base File Get Knowledge Base File Step…" at bounding box center [642, 373] width 1205 height 666
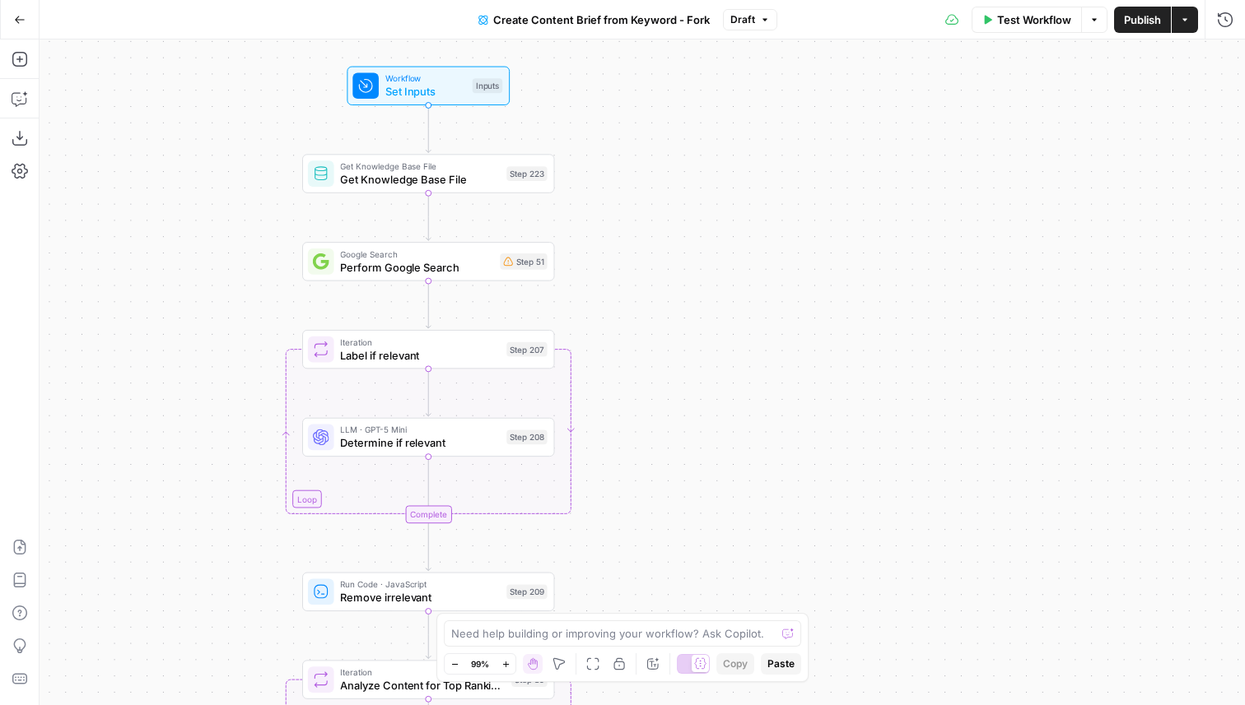
click at [650, 196] on div "Workflow Set Inputs Inputs Get Knowledge Base File Get Knowledge Base File Step…" at bounding box center [642, 373] width 1205 height 666
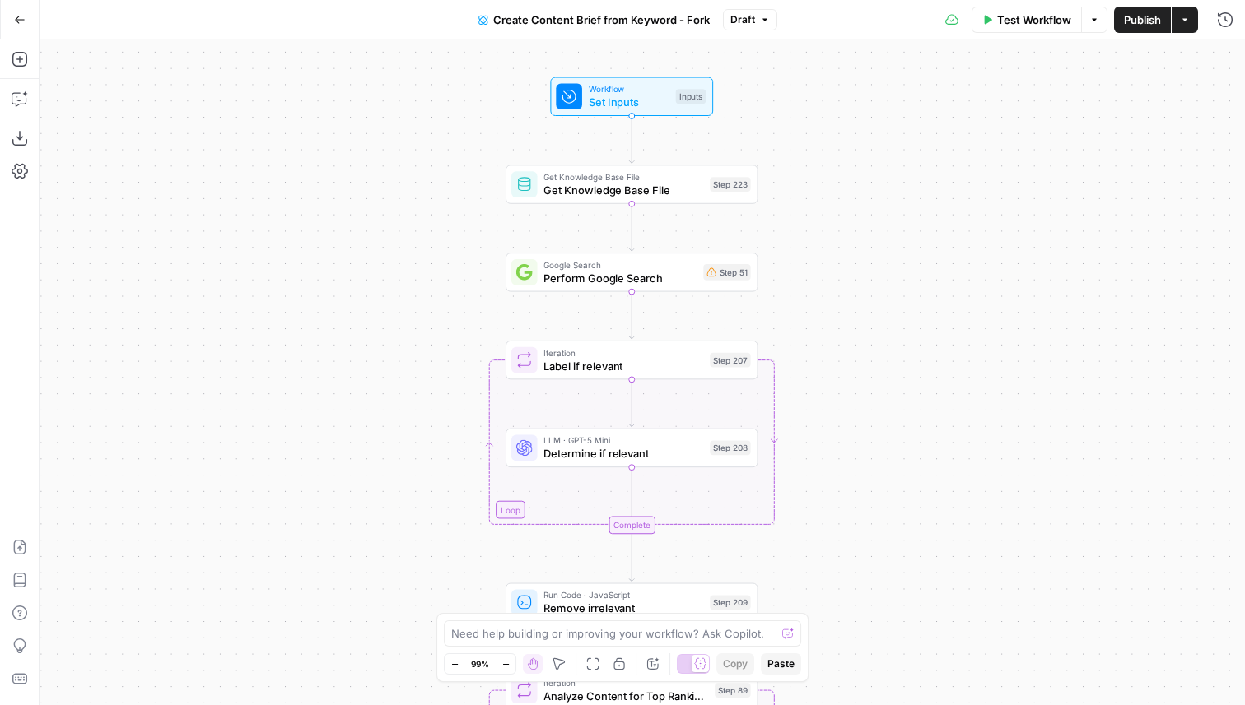
drag, startPoint x: 609, startPoint y: 226, endPoint x: 811, endPoint y: 238, distance: 202.0
click at [811, 238] on div "Workflow Set Inputs Inputs Get Knowledge Base File Get Knowledge Base File Step…" at bounding box center [642, 373] width 1205 height 666
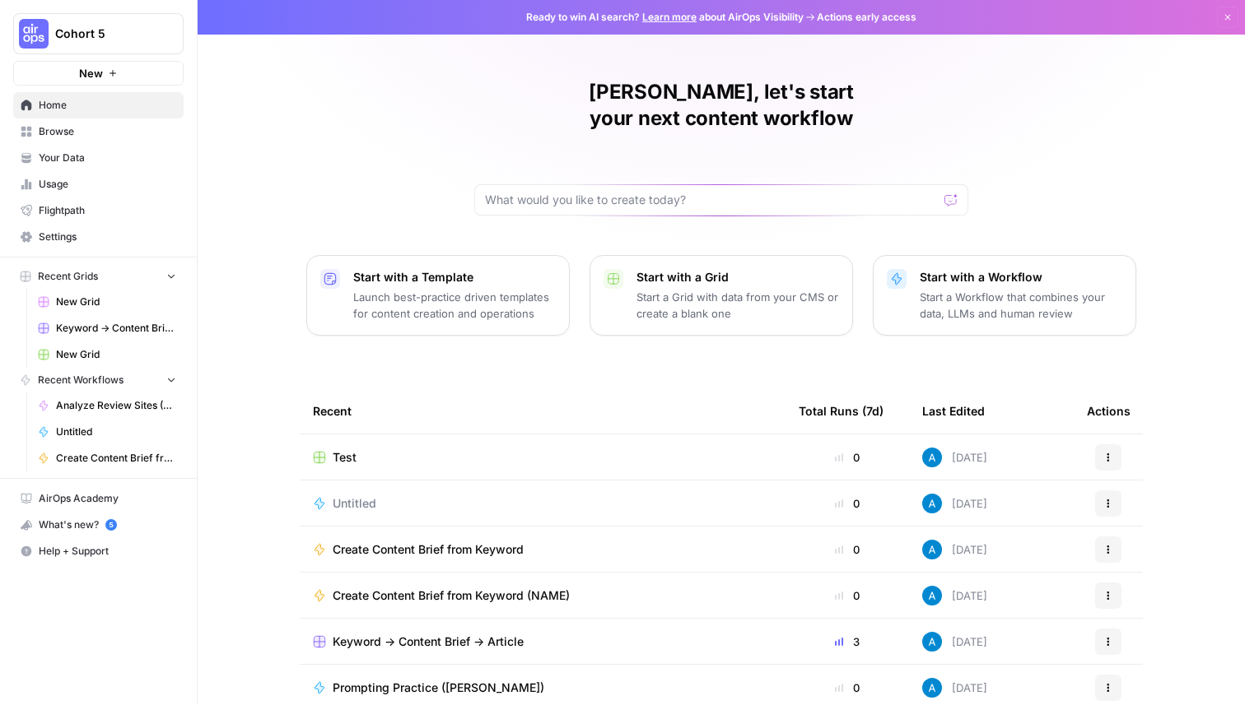
click at [112, 125] on span "Browse" at bounding box center [107, 131] width 137 height 15
